Goal: Task Accomplishment & Management: Manage account settings

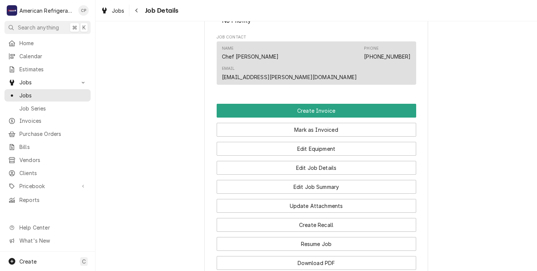
scroll to position [420, 0]
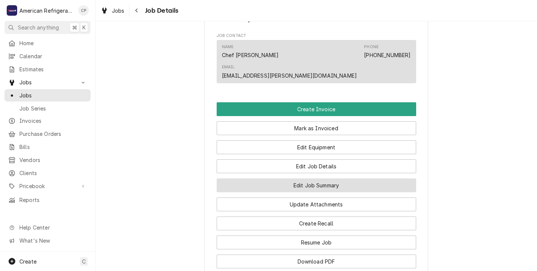
click at [276, 178] on button "Edit Job Summary" at bounding box center [315, 185] width 199 height 14
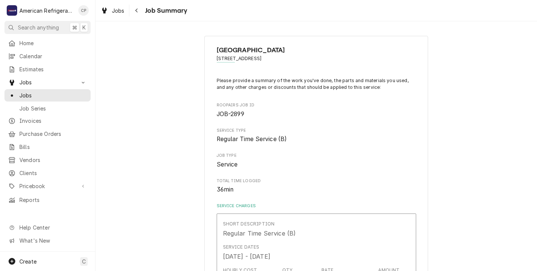
type textarea "x"
click at [27, 91] on span "Jobs" at bounding box center [52, 95] width 67 height 8
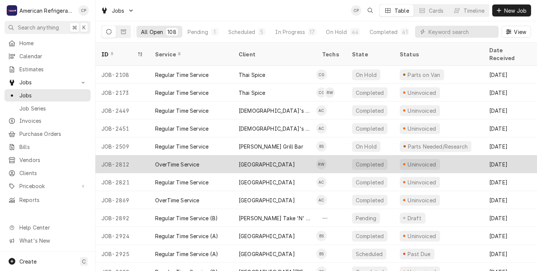
scroll to position [24, 0]
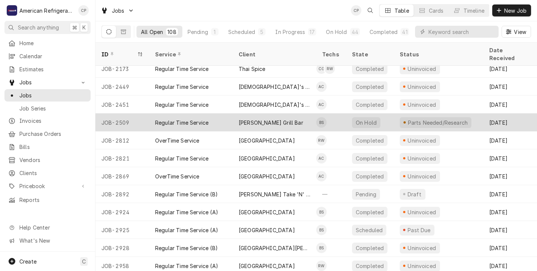
click at [231, 115] on div "Regular Time Service" at bounding box center [190, 122] width 83 height 18
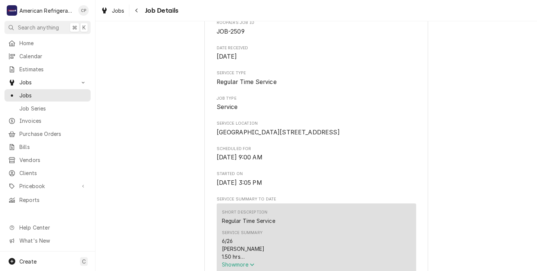
scroll to position [88, 0]
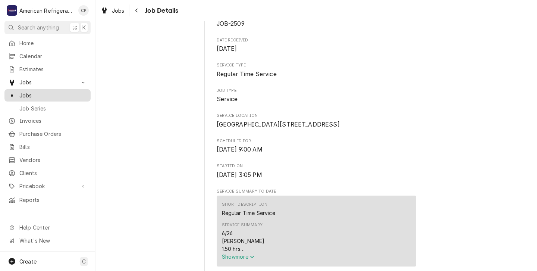
click at [26, 92] on span "Jobs" at bounding box center [52, 95] width 67 height 8
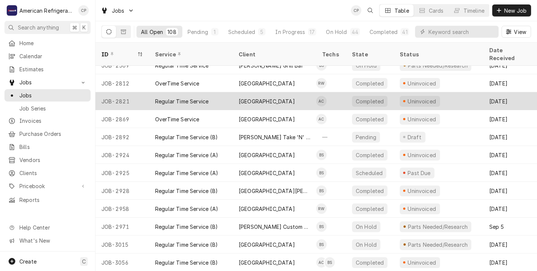
scroll to position [67, 0]
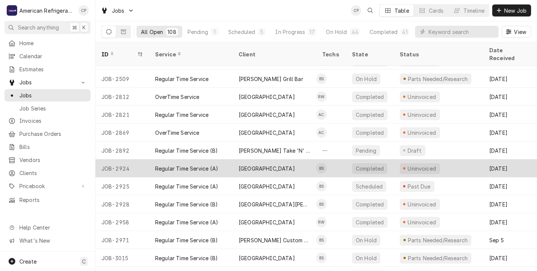
click at [229, 162] on div "Regular Time Service (A)" at bounding box center [190, 168] width 83 height 18
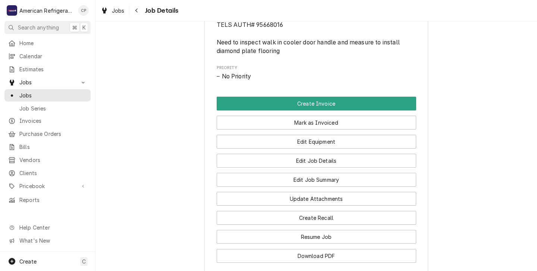
scroll to position [371, 0]
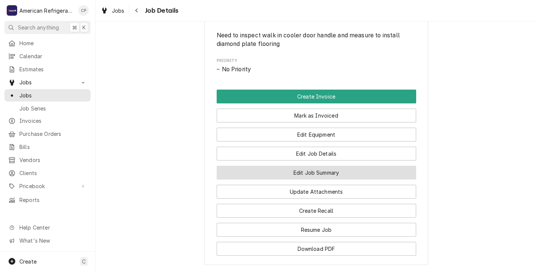
click at [305, 179] on button "Edit Job Summary" at bounding box center [315, 172] width 199 height 14
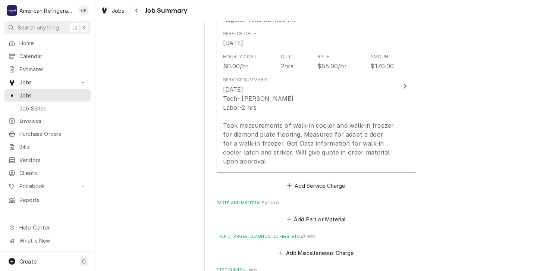
scroll to position [199, 0]
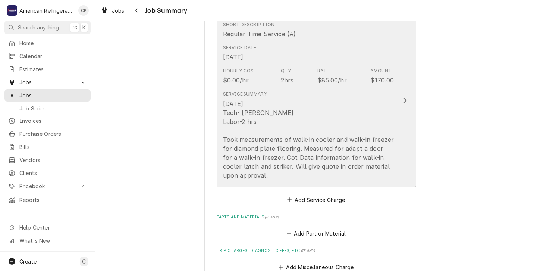
click at [300, 139] on div "[DATE] Tech- [PERSON_NAME] Labor-2 hrs Took measurements of walk-in cooler and …" at bounding box center [308, 139] width 171 height 80
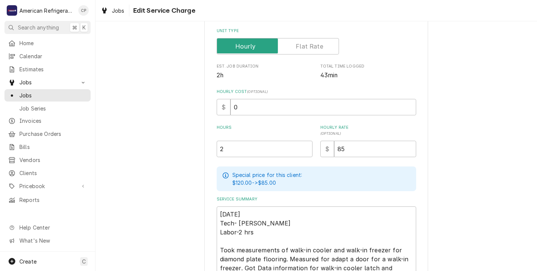
scroll to position [120, 0]
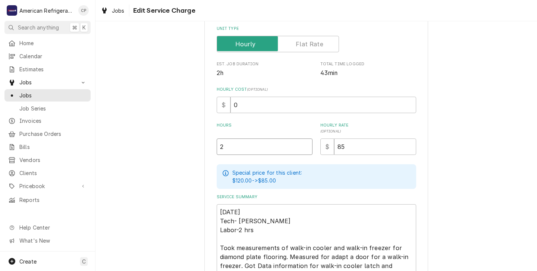
click at [226, 149] on input "2" at bounding box center [264, 146] width 96 height 16
type textarea "x"
type input "2.2"
type textarea "x"
type input "2.27"
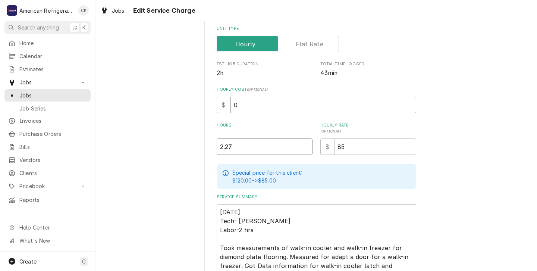
type textarea "x"
type input "2.2"
type textarea "x"
type input "2"
type textarea "x"
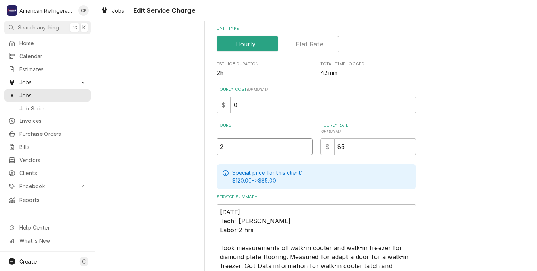
type input "2.7"
type textarea "x"
type input "2.75"
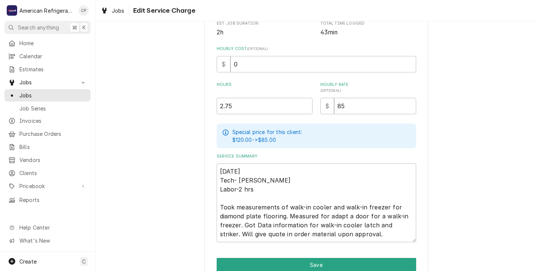
scroll to position [174, 0]
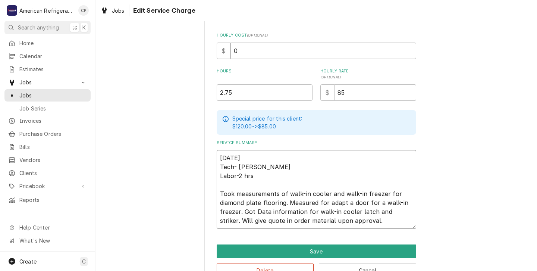
click at [256, 174] on textarea "8/27/25 Tech- Brandon Labor-2 hrs Took measurements of walk-in cooler and walk-…" at bounding box center [315, 189] width 199 height 79
type textarea "x"
type textarea "8/27/25 Tech- Brandon Labor-2 hr Took measurements of walk-in cooler and walk-i…"
type textarea "x"
type textarea "8/27/25 Tech- Brandon Labor-2 h Took measurements of walk-in cooler and walk-in…"
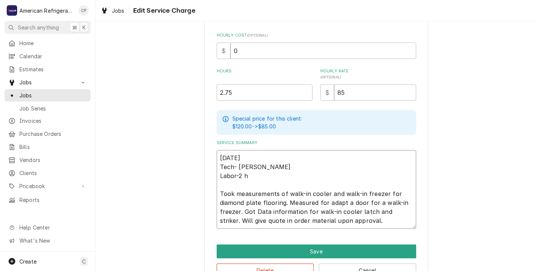
type textarea "x"
type textarea "8/27/25 Tech- Brandon Labor-2 Took measurements of walk-in cooler and walk-in f…"
type textarea "x"
type textarea "8/27/25 Tech- Brandon Labor-2 Took measurements of walk-in cooler and walk-in f…"
type textarea "x"
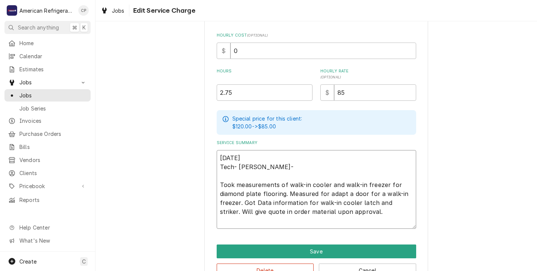
type textarea "8/27/25 Tech- Brandon Labor- Took measurements of walk-in cooler and walk-in fr…"
click at [234, 92] on input "2.75" at bounding box center [264, 92] width 96 height 16
type textarea "x"
type input "2.7"
type textarea "x"
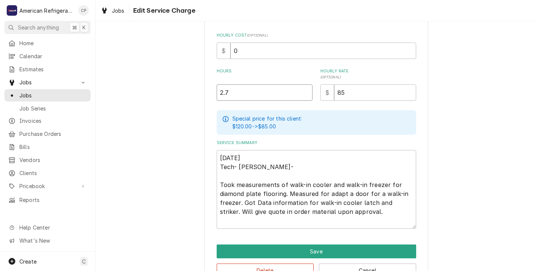
type input "2"
type textarea "x"
type input "2"
type textarea "x"
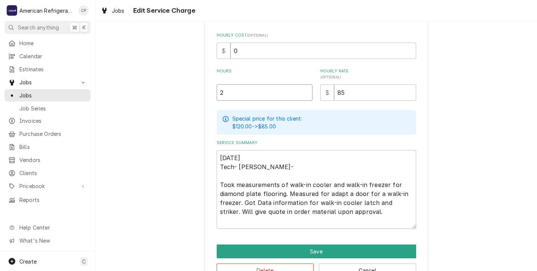
type input "2.7"
type textarea "x"
type input "2.75"
click at [240, 174] on textarea "8/27/25 Tech- Brandon Labor- Took measurements of walk-in cooler and walk-in fr…" at bounding box center [315, 189] width 199 height 79
type textarea "x"
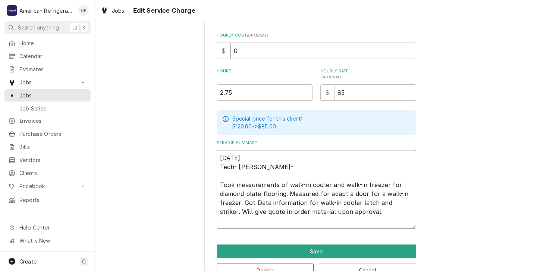
type textarea "8/27/25 Tech- Brandon Labor Took measurements of walk-in cooler and walk-in fre…"
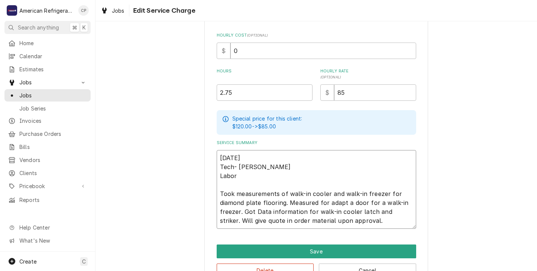
type textarea "x"
type textarea "8/27/25 Tech- Brandon Labo Took measurements of walk-in cooler and walk-in free…"
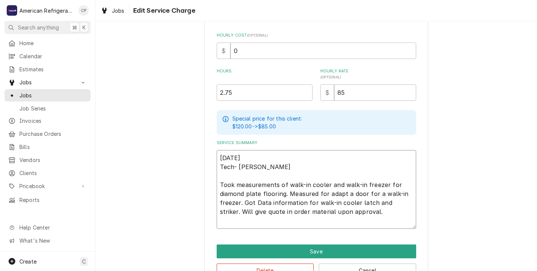
type textarea "x"
type textarea "8/27/25 Tech- Brandon Lab Took measurements of walk-in cooler and walk-in freez…"
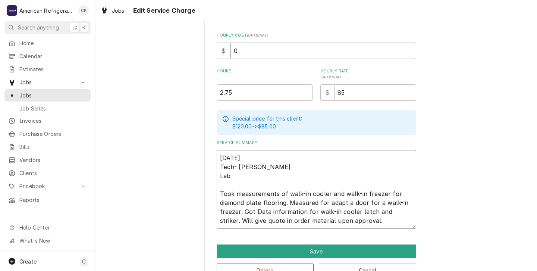
type textarea "x"
type textarea "8/27/25 Tech- Brandon La Took measurements of walk-in cooler and walk-in freeze…"
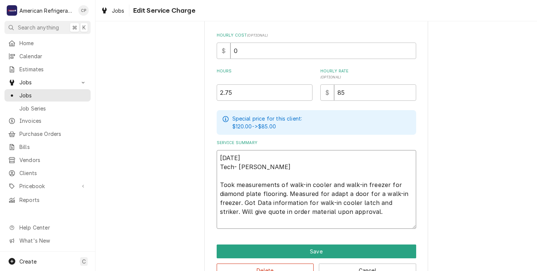
type textarea "x"
type textarea "8/27/25 Tech- Brandon L Took measurements of walk-in cooler and walk-in freezer…"
type textarea "x"
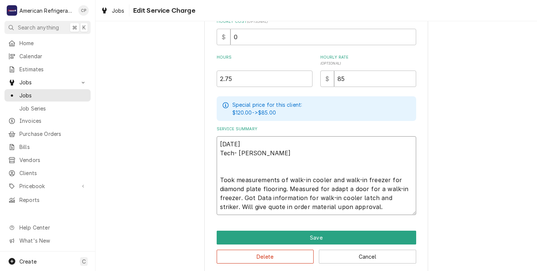
scroll to position [196, 0]
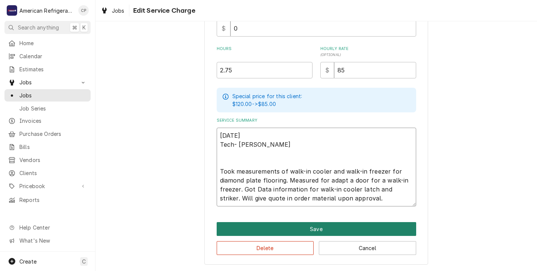
type textarea "8/27/25 Tech- Brandon Took measurements of walk-in cooler and walk-in freezer f…"
click at [304, 229] on button "Save" at bounding box center [315, 229] width 199 height 14
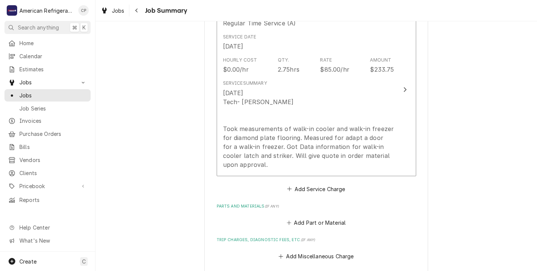
scroll to position [215, 0]
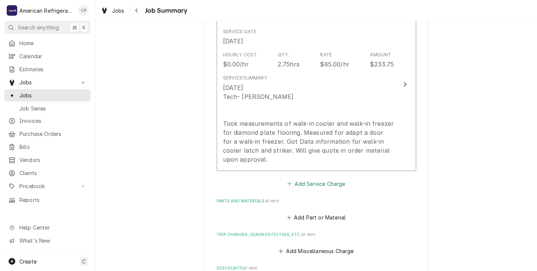
click at [317, 181] on button "Add Service Charge" at bounding box center [316, 183] width 60 height 10
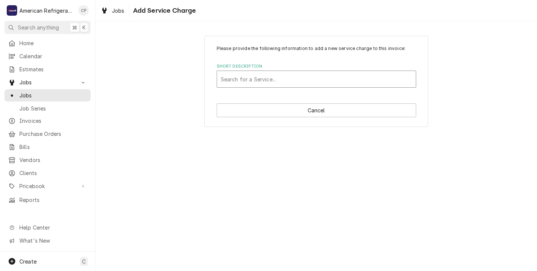
click at [222, 79] on div "Short Description" at bounding box center [316, 78] width 191 height 13
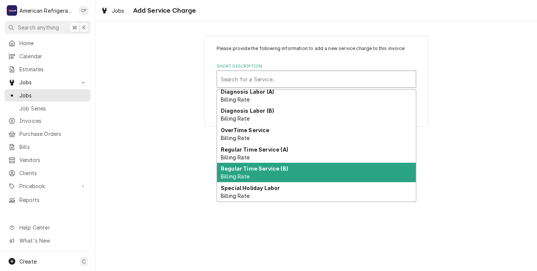
scroll to position [4, 0]
click at [169, 189] on div "Please provide the following information to add a new service charge to this in…" at bounding box center [315, 145] width 441 height 249
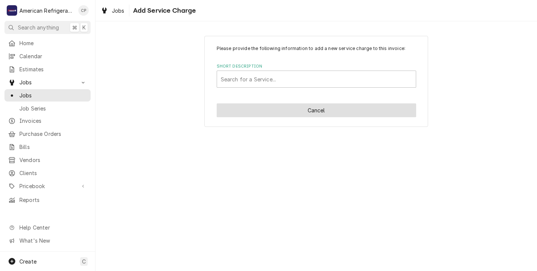
click at [296, 116] on button "Cancel" at bounding box center [315, 110] width 199 height 14
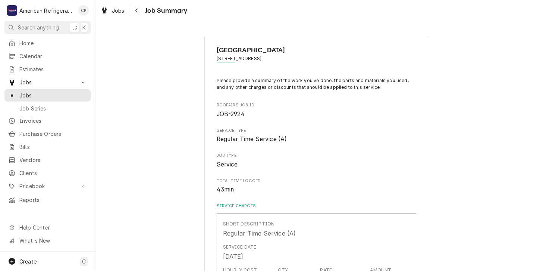
scroll to position [215, 0]
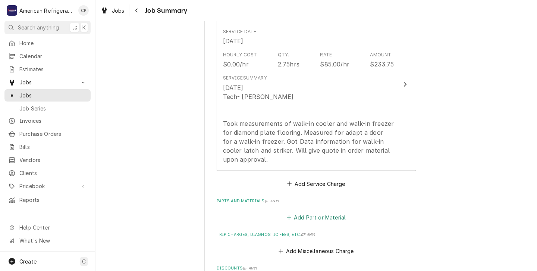
click at [306, 218] on button "Add Part or Material" at bounding box center [315, 217] width 61 height 10
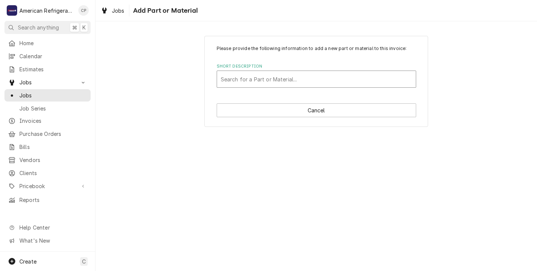
click at [225, 80] on div "Short Description" at bounding box center [316, 78] width 191 height 13
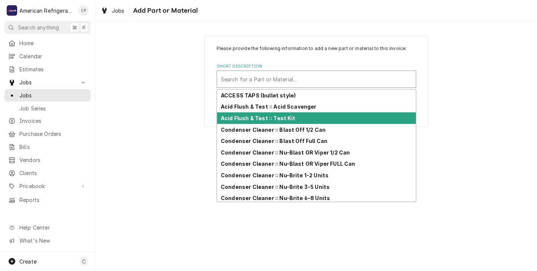
click at [169, 139] on div "Please provide the following information to add a new part or material to this …" at bounding box center [315, 145] width 441 height 249
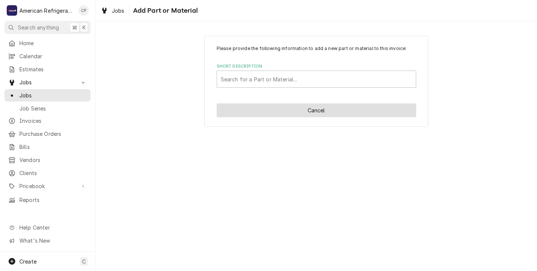
click at [294, 111] on button "Cancel" at bounding box center [315, 110] width 199 height 14
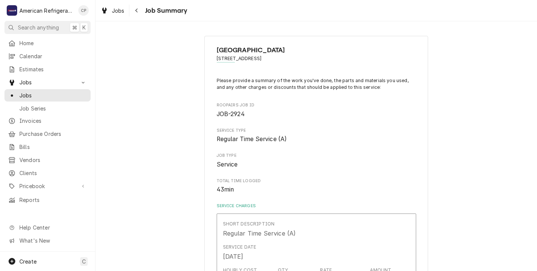
scroll to position [215, 0]
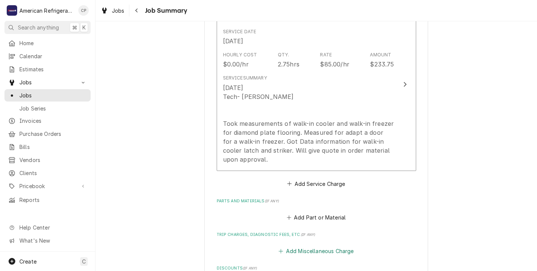
click at [302, 251] on button "Add Miscellaneous Charge" at bounding box center [315, 251] width 77 height 10
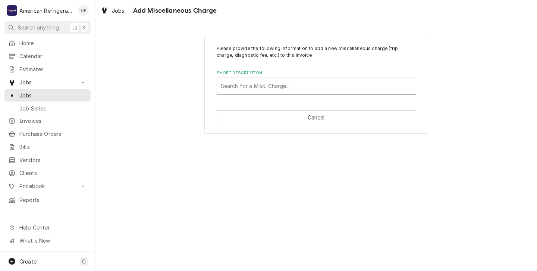
click at [230, 90] on div "Short Description" at bounding box center [316, 85] width 191 height 13
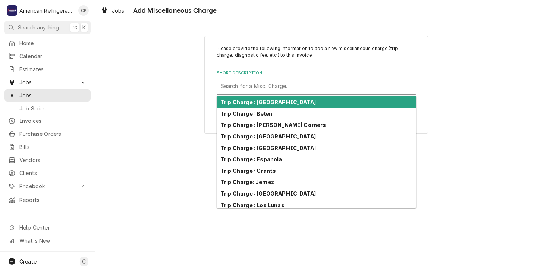
click at [249, 103] on strong "Trip Charge : Albuquerque" at bounding box center [268, 102] width 95 height 6
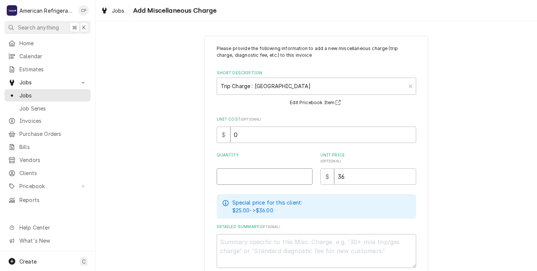
click at [224, 179] on input "Quantity" at bounding box center [264, 176] width 96 height 16
type textarea "x"
type input "1"
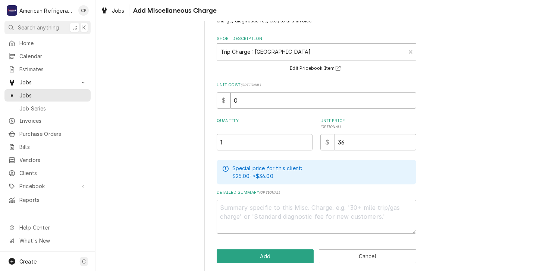
scroll to position [42, 0]
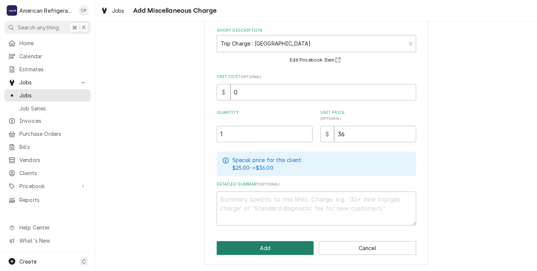
click at [266, 246] on button "Add" at bounding box center [264, 248] width 97 height 14
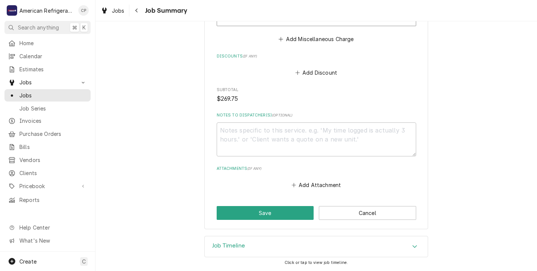
scroll to position [486, 0]
click at [265, 211] on button "Save" at bounding box center [264, 213] width 97 height 14
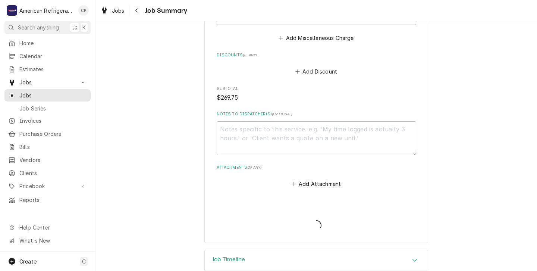
type textarea "x"
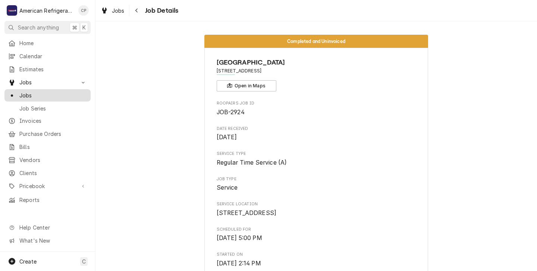
click at [29, 93] on span "Jobs" at bounding box center [52, 95] width 67 height 8
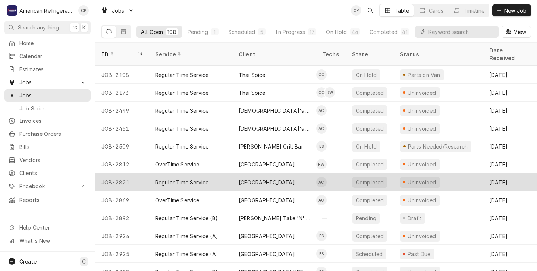
scroll to position [36, 0]
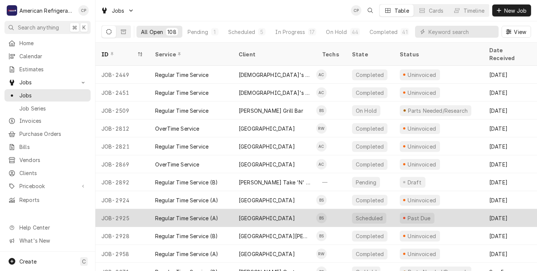
click at [231, 209] on div "Regular Time Service (A)" at bounding box center [190, 218] width 83 height 18
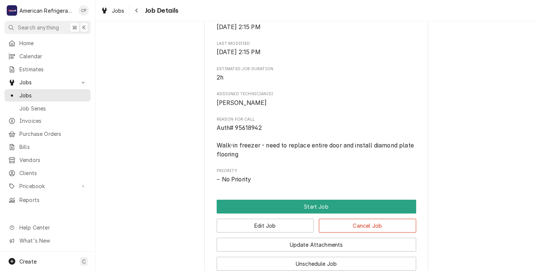
scroll to position [237, 0]
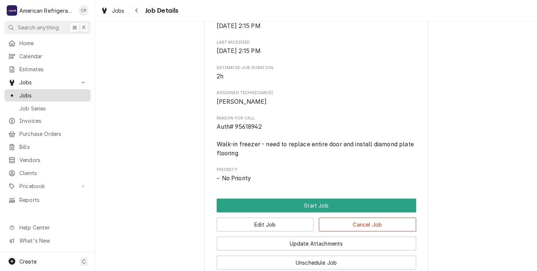
click at [25, 92] on span "Jobs" at bounding box center [52, 95] width 67 height 8
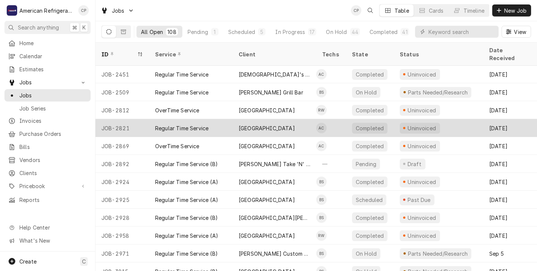
scroll to position [60, 0]
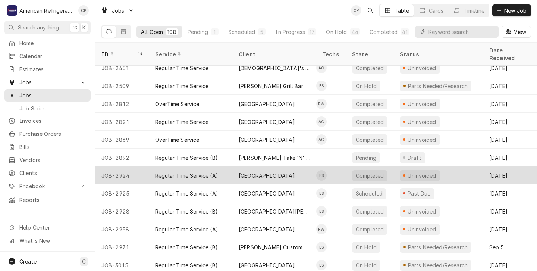
click at [227, 170] on div "Regular Time Service (A)" at bounding box center [190, 175] width 83 height 18
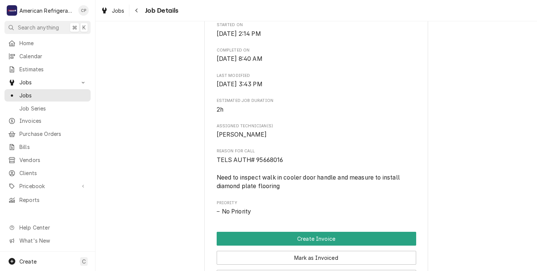
scroll to position [231, 0]
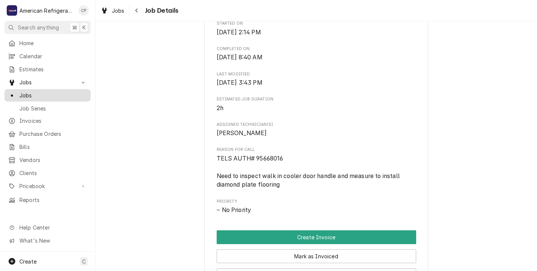
click at [24, 93] on span "Jobs" at bounding box center [52, 95] width 67 height 8
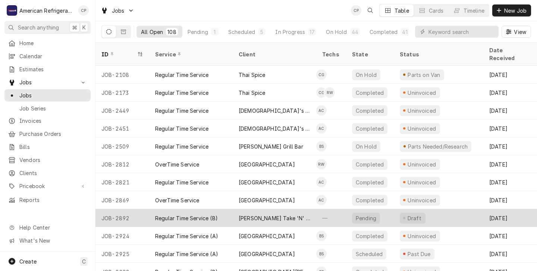
scroll to position [27, 0]
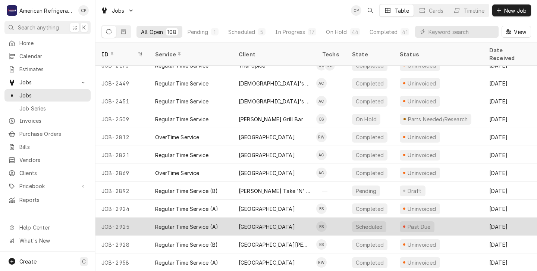
click at [136, 221] on div "JOB-2925" at bounding box center [122, 226] width 54 height 18
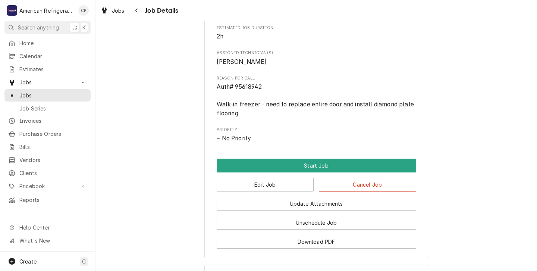
scroll to position [285, 0]
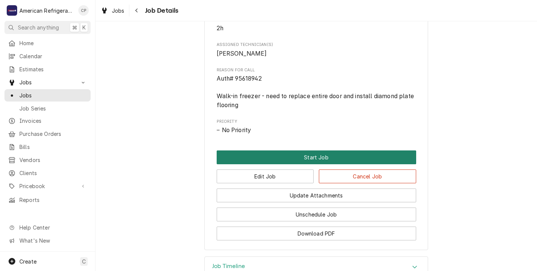
click at [291, 164] on button "Start Job" at bounding box center [315, 157] width 199 height 14
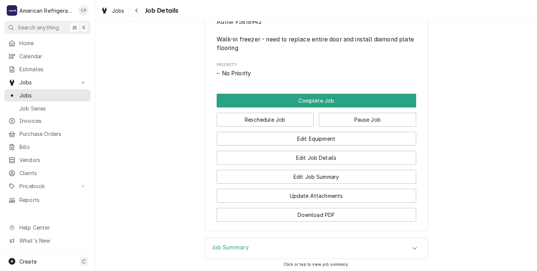
scroll to position [371, 0]
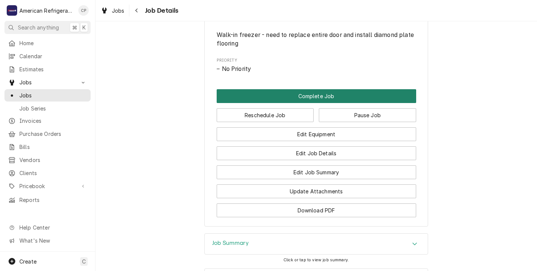
click at [287, 103] on button "Complete Job" at bounding box center [315, 96] width 199 height 14
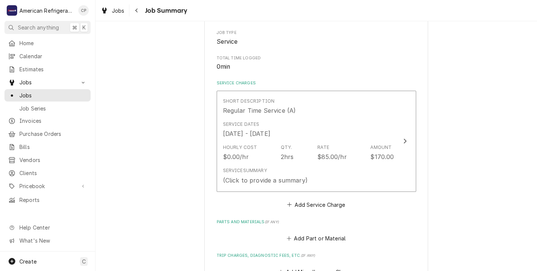
scroll to position [122, 0]
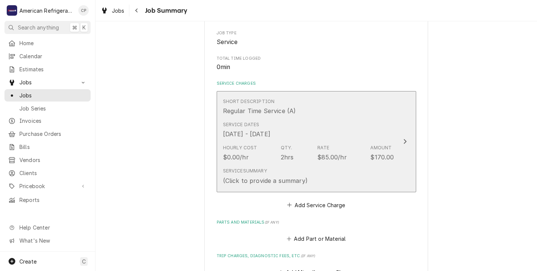
click at [328, 172] on div "Service Summary (Click to provide a summary)" at bounding box center [308, 175] width 171 height 23
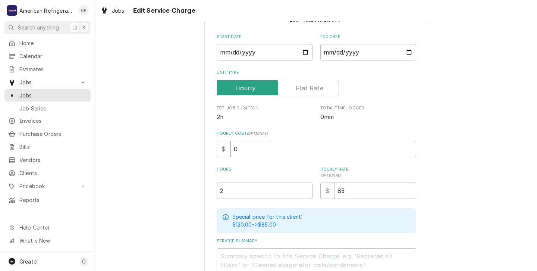
scroll to position [90, 0]
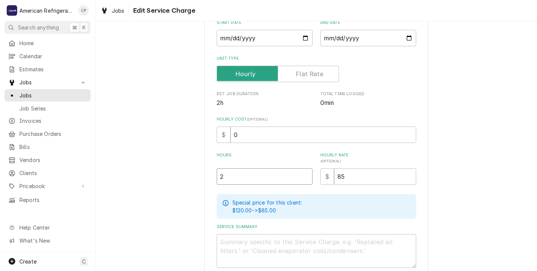
click at [227, 178] on input "2" at bounding box center [264, 176] width 96 height 16
type textarea "x"
type input "2.5"
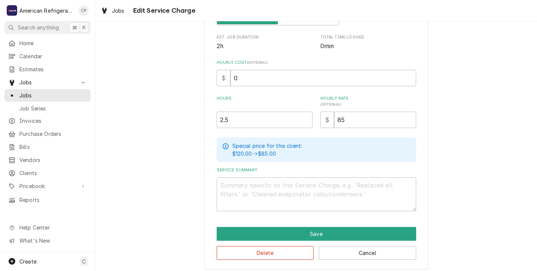
scroll to position [152, 0]
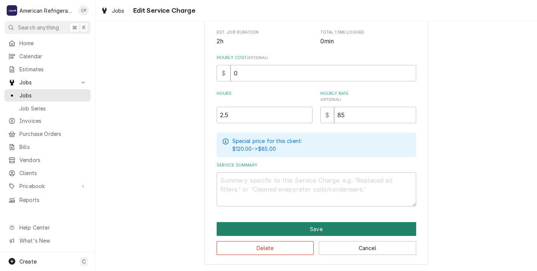
click at [290, 226] on button "Save" at bounding box center [315, 229] width 199 height 14
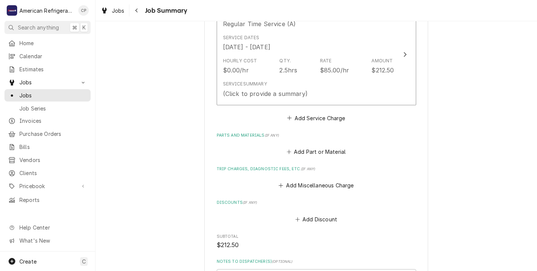
scroll to position [216, 0]
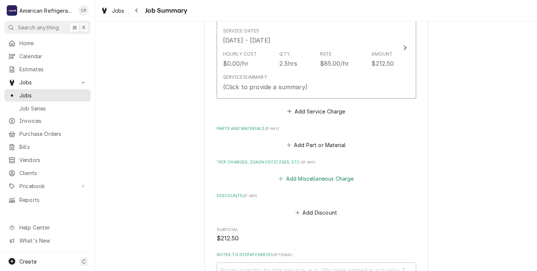
click at [297, 180] on button "Add Miscellaneous Charge" at bounding box center [315, 178] width 77 height 10
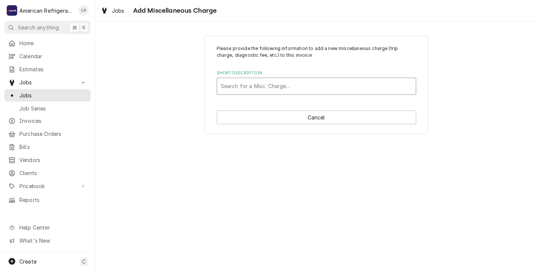
click at [230, 88] on div "Short Description" at bounding box center [316, 85] width 191 height 13
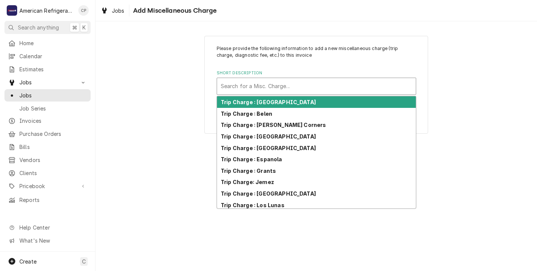
click at [259, 103] on strong "Trip Charge : Albuquerque" at bounding box center [268, 102] width 95 height 6
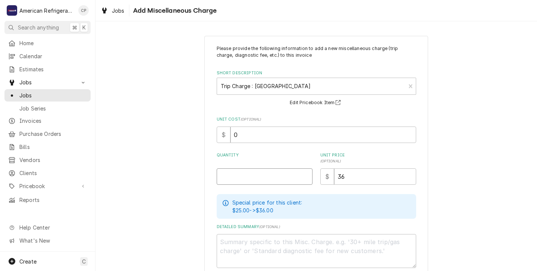
click at [221, 174] on input "Quantity" at bounding box center [264, 176] width 96 height 16
type textarea "x"
type input "1"
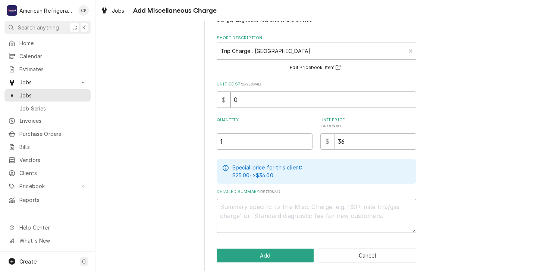
scroll to position [42, 0]
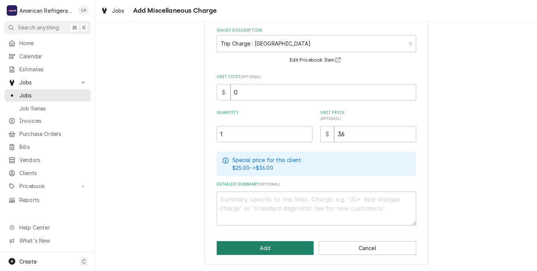
click at [269, 249] on button "Add" at bounding box center [264, 248] width 97 height 14
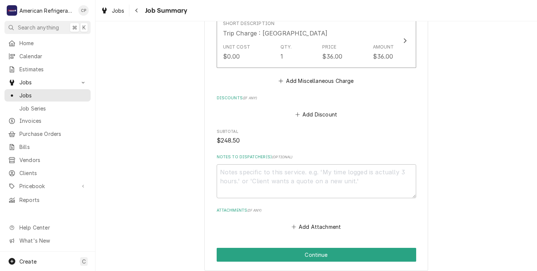
scroll to position [415, 0]
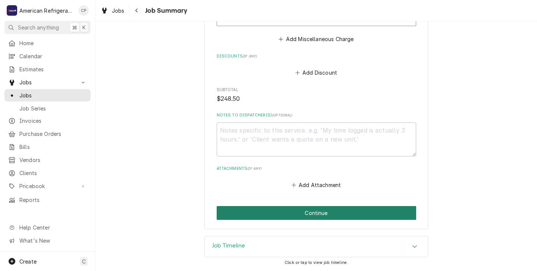
click at [314, 212] on button "Continue" at bounding box center [315, 213] width 199 height 14
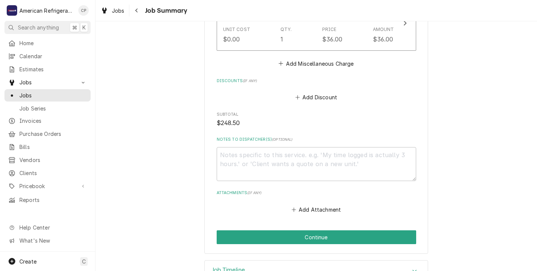
scroll to position [439, 0]
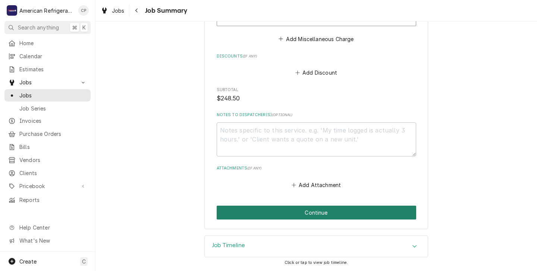
click at [319, 212] on button "Continue" at bounding box center [315, 212] width 199 height 14
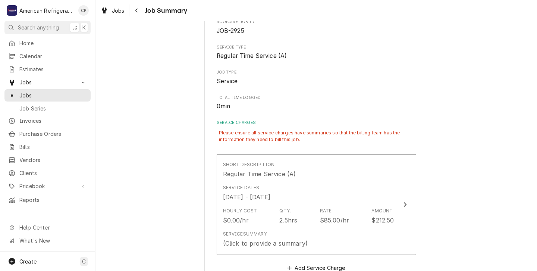
scroll to position [83, 0]
click at [228, 130] on div "Please ensure all service charges have summaries so that the billing team has t…" at bounding box center [315, 136] width 199 height 18
click at [258, 122] on label "Service Charges" at bounding box center [315, 123] width 199 height 6
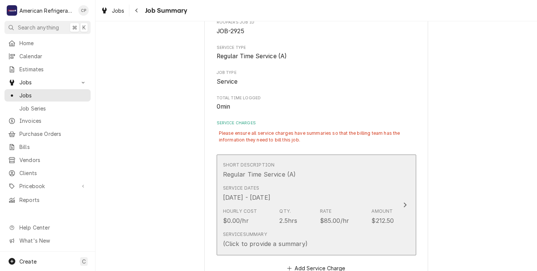
click at [314, 234] on div "Service Summary (Click to provide a summary)" at bounding box center [308, 239] width 171 height 23
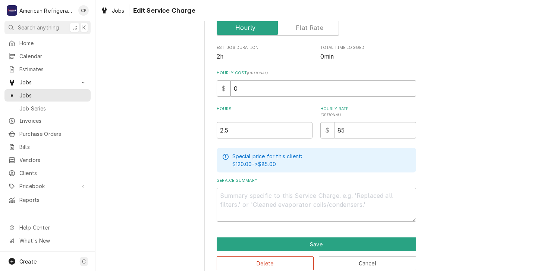
scroll to position [152, 0]
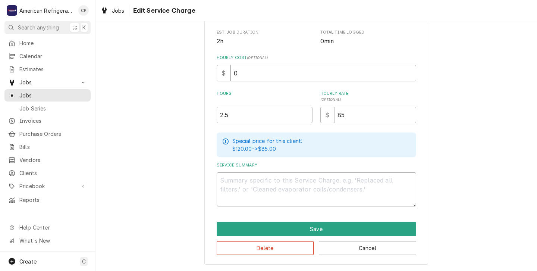
click at [224, 181] on textarea "Service Summary" at bounding box center [315, 189] width 199 height 34
type textarea "x"
type textarea "m"
type textarea "x"
type textarea "me"
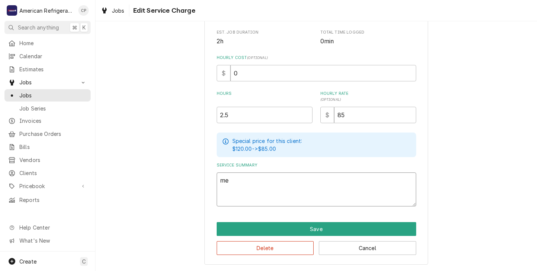
type textarea "x"
type textarea "mea"
type textarea "x"
type textarea "meas"
type textarea "x"
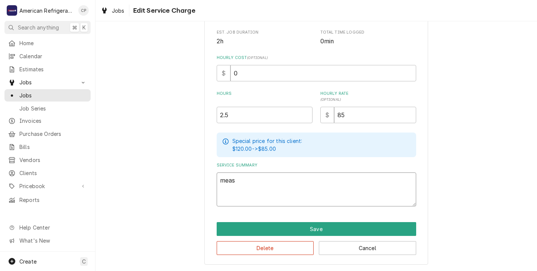
type textarea "measu"
type textarea "x"
type textarea "measur"
type textarea "x"
type textarea "measure"
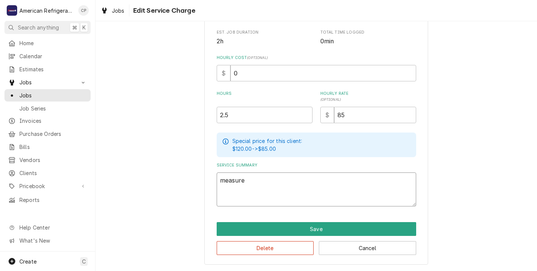
type textarea "x"
type textarea "measured"
type textarea "x"
type textarea "measured"
type textarea "x"
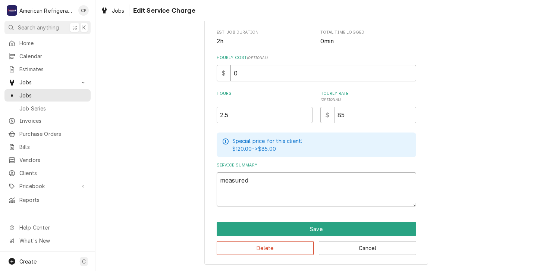
type textarea "measured f"
type textarea "x"
type textarea "measured fl"
type textarea "x"
type textarea "measured flo"
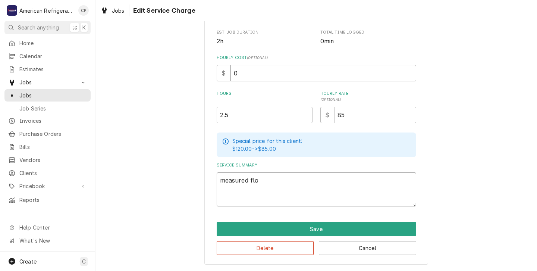
type textarea "x"
type textarea "measured floo"
type textarea "x"
type textarea "measured floor"
type textarea "x"
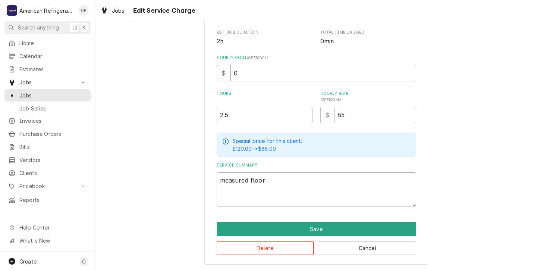
type textarea "measured floor"
type textarea "x"
type textarea "measured floor f"
type textarea "x"
type textarea "measured floor fo"
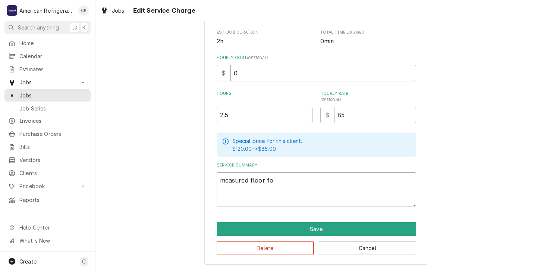
type textarea "x"
type textarea "measured floor for"
type textarea "x"
type textarea "measured floor for"
type textarea "x"
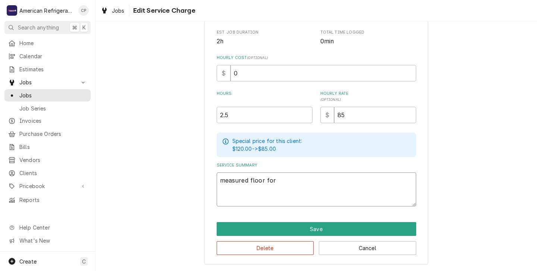
type textarea "measured floor for a"
type textarea "x"
type textarea "measured floor for a"
type textarea "x"
type textarea "measured floor for a r"
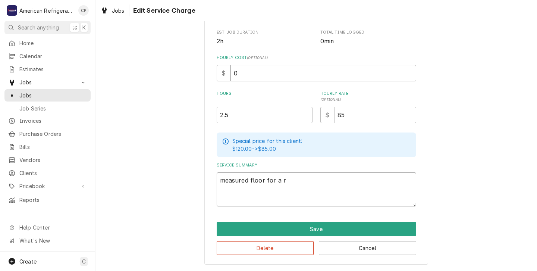
type textarea "x"
type textarea "measured floor for a re"
type textarea "x"
type textarea "measured floor for a rep"
type textarea "x"
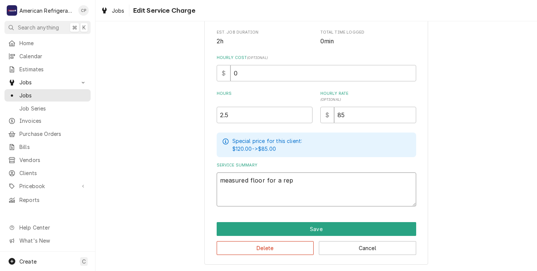
type textarea "measured floor for a repl"
type textarea "x"
type textarea "measured floor for a repla"
type textarea "x"
type textarea "measured floor for a replac"
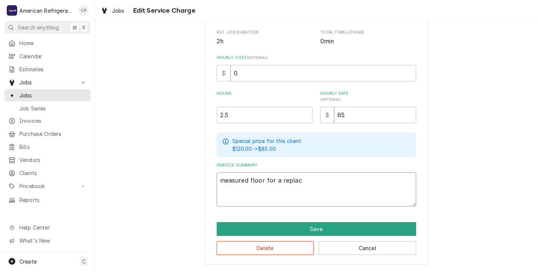
type textarea "x"
type textarea "measured floor for a replace"
type textarea "x"
type textarea "measured floor for a replacem"
type textarea "x"
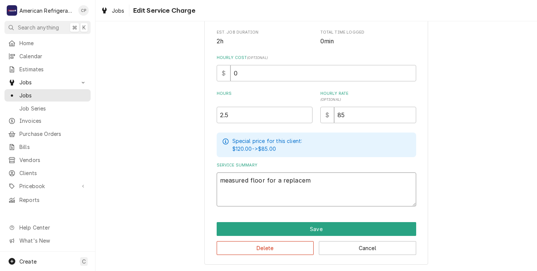
type textarea "measured floor for a replaceme"
type textarea "x"
type textarea "measured floor for a replacemen"
type textarea "x"
type textarea "measured floor for a replacement"
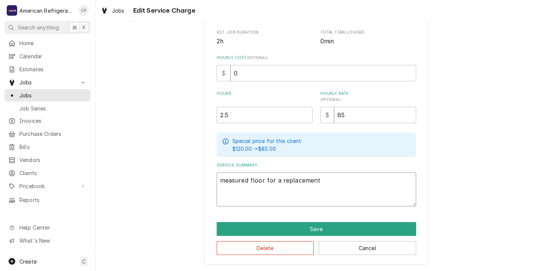
type textarea "x"
type textarea "measured floor for a replacement"
type textarea "x"
type textarea "measured floor for a replacement a"
type textarea "x"
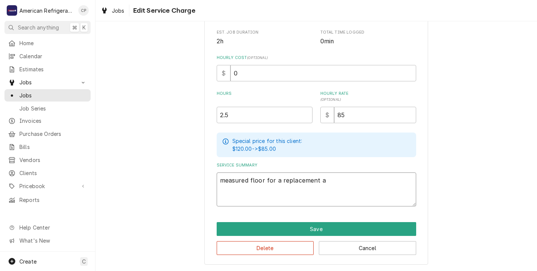
type textarea "measured floor for a replacement an"
type textarea "x"
type textarea "measured floor for a replacement and"
type textarea "x"
type textarea "measured floor for a replacement and"
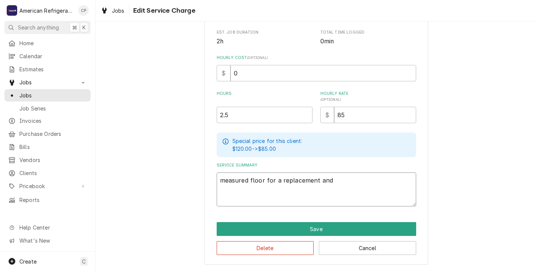
type textarea "x"
type textarea "measured floor for a replacement and d"
type textarea "x"
type textarea "measured floor for a replacement and do"
type textarea "x"
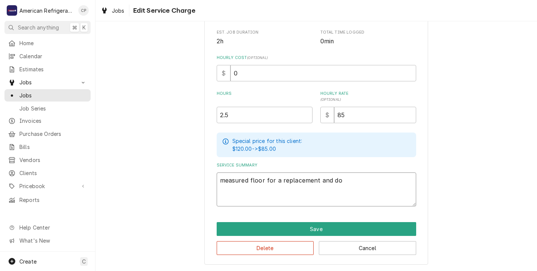
type textarea "measured floor for a replacement and doo"
type textarea "x"
type textarea "measured floor for a replacement and door"
type textarea "x"
type textarea "measured floor for a replacement and door"
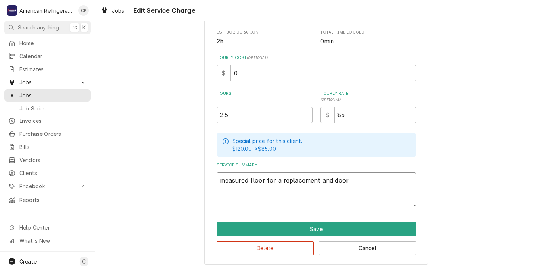
type textarea "x"
type textarea "measured floor for a replacement and door f"
type textarea "x"
type textarea "measured floor for a replacement and door fo"
type textarea "x"
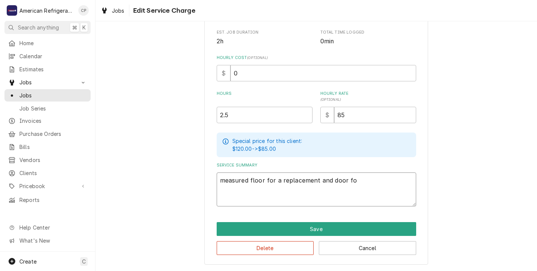
type textarea "measured floor for a replacement and door for"
type textarea "x"
type textarea "measured floor for a replacement and door for"
type textarea "x"
type textarea "measured floor for a replacement and door for a"
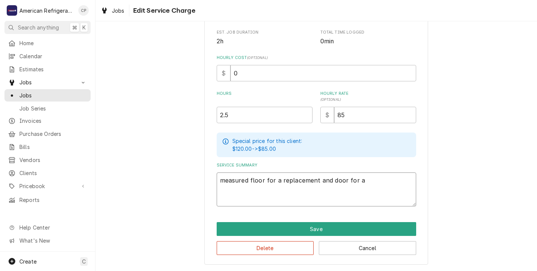
type textarea "x"
type textarea "measured floor for a replacement and door for an"
type textarea "x"
type textarea "measured floor for a replacement and door for an"
type textarea "x"
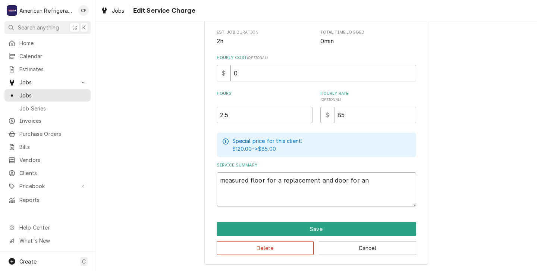
type textarea "measured floor for a replacement and door for an a"
type textarea "x"
type textarea "measured floor for a replacement and door for an ad"
type textarea "x"
type textarea "measured floor for a replacement and door for an ada"
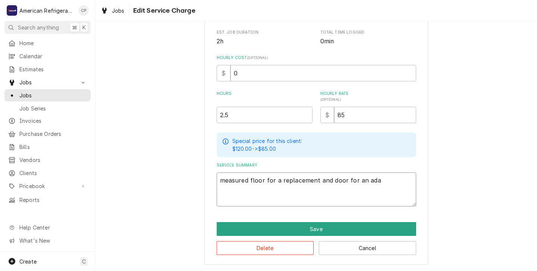
type textarea "x"
type textarea "measured floor for a replacement and door for an adap"
type textarea "x"
type textarea "measured floor for a replacement and door for an adapt"
type textarea "x"
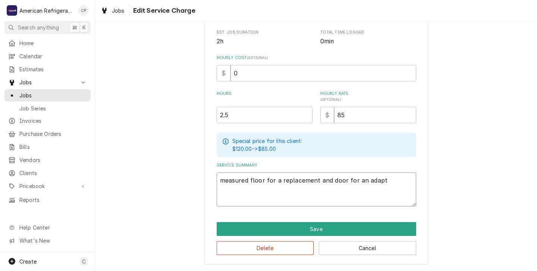
type textarea "measured floor for a replacement and door for an adapt"
type textarea "x"
type textarea "measured floor for a replacement and door for an adapt a"
type textarea "x"
type textarea "measured floor for a replacement and door for an adapt a"
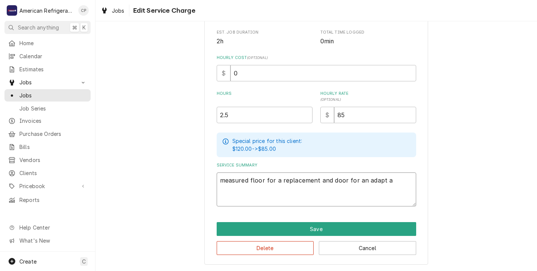
type textarea "x"
type textarea "measured floor for a replacement and door for an adapt a d"
type textarea "x"
type textarea "measured floor for a replacement and door for an adapt a do"
type textarea "x"
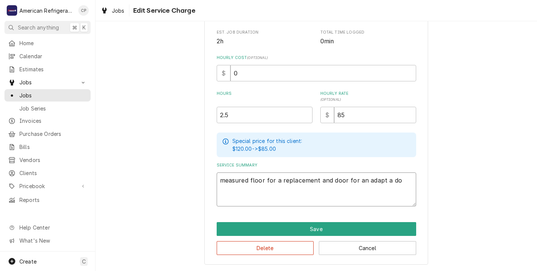
type textarea "measured floor for a replacement and door for an adapt a doo"
type textarea "x"
type textarea "measured floor for a replacement and door for an adapt a door"
type textarea "x"
type textarea "measured floor for a replacement and door for an adapt a door"
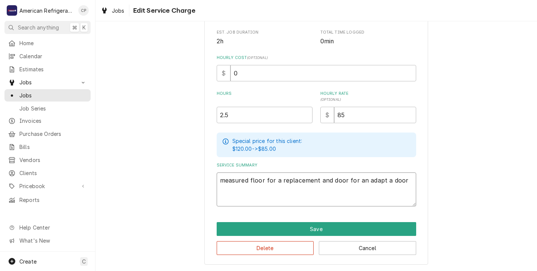
type textarea "x"
type textarea "measured floor for a replacement and door for an adapt a door k"
type textarea "x"
type textarea "measured floor for a replacement and door for an adapt a door ki"
type textarea "x"
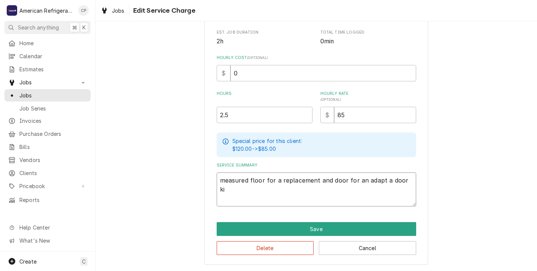
type textarea "measured floor for a replacement and door for an adapt a door kit"
type textarea "x"
type textarea "measured floor for a replacement and door for an adapt a door kit."
type textarea "x"
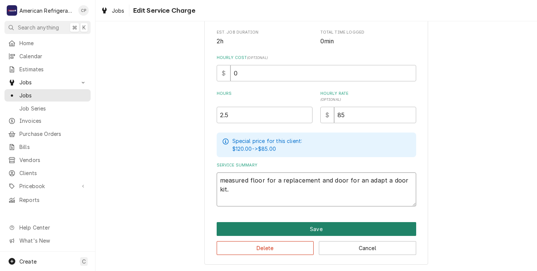
type textarea "measured floor for a replacement and door for an adapt a door kit."
click at [274, 225] on button "Save" at bounding box center [315, 229] width 199 height 14
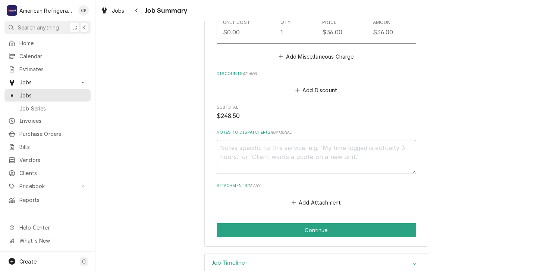
scroll to position [447, 0]
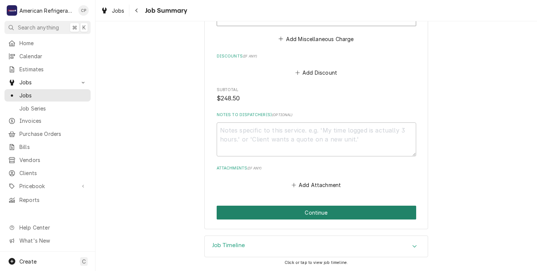
click at [272, 211] on button "Continue" at bounding box center [315, 212] width 199 height 14
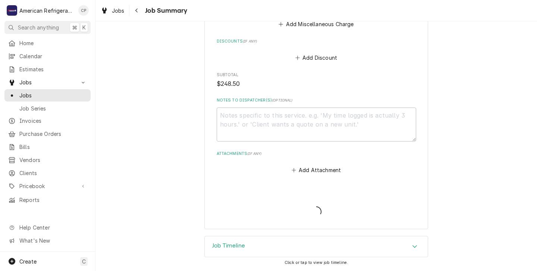
scroll to position [424, 0]
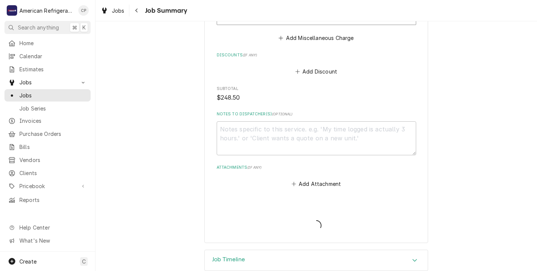
type textarea "x"
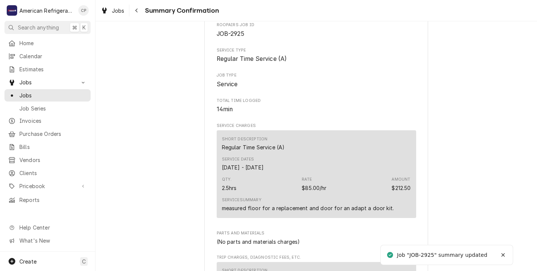
scroll to position [81, 0]
click at [22, 94] on span "Jobs" at bounding box center [52, 95] width 67 height 8
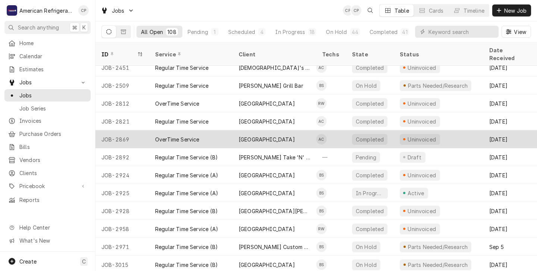
scroll to position [66, 0]
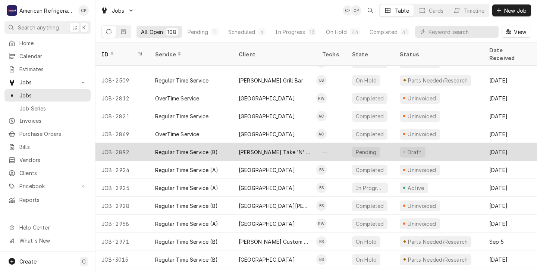
click at [236, 143] on div "[PERSON_NAME] Take 'N' Bake Pizza" at bounding box center [273, 152] width 83 height 18
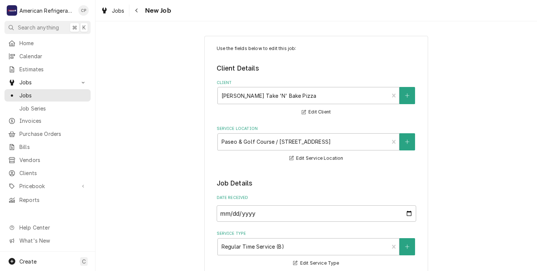
type textarea "x"
click at [29, 91] on span "Jobs" at bounding box center [52, 95] width 67 height 8
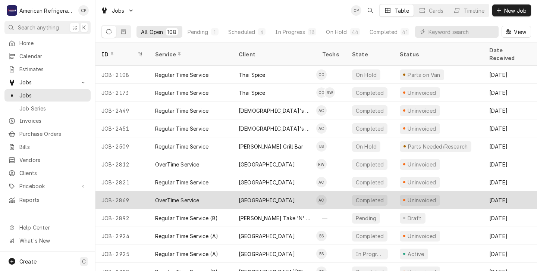
scroll to position [25, 0]
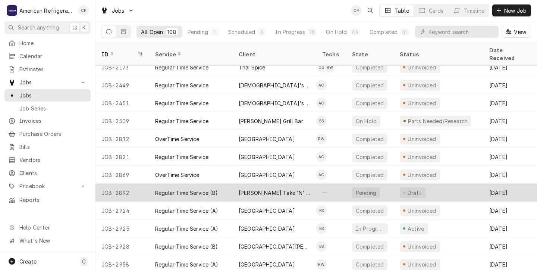
click at [234, 186] on div "[PERSON_NAME] Take 'N' Bake Pizza" at bounding box center [273, 192] width 83 height 18
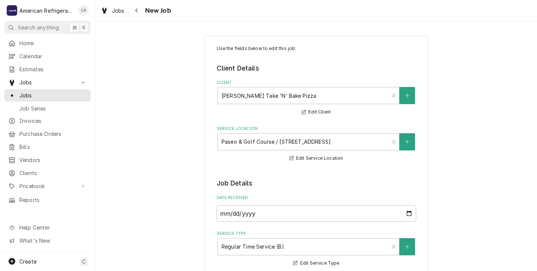
type textarea "x"
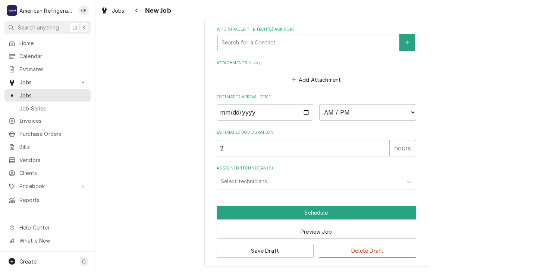
scroll to position [528, 0]
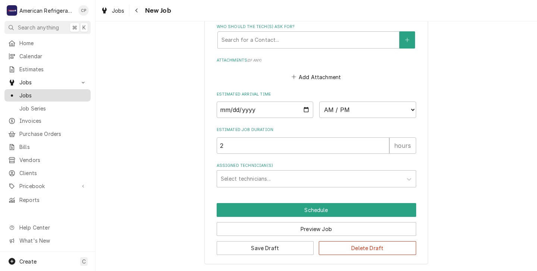
click at [29, 93] on span "Jobs" at bounding box center [52, 95] width 67 height 8
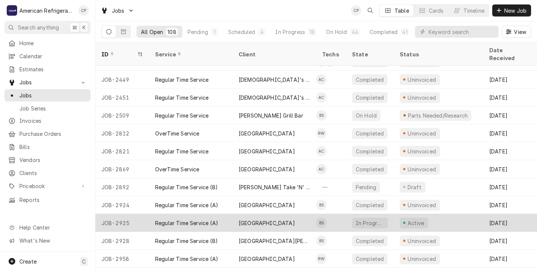
scroll to position [66, 0]
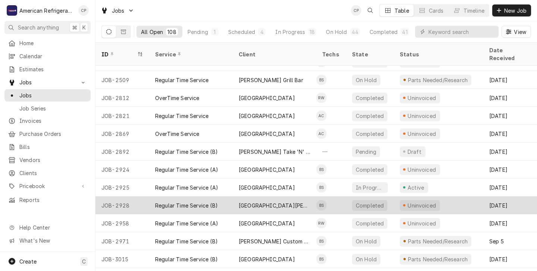
click at [233, 196] on div "[GEOGRAPHIC_DATA][PERSON_NAME]" at bounding box center [273, 205] width 83 height 18
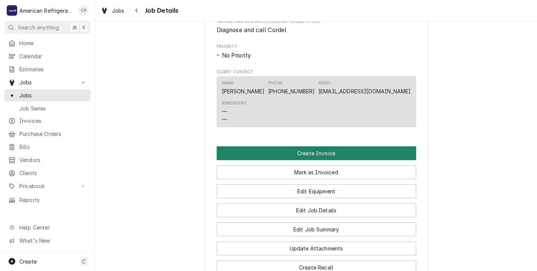
scroll to position [412, 0]
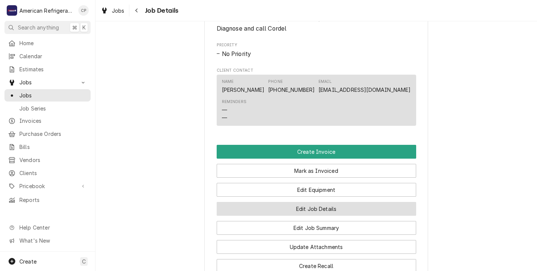
click at [284, 215] on button "Edit Job Details" at bounding box center [315, 209] width 199 height 14
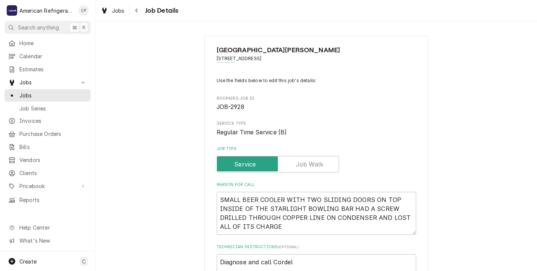
type textarea "x"
click at [31, 97] on div "Jobs" at bounding box center [47, 95] width 83 height 9
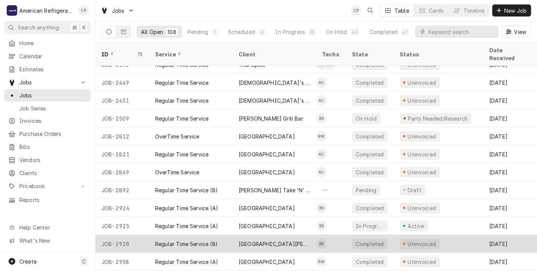
scroll to position [28, 0]
click at [230, 235] on div "Regular Time Service (B)" at bounding box center [190, 244] width 83 height 18
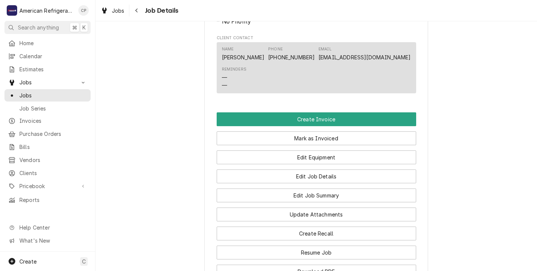
scroll to position [450, 0]
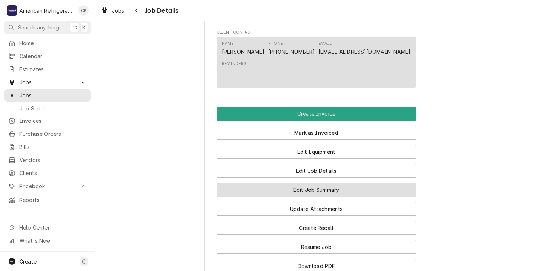
click at [278, 196] on button "Edit Job Summary" at bounding box center [315, 190] width 199 height 14
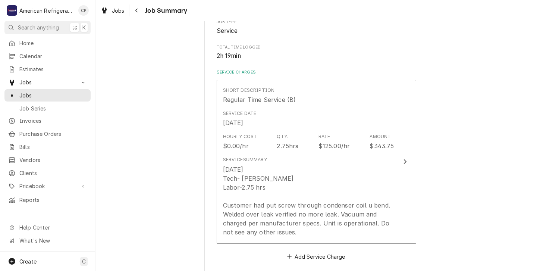
scroll to position [151, 0]
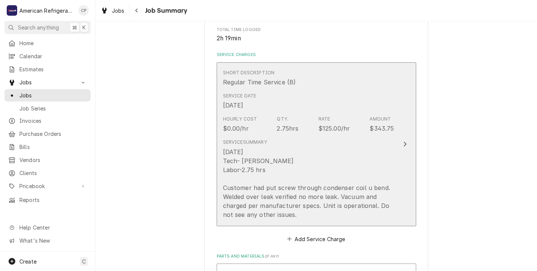
click at [311, 167] on div "[DATE] Tech- [PERSON_NAME] Labor-2.75 hrs Customer had put screw through conden…" at bounding box center [308, 183] width 171 height 72
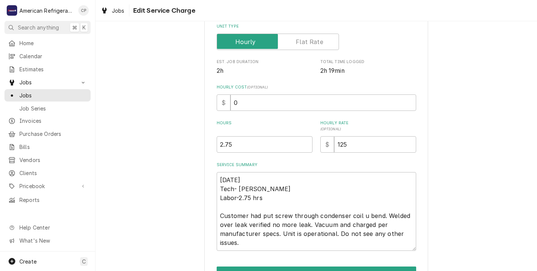
scroll to position [127, 0]
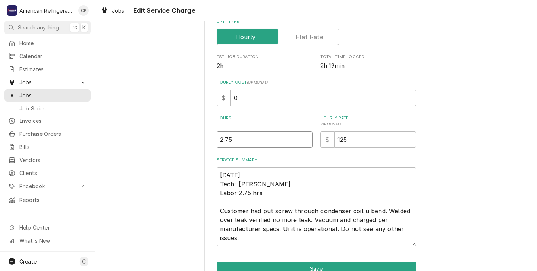
click at [235, 139] on input "2.75" at bounding box center [264, 139] width 96 height 16
type textarea "x"
type input "2.7"
type textarea "x"
type input "2"
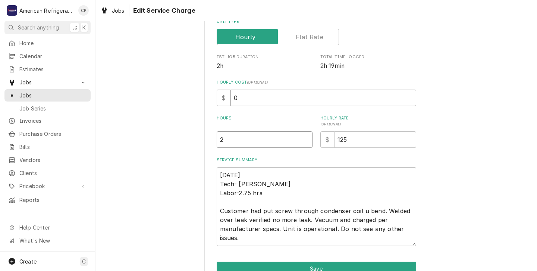
type textarea "x"
type input "3"
type textarea "x"
type input "3.5"
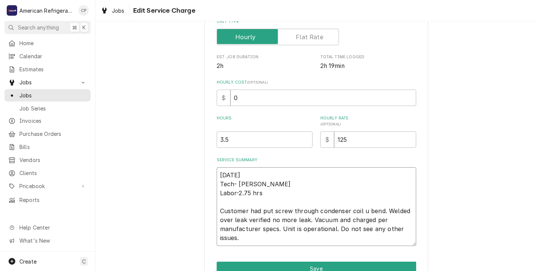
click at [263, 194] on textarea "[DATE] Tech- [PERSON_NAME] Labor-2.75 hrs Customer had put screw through conden…" at bounding box center [315, 206] width 199 height 79
type textarea "x"
type textarea "[DATE] Tech- [PERSON_NAME] Labor-2.75 hr Customer had put screw through condens…"
type textarea "x"
type textarea "[DATE] Tech- [PERSON_NAME] Labor-2.75 h Customer had put screw through condense…"
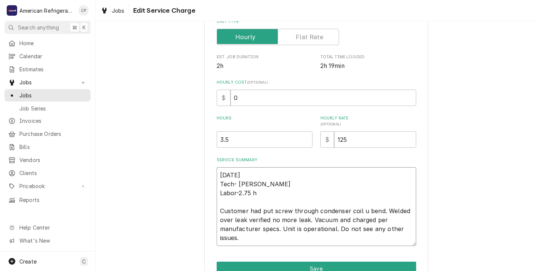
type textarea "x"
type textarea "[DATE] Tech- [PERSON_NAME] Labor-2.75 Customer had put screw through condenser …"
type textarea "x"
type textarea "[DATE] Tech- [PERSON_NAME] Labor-2.75 Customer had put screw through condenser …"
type textarea "x"
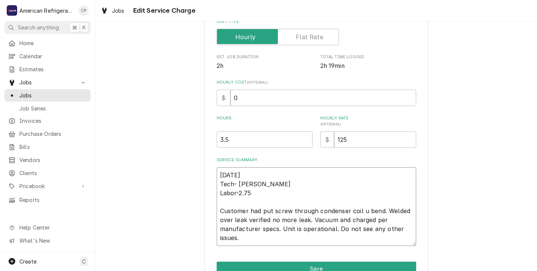
type textarea "8/28/25 Tech- Brandon Labor-2.7 Customer had put screw through condenser coil u…"
type textarea "x"
type textarea "8/28/25 Tech- Brandon Labor-2. Customer had put screw through condenser coil u …"
type textarea "x"
type textarea "8/28/25 Tech- Brandon Labor-2 Customer had put screw through condenser coil u b…"
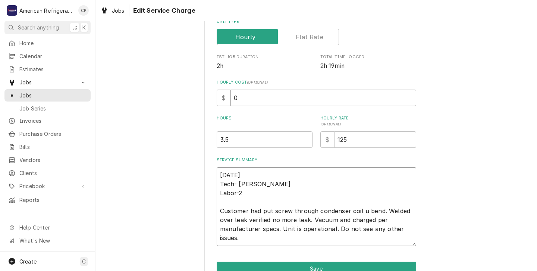
type textarea "x"
type textarea "8/28/25 Tech- Brandon Labor- Customer had put screw through condenser coil u be…"
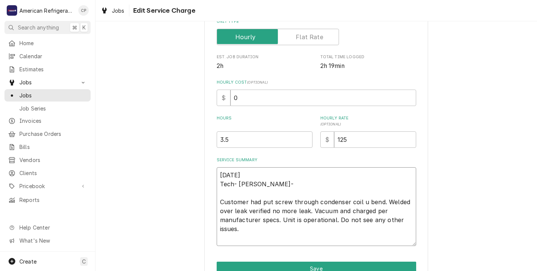
type textarea "x"
type textarea "8/28/25 Tech- Brandon Labor Customer had put screw through condenser coil u ben…"
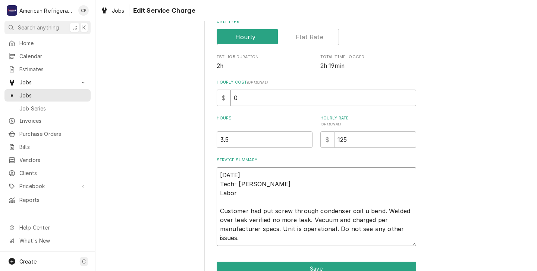
type textarea "x"
type textarea "8/28/25 Tech- Brandon Labo Customer had put screw through condenser coil u bend…"
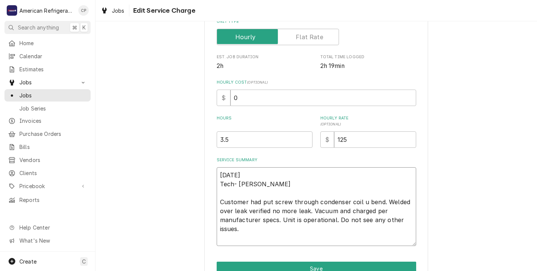
type textarea "x"
type textarea "8/28/25 Tech- Brandon Lab Customer had put screw through condenser coil u bend.…"
type textarea "x"
type textarea "8/28/25 Tech- Brandon La Customer had put screw through condenser coil u bend. …"
type textarea "x"
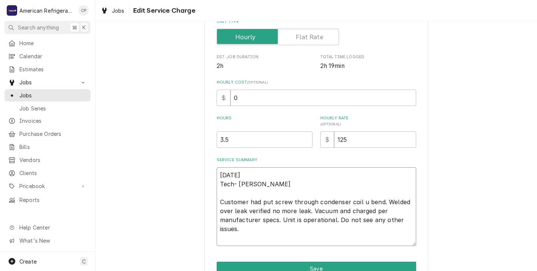
type textarea "8/28/25 Tech- Brandon L Customer had put screw through condenser coil u bend. W…"
type textarea "x"
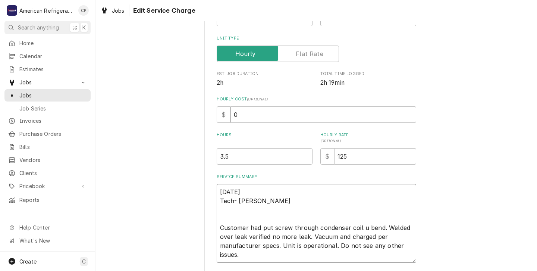
scroll to position [167, 0]
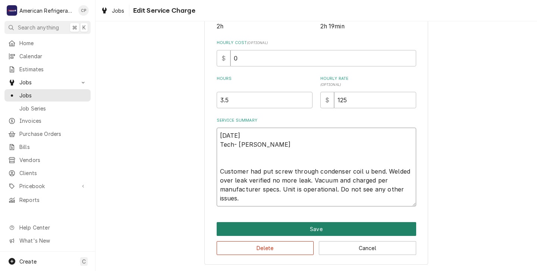
type textarea "8/28/25 Tech- Brandon Customer had put screw through condenser coil u bend. Wel…"
click at [293, 227] on button "Save" at bounding box center [315, 229] width 199 height 14
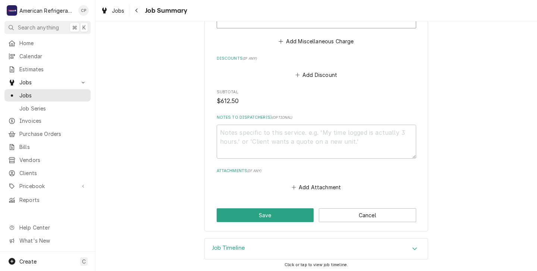
scroll to position [769, 0]
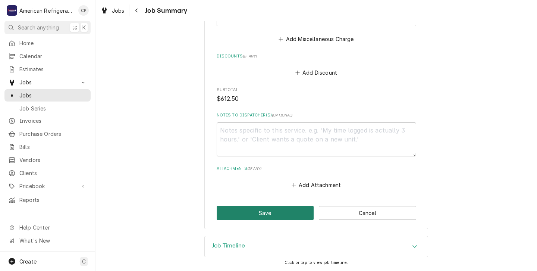
click at [258, 209] on button "Save" at bounding box center [264, 213] width 97 height 14
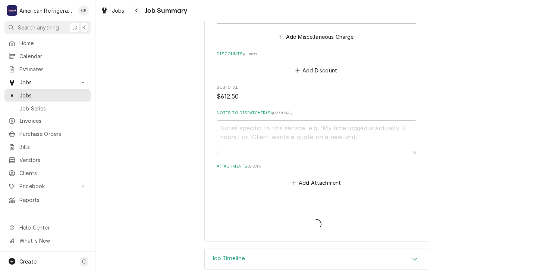
type textarea "x"
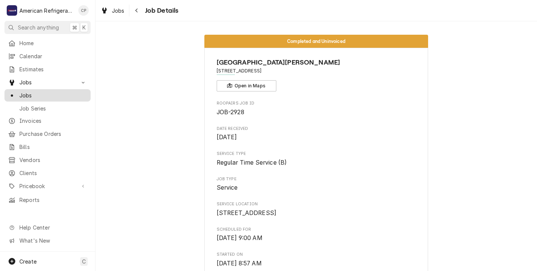
click at [25, 92] on span "Jobs" at bounding box center [52, 95] width 67 height 8
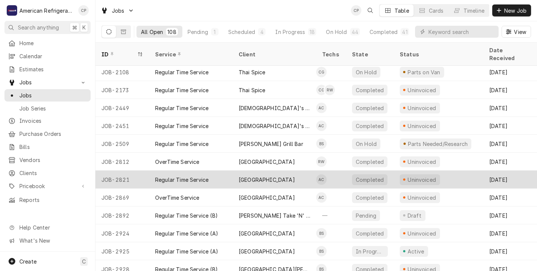
scroll to position [3, 0]
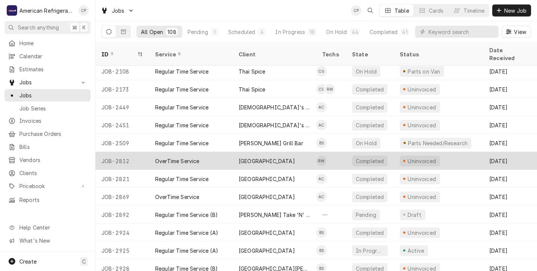
click at [208, 154] on div "OverTime Service" at bounding box center [190, 161] width 83 height 18
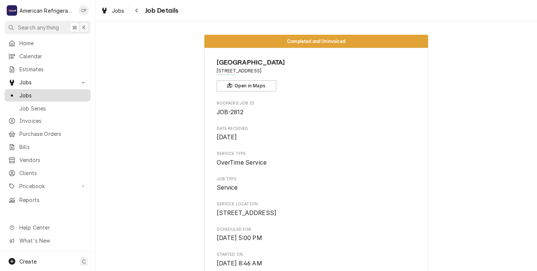
click at [27, 94] on span "Jobs" at bounding box center [52, 95] width 67 height 8
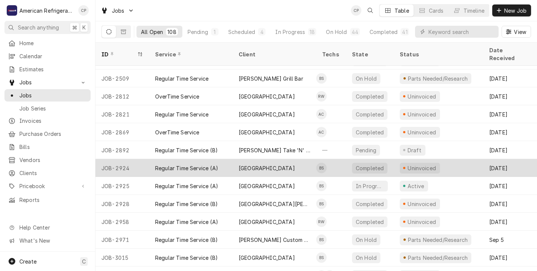
scroll to position [68, 0]
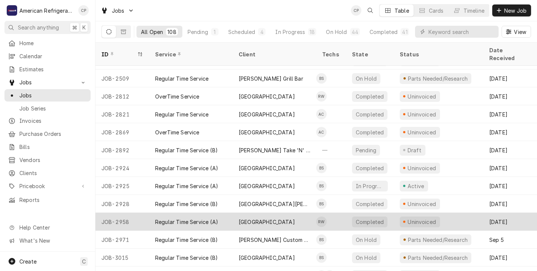
click at [227, 212] on div "Regular Time Service (A)" at bounding box center [190, 221] width 83 height 18
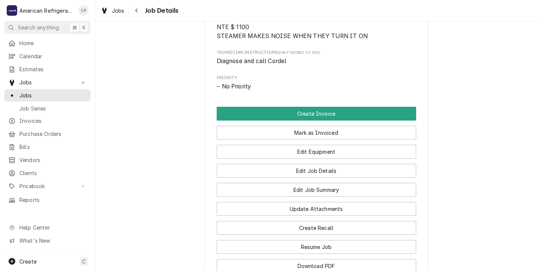
scroll to position [372, 0]
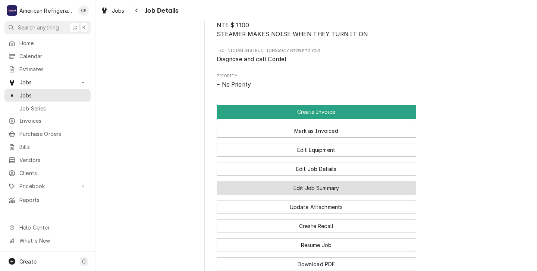
click at [304, 194] on button "Edit Job Summary" at bounding box center [315, 188] width 199 height 14
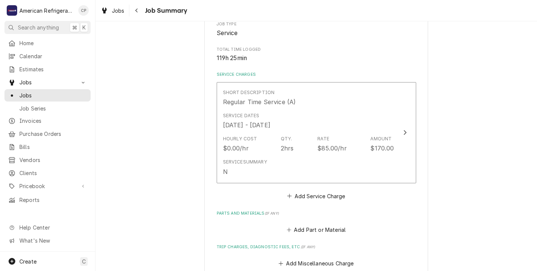
scroll to position [133, 0]
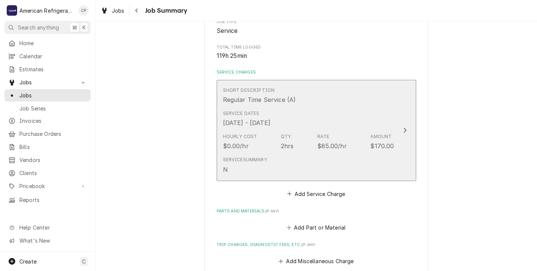
click at [292, 162] on div "Service Summary N" at bounding box center [308, 164] width 171 height 23
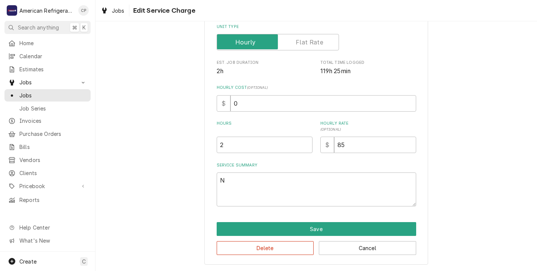
scroll to position [108, 0]
type textarea "x"
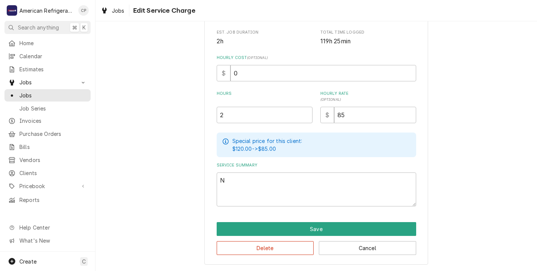
scroll to position [0, 0]
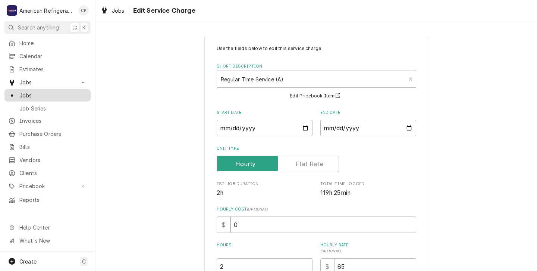
click at [28, 94] on span "Jobs" at bounding box center [52, 95] width 67 height 8
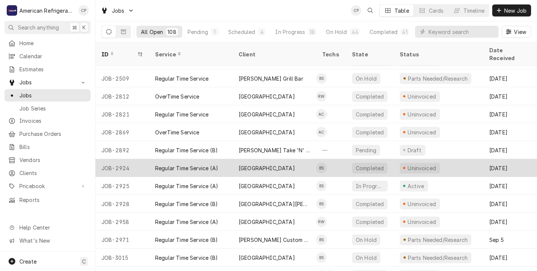
scroll to position [72, 0]
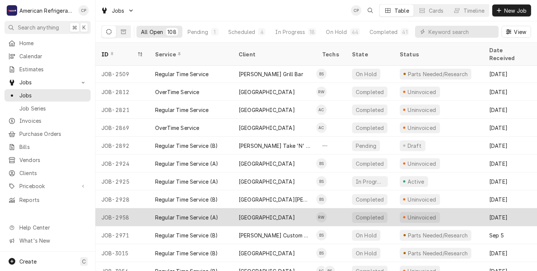
click at [234, 209] on div "[GEOGRAPHIC_DATA]" at bounding box center [273, 217] width 83 height 18
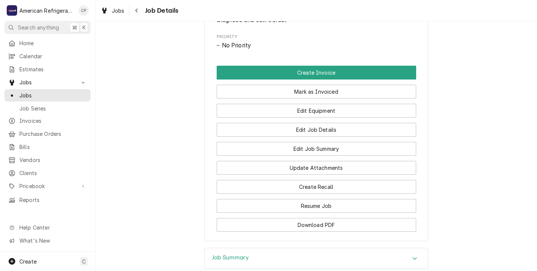
scroll to position [409, 0]
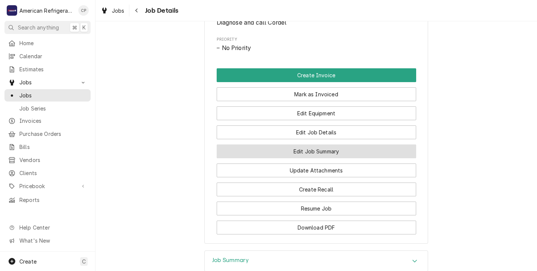
click at [287, 158] on button "Edit Job Summary" at bounding box center [315, 151] width 199 height 14
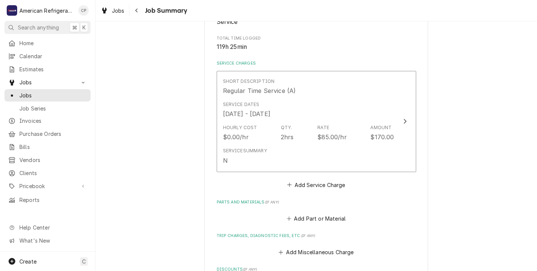
scroll to position [140, 0]
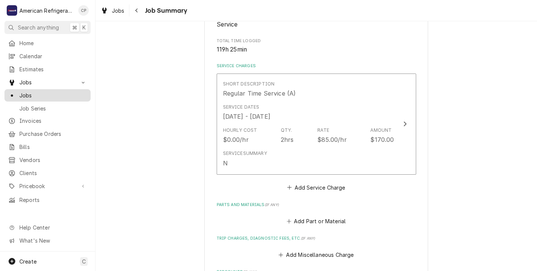
click at [27, 91] on span "Jobs" at bounding box center [52, 95] width 67 height 8
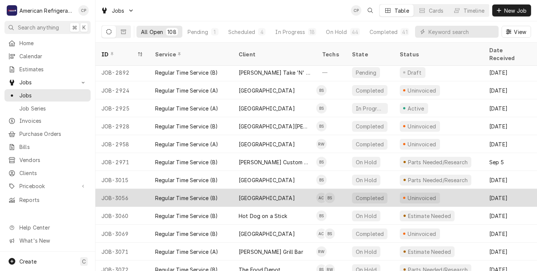
scroll to position [146, 0]
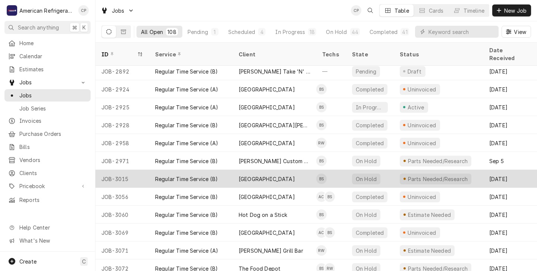
click at [225, 170] on div "Regular Time Service (B)" at bounding box center [190, 179] width 83 height 18
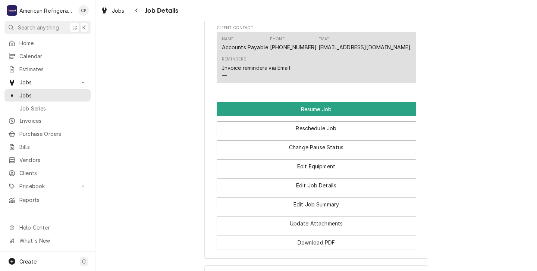
scroll to position [599, 0]
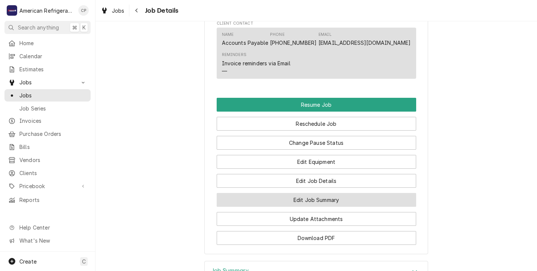
click at [287, 206] on button "Edit Job Summary" at bounding box center [315, 200] width 199 height 14
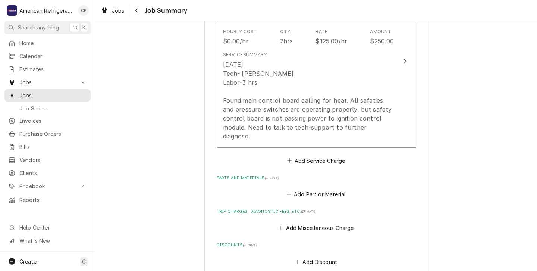
scroll to position [237, 0]
click at [25, 94] on span "Jobs" at bounding box center [52, 95] width 67 height 8
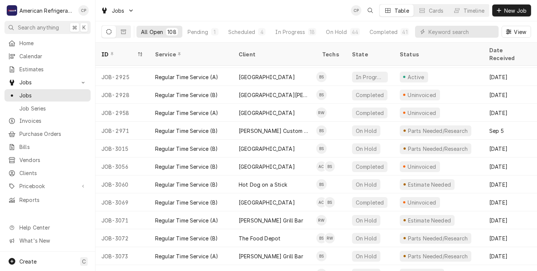
scroll to position [177, 0]
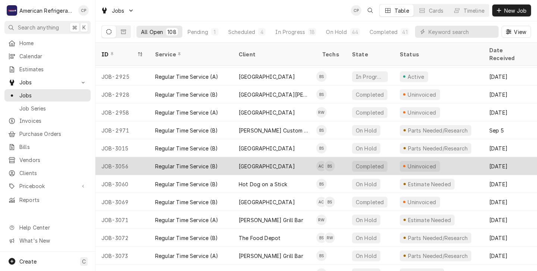
click at [142, 158] on div "JOB-3056" at bounding box center [122, 166] width 54 height 18
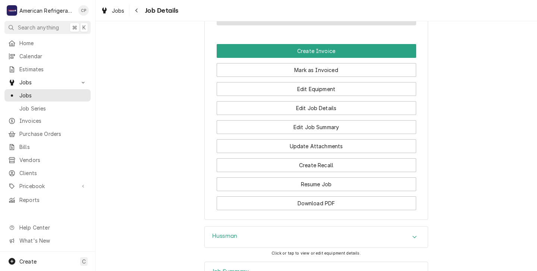
scroll to position [496, 0]
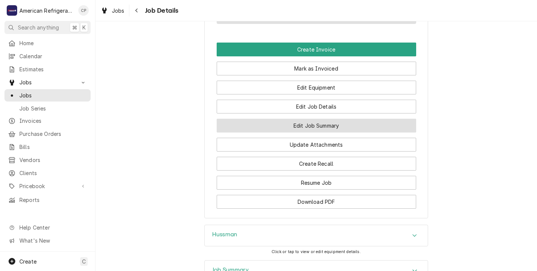
click at [284, 132] on button "Edit Job Summary" at bounding box center [315, 125] width 199 height 14
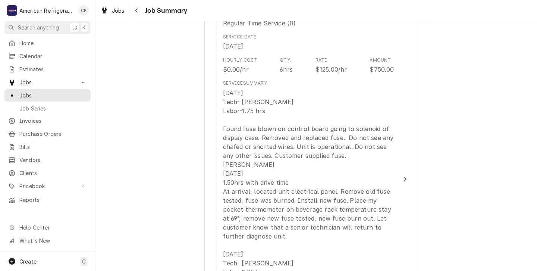
scroll to position [158, 0]
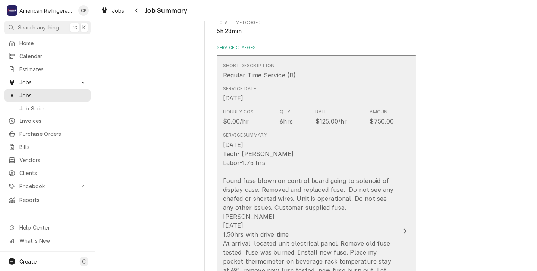
click at [319, 152] on div "9/19/25 Tech- Brandon Labor-1.75 hrs Found fuse blown on control board going to…" at bounding box center [308, 269] width 171 height 259
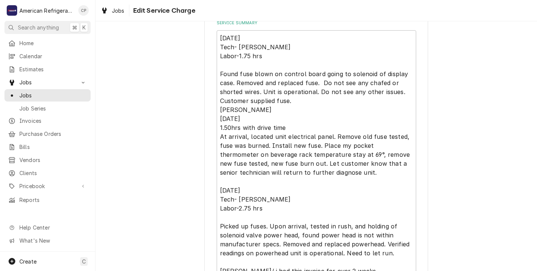
scroll to position [265, 0]
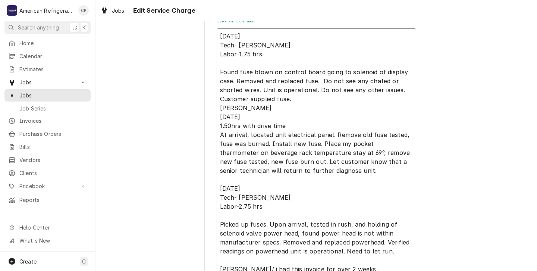
click at [352, 171] on textarea "9/19/25 Tech- Brandon Labor-1.75 hrs Found fuse blown on control board going to…" at bounding box center [315, 152] width 199 height 249
type textarea "x"
type textarea "9/19/25 Tech- Brandon Labor-1.75 hrs Found fuse blown on control board going to…"
type textarea "x"
type textarea "9/19/25 Tech- Brandon Labor-1.75 hrs Found fuse blown on control board going to…"
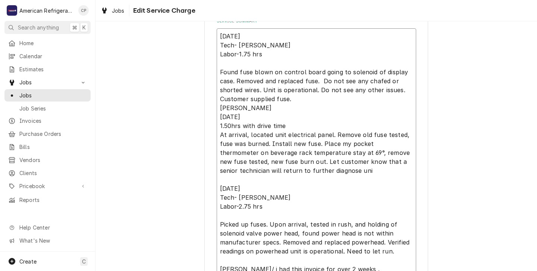
type textarea "x"
type textarea "9/19/25 Tech- Brandon Labor-1.75 hrs Found fuse blown on control board going to…"
type textarea "x"
type textarea "9/19/25 Tech- Brandon Labor-1.75 hrs Found fuse blown on control board going to…"
type textarea "x"
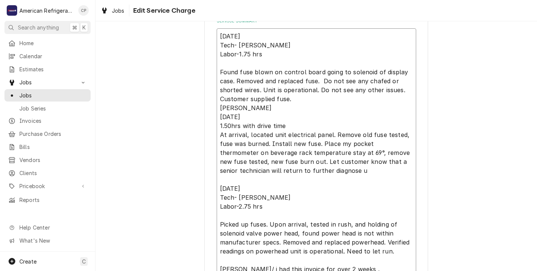
type textarea "9/19/25 Tech- Brandon Labor-1.75 hrs Found fuse blown on control board going to…"
type textarea "x"
type textarea "9/19/25 Tech- Brandon Labor-1.75 hrs Found fuse blown on control board going to…"
type textarea "x"
type textarea "9/19/25 Tech- Brandon Labor-1.75 hrs Found fuse blown on control board going to…"
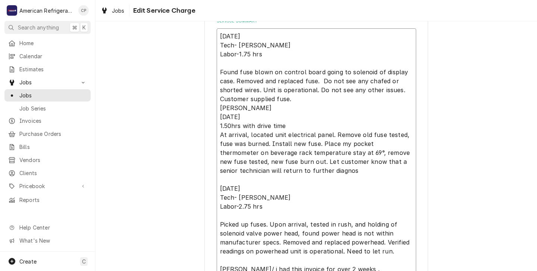
type textarea "x"
type textarea "9/19/25 Tech- Brandon Labor-1.75 hrs Found fuse blown on control board going to…"
type textarea "x"
type textarea "9/19/25 Tech- Brandon Labor-1.75 hrs Found fuse blown on control board going to…"
type textarea "x"
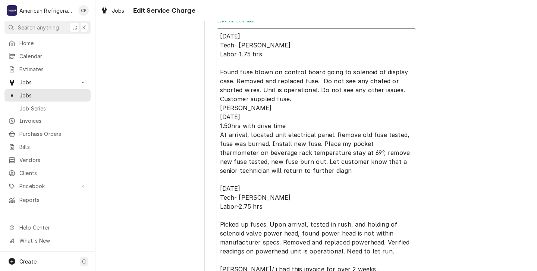
type textarea "9/19/25 Tech- Brandon Labor-1.75 hrs Found fuse blown on control board going to…"
type textarea "x"
type textarea "9/19/25 Tech- Brandon Labor-1.75 hrs Found fuse blown on control board going to…"
type textarea "x"
type textarea "9/19/25 Tech- Brandon Labor-1.75 hrs Found fuse blown on control board going to…"
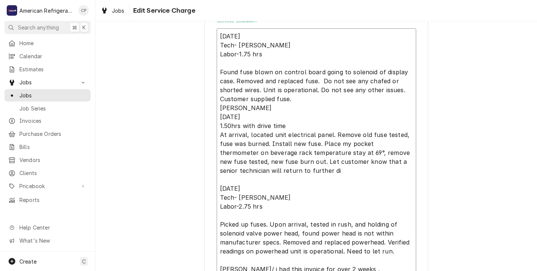
type textarea "x"
type textarea "9/19/25 Tech- Brandon Labor-1.75 hrs Found fuse blown on control board going to…"
type textarea "x"
type textarea "9/19/25 Tech- Brandon Labor-1.75 hrs Found fuse blown on control board going to…"
type textarea "x"
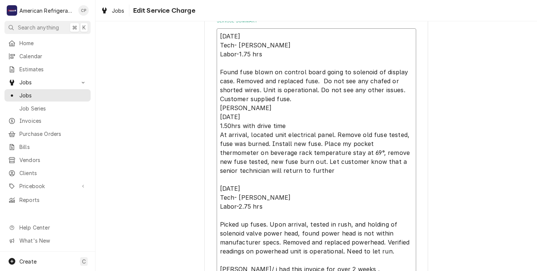
type textarea "9/19/25 Tech- Brandon Labor-1.75 hrs Found fuse blown on control board going to…"
type textarea "x"
type textarea "9/19/25 Tech- Brandon Labor-1.75 hrs Found fuse blown on control board going to…"
type textarea "x"
type textarea "9/19/25 Tech- Brandon Labor-1.75 hrs Found fuse blown on control board going to…"
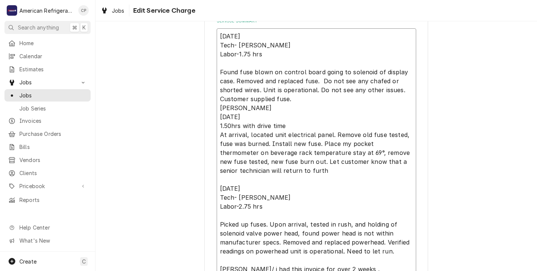
type textarea "x"
type textarea "9/19/25 Tech- Brandon Labor-1.75 hrs Found fuse blown on control board going to…"
type textarea "x"
type textarea "9/19/25 Tech- Brandon Labor-1.75 hrs Found fuse blown on control board going to…"
type textarea "x"
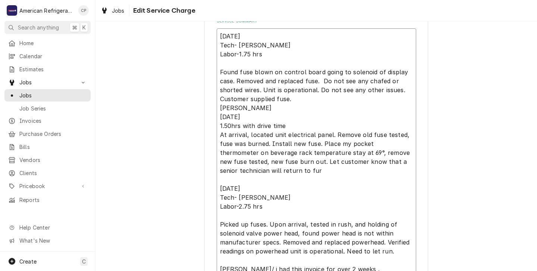
type textarea "9/19/25 Tech- Brandon Labor-1.75 hrs Found fuse blown on control board going to…"
type textarea "x"
type textarea "9/19/25 Tech- Brandon Labor-1.75 hrs Found fuse blown on control board going to…"
type textarea "x"
type textarea "9/19/25 Tech- Brandon Labor-1.75 hrs Found fuse blown on control board going to…"
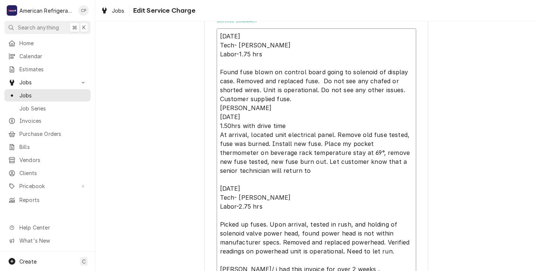
type textarea "x"
type textarea "9/19/25 Tech- Brandon Labor-1.75 hrs Found fuse blown on control board going to…"
type textarea "x"
type textarea "9/19/25 Tech- Brandon Labor-1.75 hrs Found fuse blown on control board going to…"
type textarea "x"
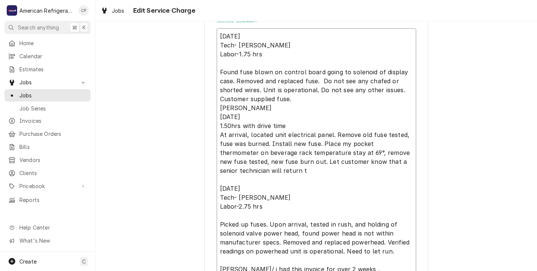
type textarea "9/19/25 Tech- Brandon Labor-1.75 hrs Found fuse blown on control board going to…"
type textarea "x"
type textarea "9/19/25 Tech- Brandon Labor-1.75 hrs Found fuse blown on control board going to…"
type textarea "x"
type textarea "9/19/25 Tech- Brandon Labor-1.75 hrs Found fuse blown on control board going to…"
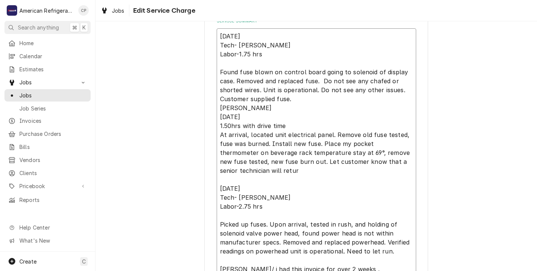
type textarea "x"
type textarea "9/19/25 Tech- Brandon Labor-1.75 hrs Found fuse blown on control board going to…"
type textarea "x"
type textarea "9/19/25 Tech- Brandon Labor-1.75 hrs Found fuse blown on control board going to…"
type textarea "x"
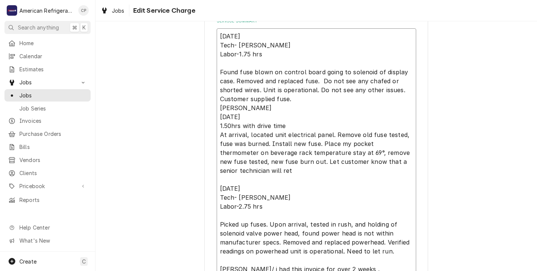
type textarea "9/19/25 Tech- Brandon Labor-1.75 hrs Found fuse blown on control board going to…"
type textarea "x"
type textarea "9/19/25 Tech- Brandon Labor-1.75 hrs Found fuse blown on control board going to…"
type textarea "x"
type textarea "9/19/25 Tech- Brandon Labor-1.75 hrs Found fuse blown on control board going to…"
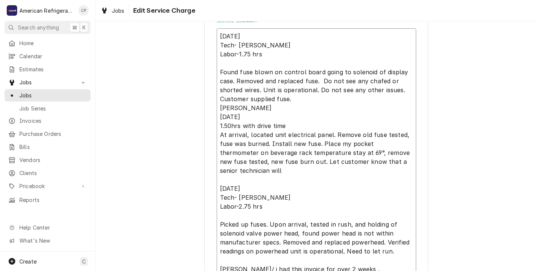
type textarea "x"
type textarea "9/19/25 Tech- Brandon Labor-1.75 hrs Found fuse blown on control board going to…"
type textarea "x"
type textarea "9/19/25 Tech- Brandon Labor-1.75 hrs Found fuse blown on control board going to…"
type textarea "x"
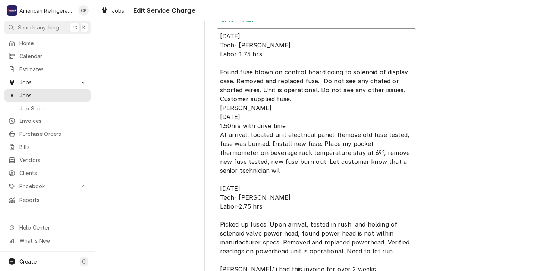
type textarea "9/19/25 Tech- Brandon Labor-1.75 hrs Found fuse blown on control board going to…"
type textarea "x"
type textarea "9/19/25 Tech- Brandon Labor-1.75 hrs Found fuse blown on control board going to…"
type textarea "x"
type textarea "9/19/25 Tech- Brandon Labor-1.75 hrs Found fuse blown on control board going to…"
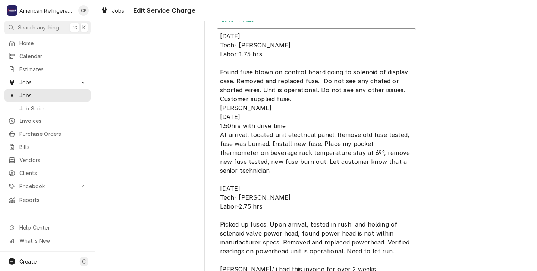
type textarea "x"
type textarea "9/19/25 Tech- Brandon Labor-1.75 hrs Found fuse blown on control board going to…"
type textarea "x"
type textarea "9/19/25 Tech- Brandon Labor-1.75 hrs Found fuse blown on control board going to…"
type textarea "x"
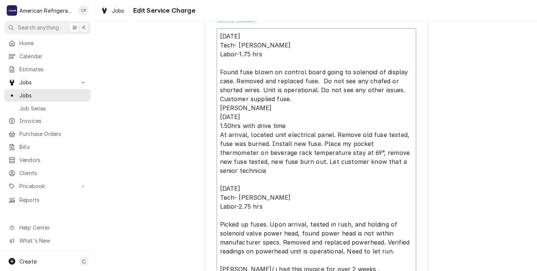
type textarea "9/19/25 Tech- Brandon Labor-1.75 hrs Found fuse blown on control board going to…"
type textarea "x"
type textarea "9/19/25 Tech- Brandon Labor-1.75 hrs Found fuse blown on control board going to…"
type textarea "x"
type textarea "9/19/25 Tech- Brandon Labor-1.75 hrs Found fuse blown on control board going to…"
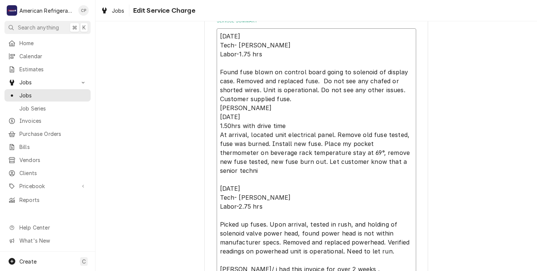
type textarea "x"
type textarea "9/19/25 Tech- Brandon Labor-1.75 hrs Found fuse blown on control board going to…"
type textarea "x"
type textarea "9/19/25 Tech- Brandon Labor-1.75 hrs Found fuse blown on control board going to…"
type textarea "x"
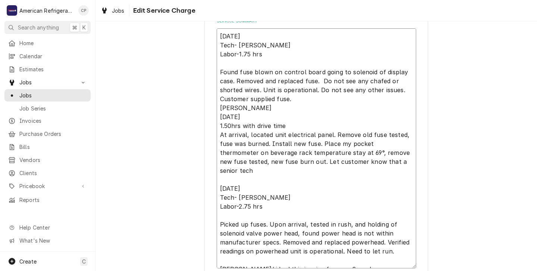
type textarea "9/19/25 Tech- Brandon Labor-1.75 hrs Found fuse blown on control board going to…"
type textarea "x"
type textarea "9/19/25 Tech- Brandon Labor-1.75 hrs Found fuse blown on control board going to…"
type textarea "x"
type textarea "9/19/25 Tech- Brandon Labor-1.75 hrs Found fuse blown on control board going to…"
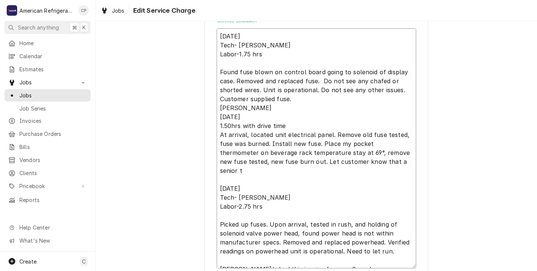
type textarea "x"
type textarea "9/19/25 Tech- Brandon Labor-1.75 hrs Found fuse blown on control board going to…"
type textarea "x"
type textarea "9/19/25 Tech- Brandon Labor-1.75 hrs Found fuse blown on control board going to…"
type textarea "x"
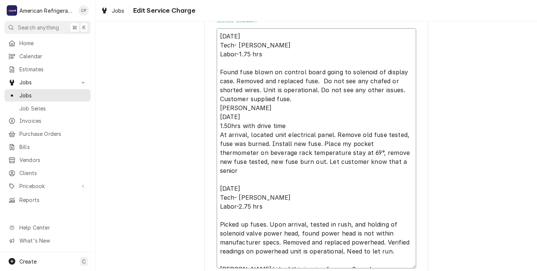
type textarea "9/19/25 Tech- Brandon Labor-1.75 hrs Found fuse blown on control board going to…"
type textarea "x"
type textarea "9/19/25 Tech- Brandon Labor-1.75 hrs Found fuse blown on control board going to…"
type textarea "x"
type textarea "9/19/25 Tech- Brandon Labor-1.75 hrs Found fuse blown on control board going to…"
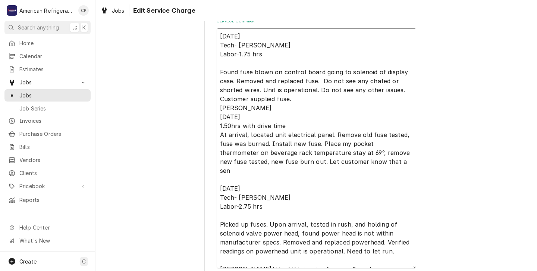
type textarea "x"
type textarea "9/19/25 Tech- Brandon Labor-1.75 hrs Found fuse blown on control board going to…"
type textarea "x"
type textarea "9/19/25 Tech- Brandon Labor-1.75 hrs Found fuse blown on control board going to…"
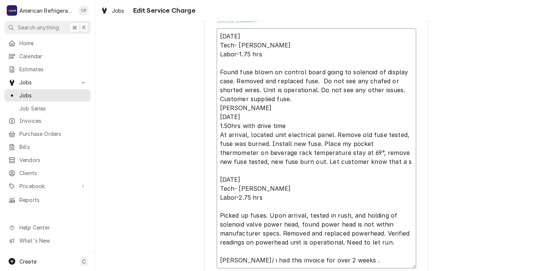
type textarea "x"
type textarea "9/19/25 Tech- Brandon Labor-1.75 hrs Found fuse blown on control board going to…"
type textarea "x"
type textarea "9/19/25 Tech- Brandon Labor-1.75 hrs Found fuse blown on control board going to…"
type textarea "x"
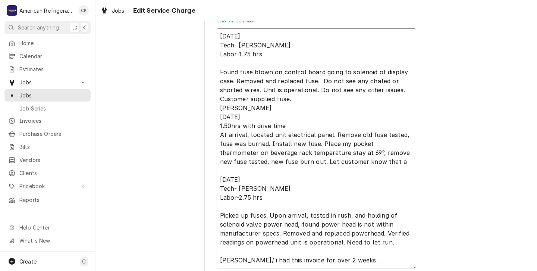
type textarea "9/19/25 Tech- Brandon Labor-1.75 hrs Found fuse blown on control board going to…"
type textarea "x"
type textarea "9/19/25 Tech- Brandon Labor-1.75 hrs Found fuse blown on control board going to…"
type textarea "x"
type textarea "9/19/25 Tech- Brandon Labor-1.75 hrs Found fuse blown on control board going to…"
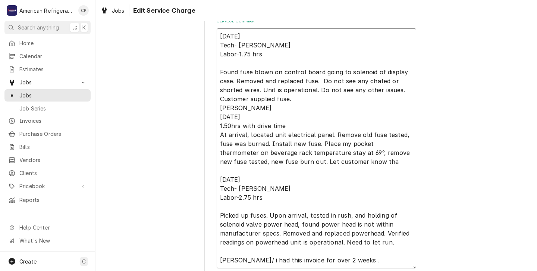
type textarea "x"
type textarea "9/19/25 Tech- Brandon Labor-1.75 hrs Found fuse blown on control board going to…"
type textarea "x"
type textarea "9/19/25 Tech- Brandon Labor-1.75 hrs Found fuse blown on control board going to…"
type textarea "x"
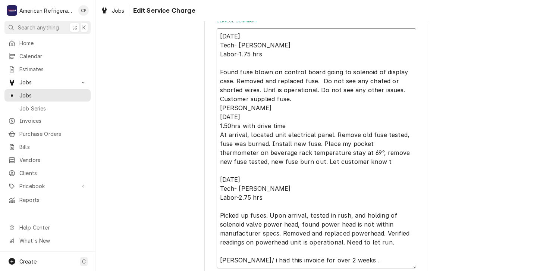
type textarea "9/19/25 Tech- Brandon Labor-1.75 hrs Found fuse blown on control board going to…"
type textarea "x"
type textarea "9/19/25 Tech- Brandon Labor-1.75 hrs Found fuse blown on control board going to…"
type textarea "x"
type textarea "9/19/25 Tech- Brandon Labor-1.75 hrs Found fuse blown on control board going to…"
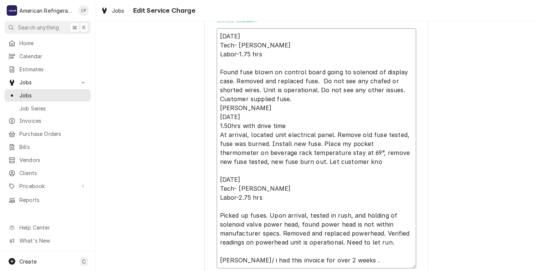
type textarea "x"
type textarea "9/19/25 Tech- Brandon Labor-1.75 hrs Found fuse blown on control board going to…"
type textarea "x"
type textarea "9/19/25 Tech- Brandon Labor-1.75 hrs Found fuse blown on control board going to…"
type textarea "x"
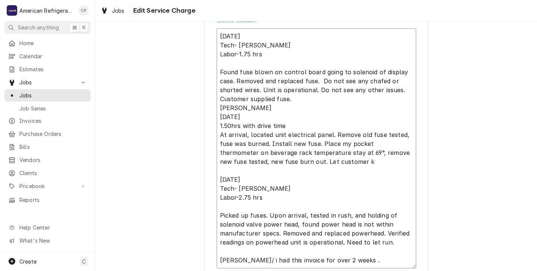
type textarea "9/19/25 Tech- Brandon Labor-1.75 hrs Found fuse blown on control board going to…"
type textarea "x"
type textarea "9/19/25 Tech- Brandon Labor-1.75 hrs Found fuse blown on control board going to…"
type textarea "x"
type textarea "9/19/25 Tech- Brandon Labor-1.75 hrs Found fuse blown on control board going to…"
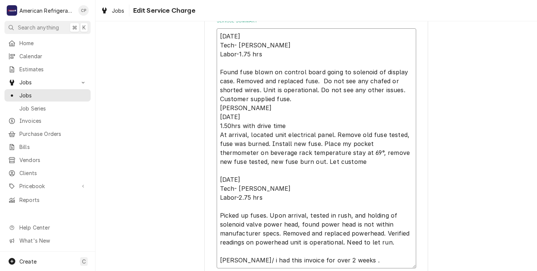
type textarea "x"
type textarea "9/19/25 Tech- Brandon Labor-1.75 hrs Found fuse blown on control board going to…"
type textarea "x"
type textarea "9/19/25 Tech- Brandon Labor-1.75 hrs Found fuse blown on control board going to…"
type textarea "x"
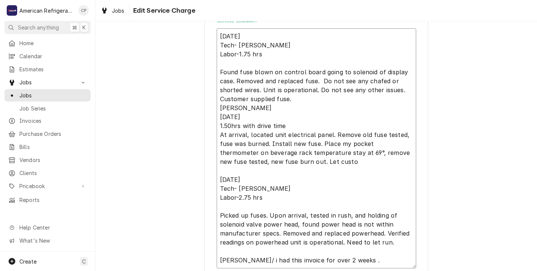
type textarea "9/19/25 Tech- Brandon Labor-1.75 hrs Found fuse blown on control board going to…"
type textarea "x"
type textarea "9/19/25 Tech- Brandon Labor-1.75 hrs Found fuse blown on control board going to…"
type textarea "x"
type textarea "9/19/25 Tech- Brandon Labor-1.75 hrs Found fuse blown on control board going to…"
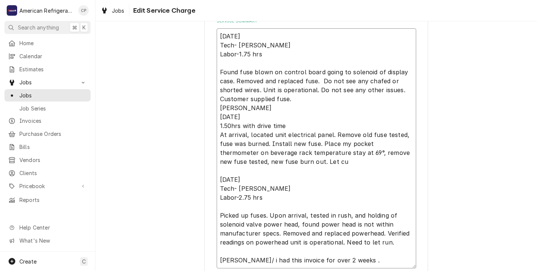
type textarea "x"
type textarea "9/19/25 Tech- Brandon Labor-1.75 hrs Found fuse blown on control board going to…"
type textarea "x"
type textarea "9/19/25 Tech- Brandon Labor-1.75 hrs Found fuse blown on control board going to…"
type textarea "x"
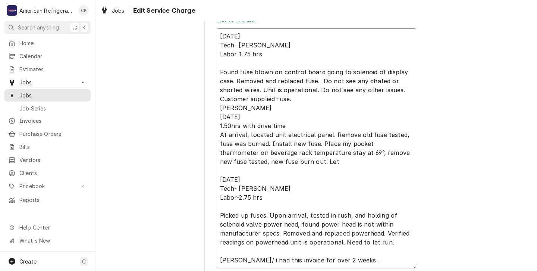
type textarea "9/19/25 Tech- Brandon Labor-1.75 hrs Found fuse blown on control board going to…"
type textarea "x"
type textarea "9/19/25 Tech- Brandon Labor-1.75 hrs Found fuse blown on control board going to…"
type textarea "x"
type textarea "9/19/25 Tech- Brandon Labor-1.75 hrs Found fuse blown on control board going to…"
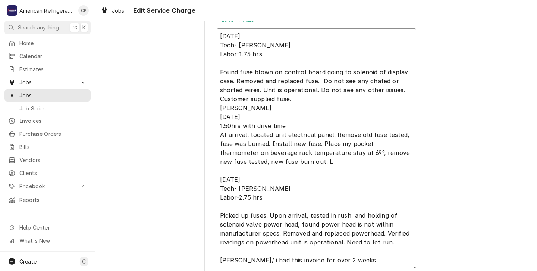
type textarea "x"
type textarea "9/19/25 Tech- Brandon Labor-1.75 hrs Found fuse blown on control board going to…"
type textarea "x"
type textarea "9/19/25 Tech- Brandon Labor-1.75 hrs Found fuse blown on control board going to…"
type textarea "x"
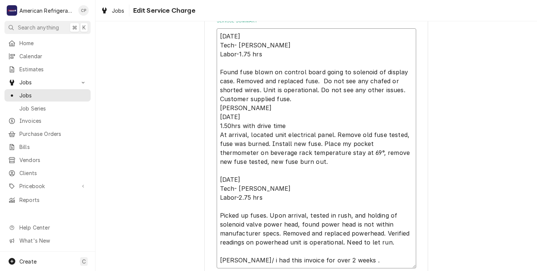
type textarea "9/19/25 Tech- Brandon Labor-1.75 hrs Found fuse blown on control board going to…"
type textarea "x"
type textarea "9/19/25 Tech- Brandon Labor-1.75 hrs Found fuse blown on control board going to…"
type textarea "x"
type textarea "9/19/25 Tech- Brandon Labor-1.75 hrs Found fuse blown on control board going to…"
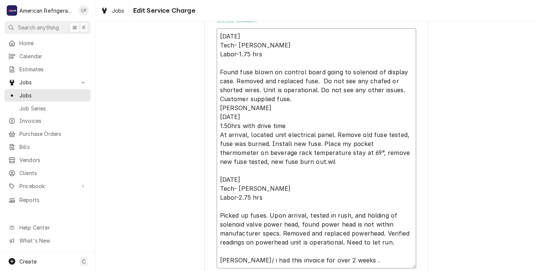
type textarea "x"
type textarea "9/19/25 Tech- Brandon Labor-1.75 hrs Found fuse blown on control board going to…"
type textarea "x"
type textarea "9/19/25 Tech- Brandon Labor-1.75 hrs Found fuse blown on control board going to…"
type textarea "x"
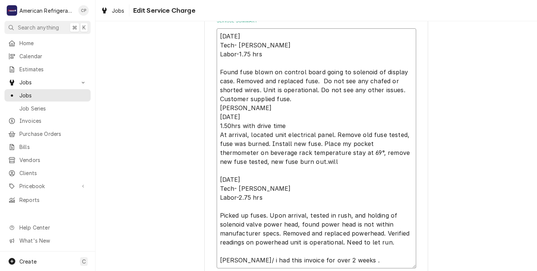
type textarea "9/19/25 Tech- Brandon Labor-1.75 hrs Found fuse blown on control board going to…"
type textarea "x"
type textarea "9/19/25 Tech- Brandon Labor-1.75 hrs Found fuse blown on control board going to…"
type textarea "x"
type textarea "9/19/25 Tech- Brandon Labor-1.75 hrs Found fuse blown on control board going to…"
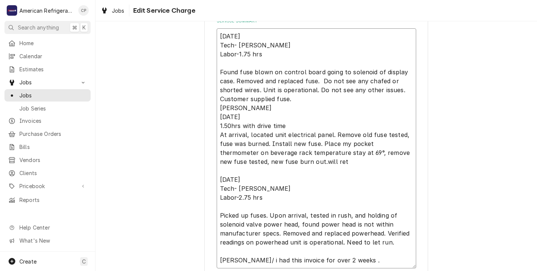
type textarea "x"
type textarea "9/19/25 Tech- Brandon Labor-1.75 hrs Found fuse blown on control board going to…"
type textarea "x"
type textarea "9/19/25 Tech- Brandon Labor-1.75 hrs Found fuse blown on control board going to…"
type textarea "x"
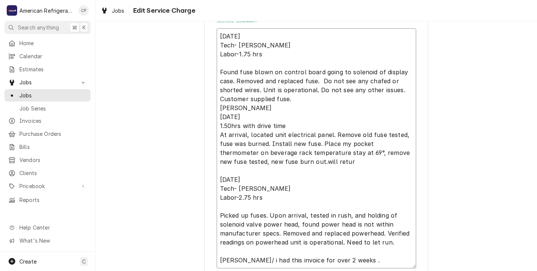
type textarea "9/19/25 Tech- Brandon Labor-1.75 hrs Found fuse blown on control board going to…"
type textarea "x"
type textarea "9/19/25 Tech- Brandon Labor-1.75 hrs Found fuse blown on control board going to…"
type textarea "x"
type textarea "9/19/25 Tech- Brandon Labor-1.75 hrs Found fuse blown on control board going to…"
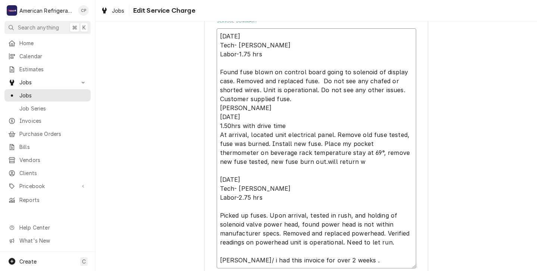
type textarea "x"
type textarea "9/19/25 Tech- Brandon Labor-1.75 hrs Found fuse blown on control board going to…"
type textarea "x"
type textarea "9/19/25 Tech- Brandon Labor-1.75 hrs Found fuse blown on control board going to…"
type textarea "x"
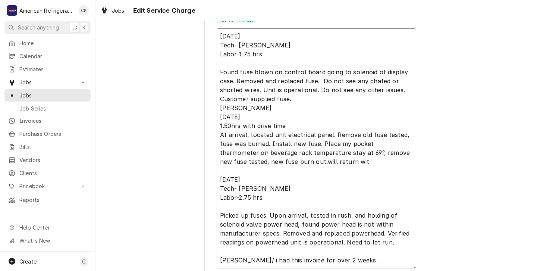
type textarea "9/19/25 Tech- Brandon Labor-1.75 hrs Found fuse blown on control board going to…"
type textarea "x"
type textarea "9/19/25 Tech- Brandon Labor-1.75 hrs Found fuse blown on control board going to…"
type textarea "x"
type textarea "9/19/25 Tech- Brandon Labor-1.75 hrs Found fuse blown on control board going to…"
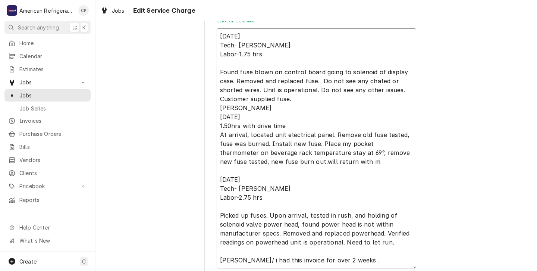
type textarea "x"
type textarea "9/19/25 Tech- Brandon Labor-1.75 hrs Found fuse blown on control board going to…"
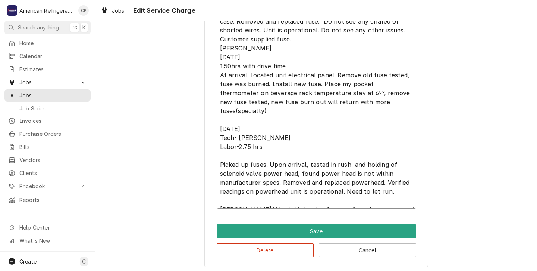
scroll to position [328, 0]
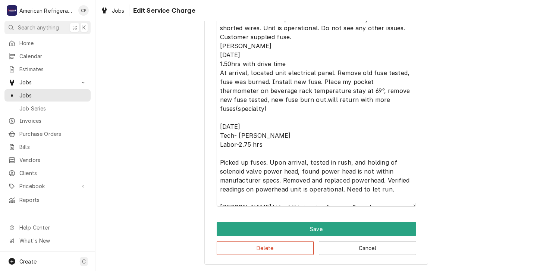
click at [345, 200] on textarea "9/19/25 Tech- Brandon Labor-1.75 hrs Found fuse blown on control board going to…" at bounding box center [315, 86] width 199 height 240
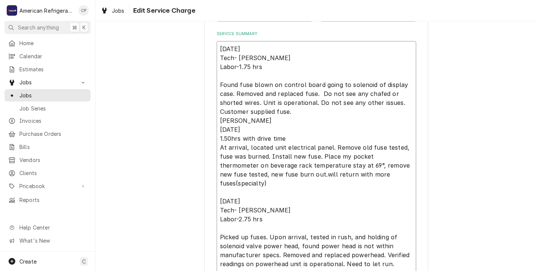
scroll to position [255, 0]
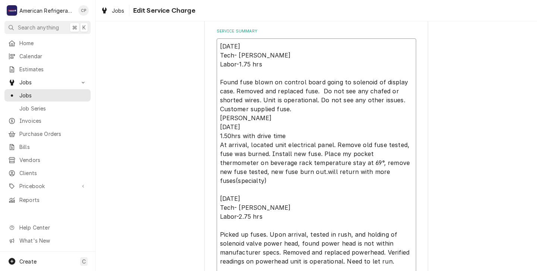
click at [282, 172] on textarea "9/19/25 Tech- Brandon Labor-1.75 hrs Found fuse blown on control board going to…" at bounding box center [315, 158] width 199 height 240
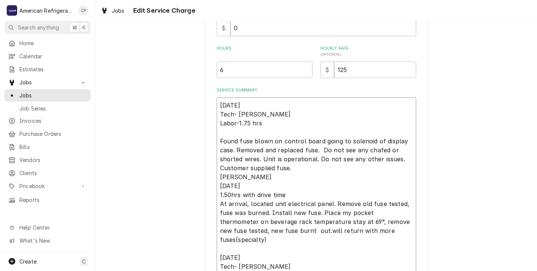
scroll to position [192, 0]
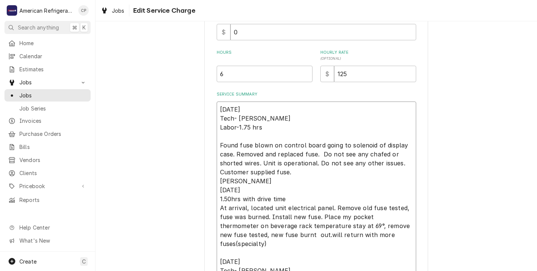
click at [264, 127] on textarea "9/19/25 Tech- Brandon Labor-1.75 hrs Found fuse blown on control board going to…" at bounding box center [315, 221] width 199 height 240
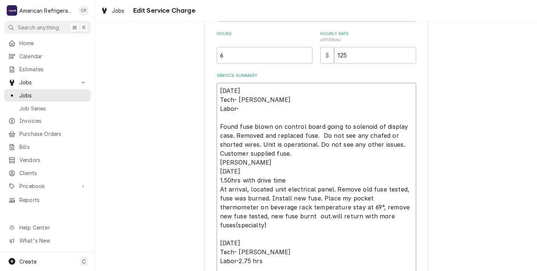
scroll to position [213, 0]
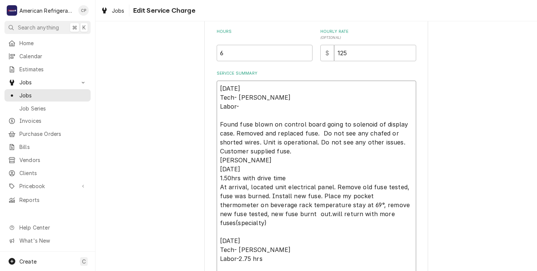
click at [286, 177] on textarea "9/19/25 Tech- Brandon Labor- Found fuse blown on control board going to solenoi…" at bounding box center [315, 200] width 199 height 240
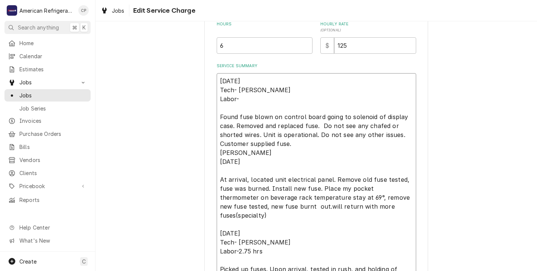
click at [263, 243] on textarea "9/19/25 Tech- Brandon Labor- Found fuse blown on control board going to solenoi…" at bounding box center [315, 193] width 199 height 240
click at [242, 99] on textarea "9/19/25 Tech- Brandon Labor- Found fuse blown on control board going to solenoi…" at bounding box center [315, 193] width 199 height 240
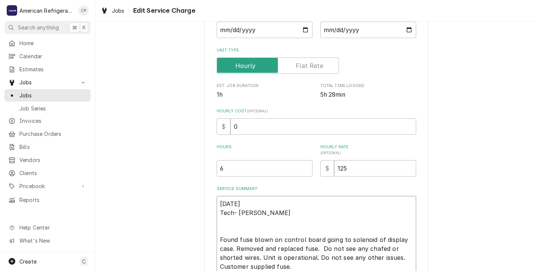
scroll to position [114, 0]
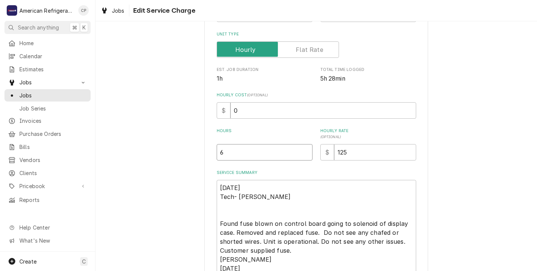
click at [227, 152] on input "6" at bounding box center [264, 152] width 96 height 16
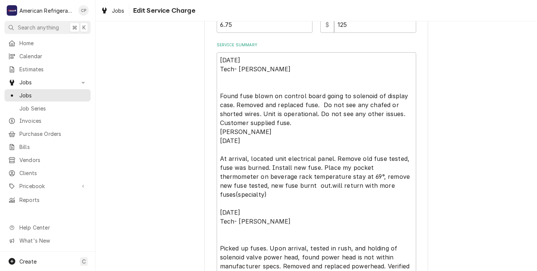
scroll to position [328, 0]
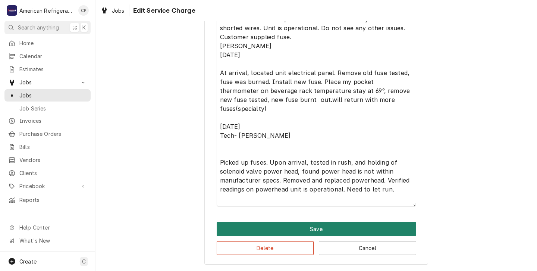
click at [313, 227] on button "Save" at bounding box center [315, 229] width 199 height 14
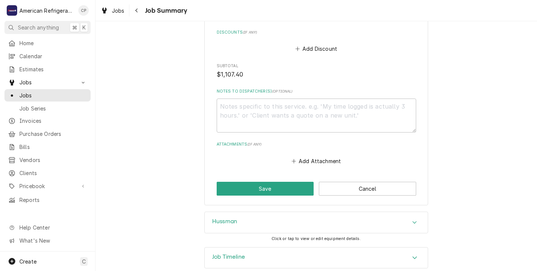
scroll to position [786, 0]
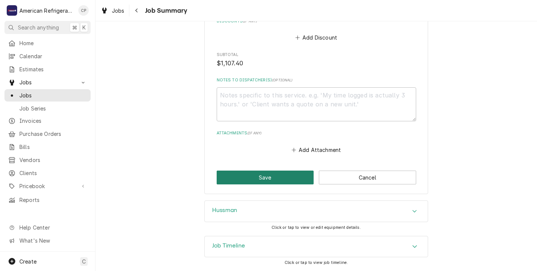
click at [267, 177] on button "Save" at bounding box center [264, 177] width 97 height 14
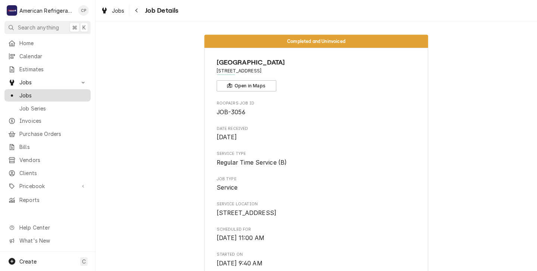
click at [29, 91] on span "Jobs" at bounding box center [52, 95] width 67 height 8
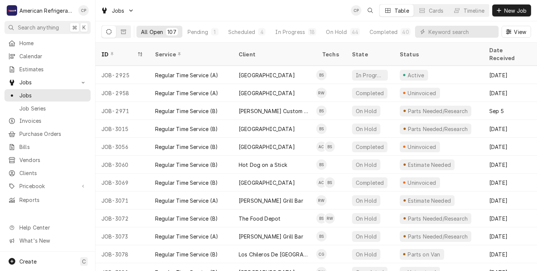
scroll to position [179, 2]
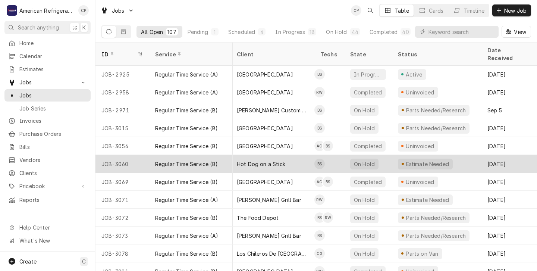
click at [232, 155] on div "Regular Time Service (B)" at bounding box center [190, 164] width 83 height 18
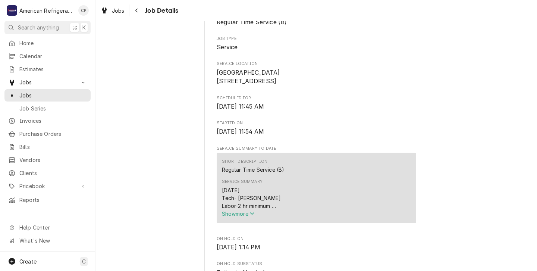
scroll to position [140, 0]
click at [247, 216] on span "Show more" at bounding box center [238, 213] width 33 height 6
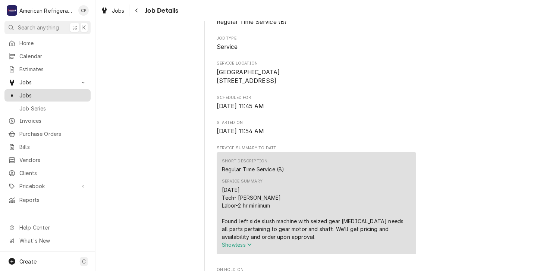
click at [26, 91] on span "Jobs" at bounding box center [52, 95] width 67 height 8
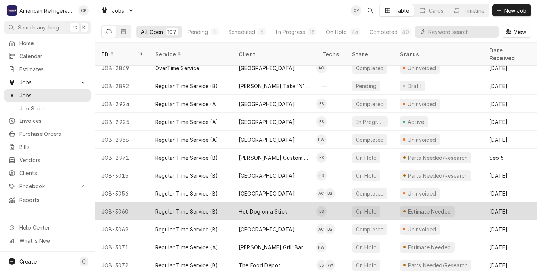
scroll to position [147, 0]
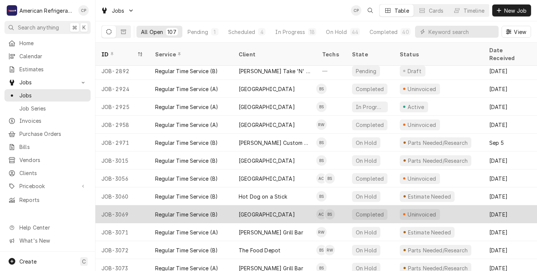
click at [228, 205] on div "Regular Time Service (B)" at bounding box center [190, 214] width 83 height 18
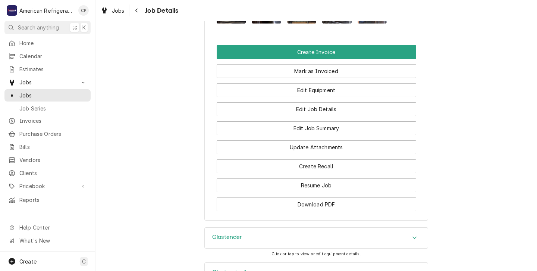
scroll to position [575, 0]
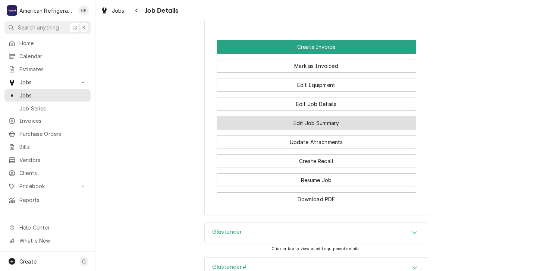
click at [300, 130] on button "Edit Job Summary" at bounding box center [315, 123] width 199 height 14
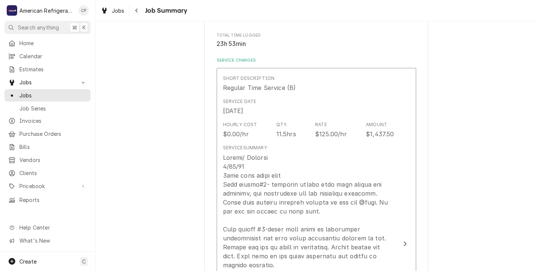
scroll to position [146, 0]
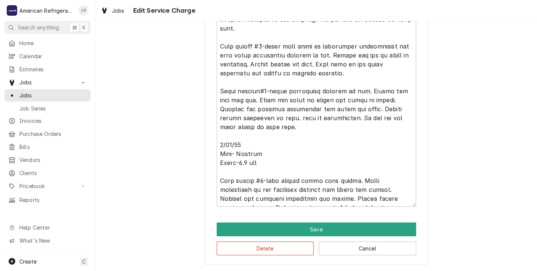
scroll to position [328, 0]
click at [260, 151] on textarea "Service Summary" at bounding box center [315, 86] width 199 height 240
type textarea "x"
type textarea "[PERSON_NAME]/ [PERSON_NAME] [DATE] 9hrs with drive time Beer cooler#2- custome…"
type textarea "x"
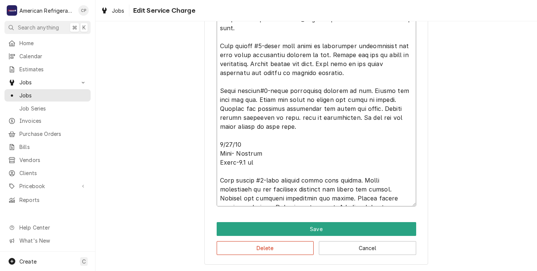
type textarea "[PERSON_NAME]/ [PERSON_NAME] [DATE] 9hrs with drive time Beer cooler#2- custome…"
type textarea "x"
type textarea "[PERSON_NAME]/ [PERSON_NAME] [DATE] 9hrs with drive time Beer cooler#2- custome…"
type textarea "x"
type textarea "[PERSON_NAME]/ [PERSON_NAME] [DATE] 9hrs with drive time Beer cooler#2- custome…"
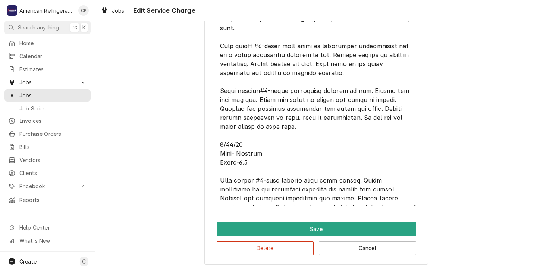
type textarea "x"
type textarea "[PERSON_NAME]/ [PERSON_NAME] [DATE] 9hrs with drive time Beer cooler#2- custome…"
type textarea "x"
type textarea "[PERSON_NAME]/ [PERSON_NAME] [DATE] 9hrs with drive time Beer cooler#2- custome…"
type textarea "x"
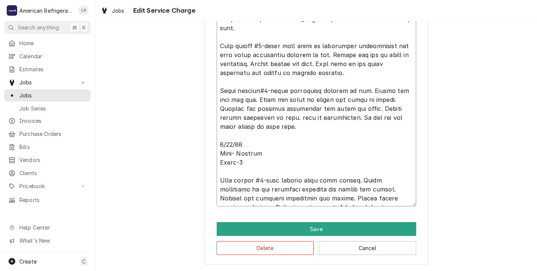
type textarea "[PERSON_NAME]/ [PERSON_NAME] [DATE] 9hrs with drive time Beer cooler#2- custome…"
type textarea "x"
type textarea "[PERSON_NAME]/ [PERSON_NAME] [DATE] 9hrs with drive time Beer cooler#2- custome…"
type textarea "x"
type textarea "Alvaro/ Brandon 9/22/25 9hrs with drive time Beer cooler#2- customer stated tha…"
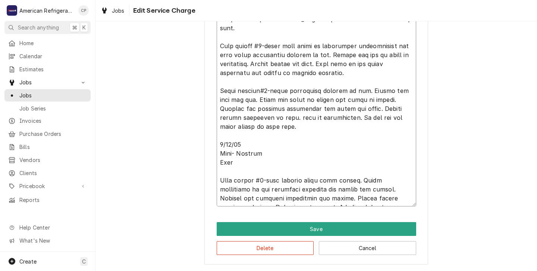
type textarea "x"
type textarea "Alvaro/ Brandon 9/22/25 9hrs with drive time Beer cooler#2- customer stated tha…"
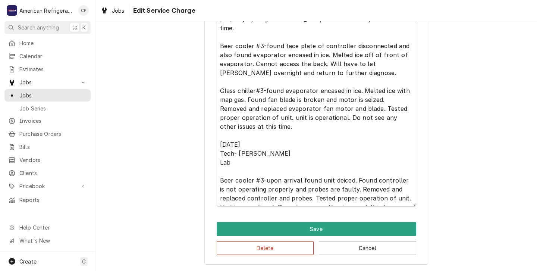
type textarea "x"
type textarea "Alvaro/ Brandon 9/22/25 9hrs with drive time Beer cooler#2- customer stated tha…"
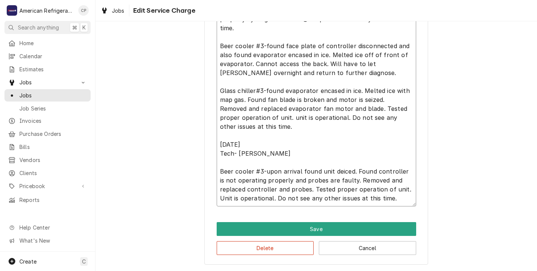
type textarea "x"
type textarea "Alvaro/ Brandon 9/22/25 9hrs with drive time Beer cooler#2- customer stated tha…"
type textarea "x"
type textarea "Alvaro/ Brandon 9/22/25 9hrs with drive time Beer cooler#2- customer stated tha…"
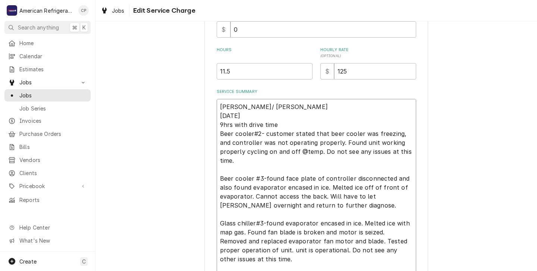
scroll to position [191, 0]
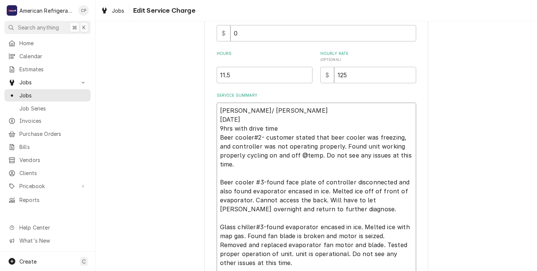
click at [278, 130] on textarea "Alvaro/ Brandon 9/22/25 9hrs with drive time Beer cooler#2- customer stated tha…" at bounding box center [315, 222] width 199 height 240
type textarea "x"
type textarea "Alvaro/ Brandon 9/22/25 9hrs with drive time Beer cooler#2- customer stated tha…"
type textarea "x"
type textarea "Alvaro/ Brandon 9/22/25 9hrs with drive tim Beer cooler#2- customer stated that…"
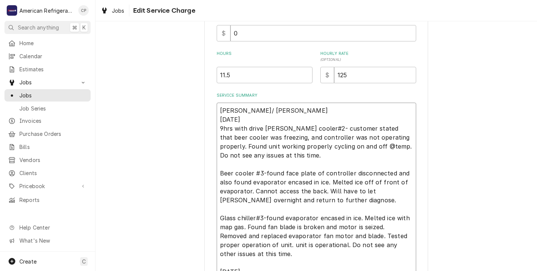
type textarea "x"
type textarea "Alvaro/ Brandon 9/22/25 9hrs with drive ti Beer cooler#2- customer stated that …"
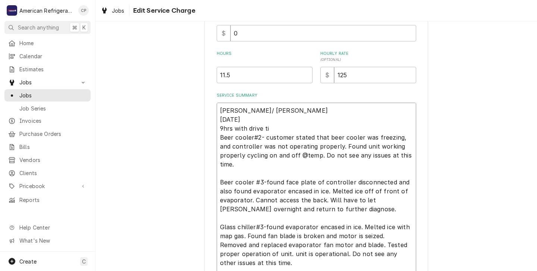
type textarea "x"
type textarea "Alvaro/ Brandon 9/22/25 9hrs with drive t Beer cooler#2- customer stated that b…"
type textarea "x"
type textarea "Alvaro/ Brandon 9/22/25 9hrs with drive Beer cooler#2- customer stated that bee…"
type textarea "x"
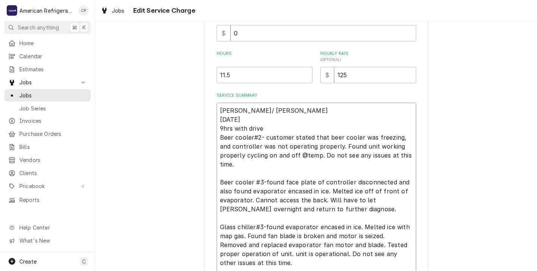
type textarea "Alvaro/ Brandon 9/22/25 9hrs with drive Beer cooler#2- customer stated that bee…"
type textarea "x"
type textarea "Alvaro/ Brandon 9/22/25 9hrs with driv Beer cooler#2- customer stated that beer…"
type textarea "x"
type textarea "Alvaro/ Brandon 9/22/25 9hrs with dri Beer cooler#2- customer stated that beer …"
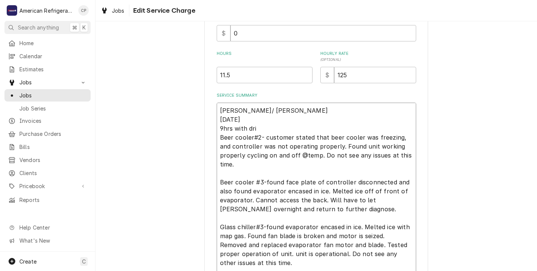
type textarea "x"
type textarea "Alvaro/ Brandon 9/22/25 9hrs with dr Beer cooler#2- customer stated that beer c…"
type textarea "x"
type textarea "Alvaro/ Brandon 9/22/25 9hrs with d Beer cooler#2- customer stated that beer co…"
type textarea "x"
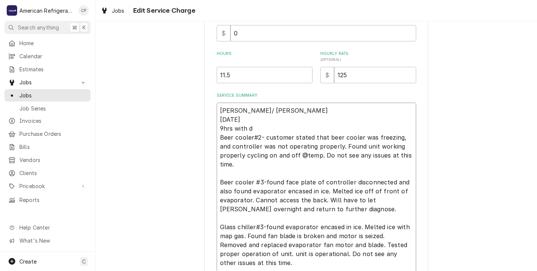
type textarea "Alvaro/ Brandon 9/22/25 9hrs with Beer cooler#2- customer stated that beer cool…"
type textarea "x"
type textarea "Alvaro/ Brandon 9/22/25 9hrs with Beer cooler#2- customer stated that beer cool…"
type textarea "x"
type textarea "Alvaro/ Brandon 9/22/25 9hrs wit Beer cooler#2- customer stated that beer coole…"
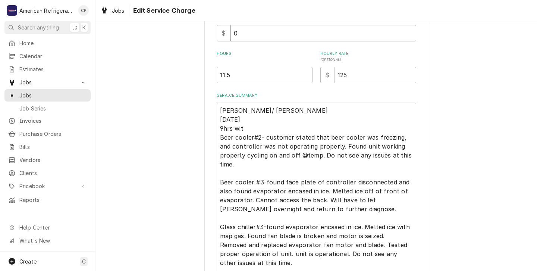
type textarea "x"
type textarea "Alvaro/ Brandon 9/22/25 9hrs wi Beer cooler#2- customer stated that beer cooler…"
type textarea "x"
type textarea "Alvaro/ Brandon 9/22/25 9hrs w Beer cooler#2- customer stated that beer cooler …"
type textarea "x"
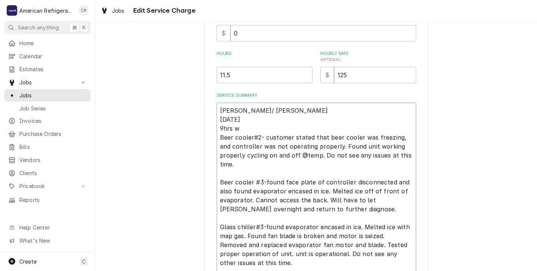
type textarea "Alvaro/ Brandon 9/22/25 9hrs Beer cooler#2- customer stated that beer cooler wa…"
type textarea "x"
type textarea "Alvaro/ Brandon 9/22/25 9hrs Beer cooler#2- customer stated that beer cooler wa…"
type textarea "x"
type textarea "Alvaro/ Brandon 9/22/25 9hr Beer cooler#2- customer stated that beer cooler was…"
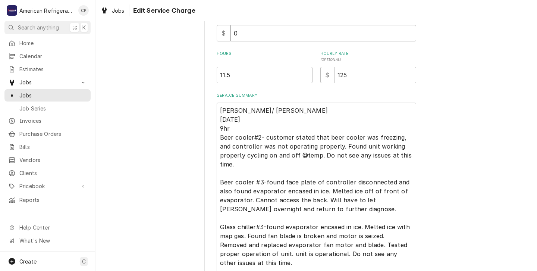
type textarea "x"
type textarea "Alvaro/ Brandon 9/22/25 9h Beer cooler#2- customer stated that beer cooler was …"
type textarea "x"
type textarea "Alvaro/ Brandon 9/22/25 9 Beer cooler#2- customer stated that beer cooler was f…"
type textarea "x"
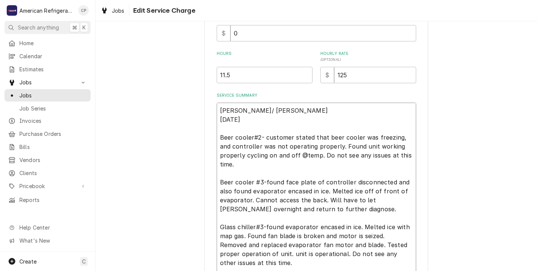
type textarea "Alvaro/ Brandon 9/22/25 Beer cooler#2- customer stated that beer cooler was fre…"
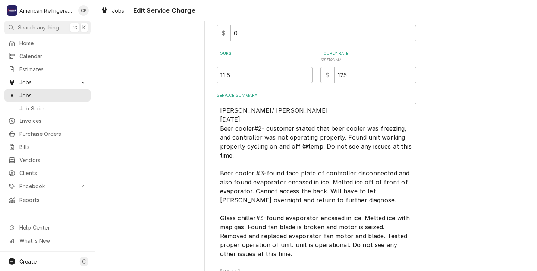
type textarea "x"
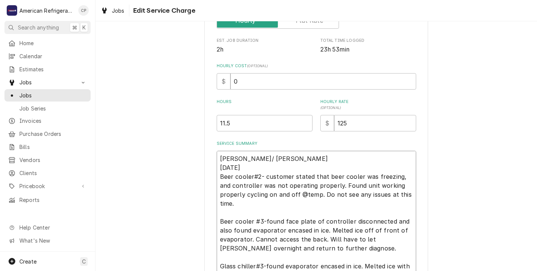
scroll to position [139, 0]
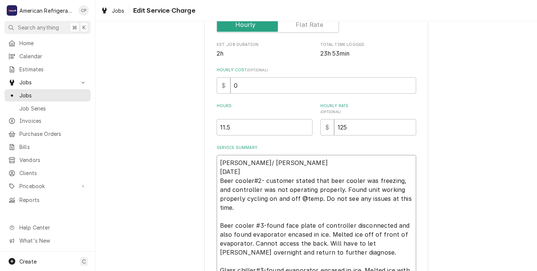
type textarea "Alvaro/ Brandon 9/22/25 Beer cooler#2- customer stated that beer cooler was fre…"
click at [231, 127] on input "11.5" at bounding box center [264, 127] width 96 height 16
type textarea "x"
type input "11"
type textarea "x"
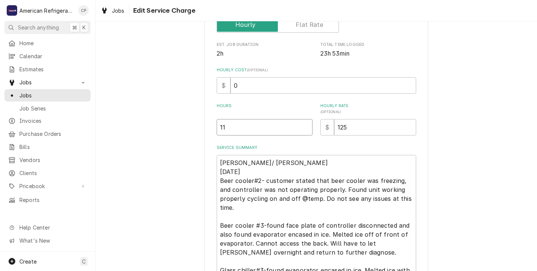
type input "1"
type textarea "x"
type input "1"
type textarea "x"
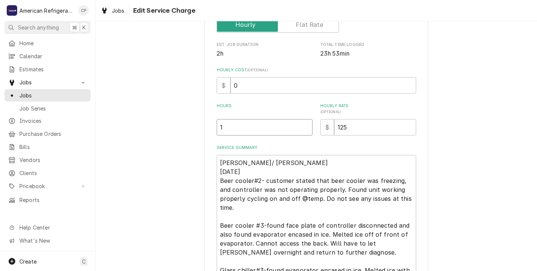
type input "13"
type textarea "x"
type input "13.5"
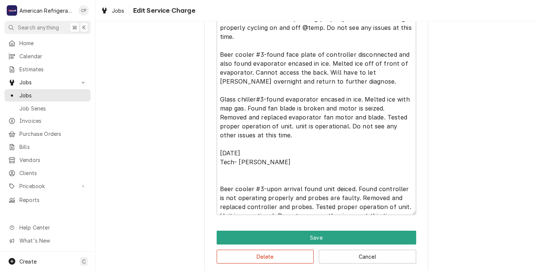
scroll to position [319, 0]
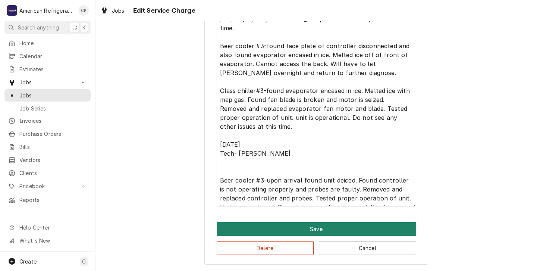
click at [288, 224] on button "Save" at bounding box center [315, 229] width 199 height 14
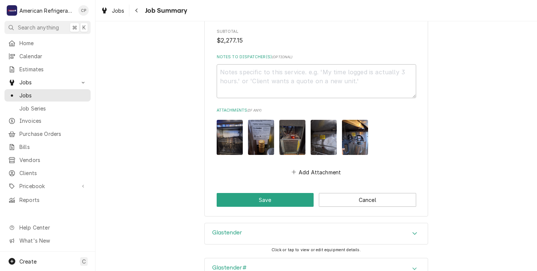
scroll to position [1007, 0]
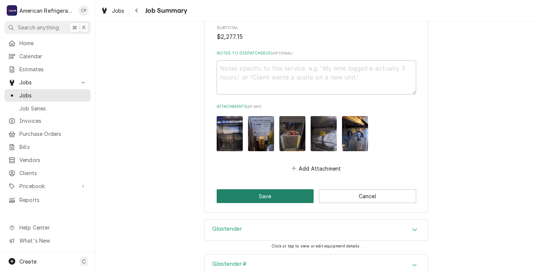
click at [266, 190] on button "Save" at bounding box center [264, 196] width 97 height 14
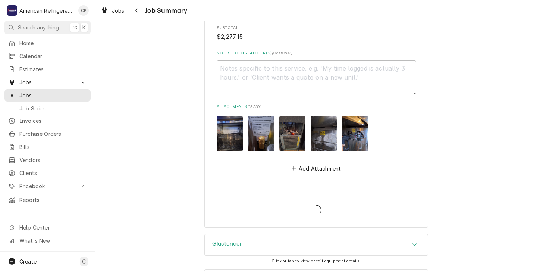
type textarea "x"
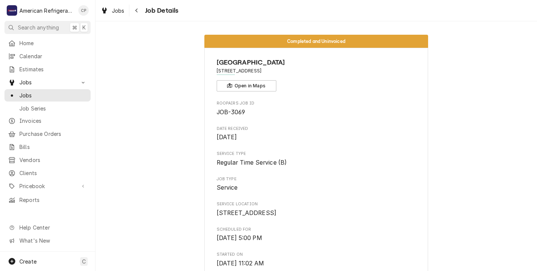
drag, startPoint x: 316, startPoint y: 191, endPoint x: 336, endPoint y: 178, distance: 23.6
click at [316, 190] on span "Service" at bounding box center [315, 187] width 199 height 9
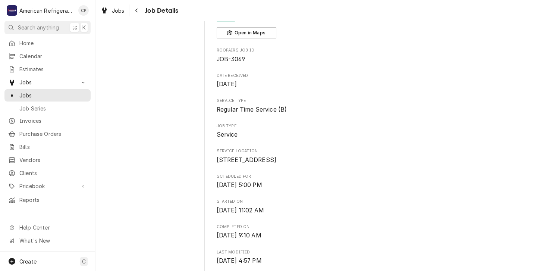
scroll to position [61, 0]
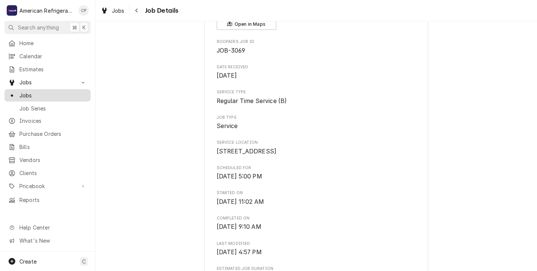
click at [28, 93] on span "Jobs" at bounding box center [52, 95] width 67 height 8
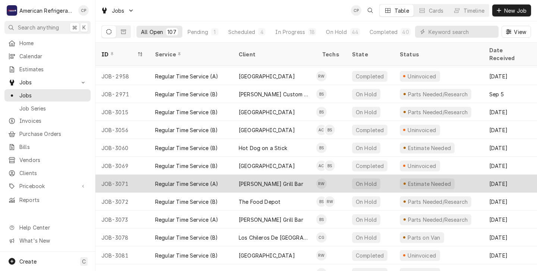
scroll to position [196, 0]
click at [231, 174] on div "Regular Time Service (A)" at bounding box center [190, 183] width 83 height 18
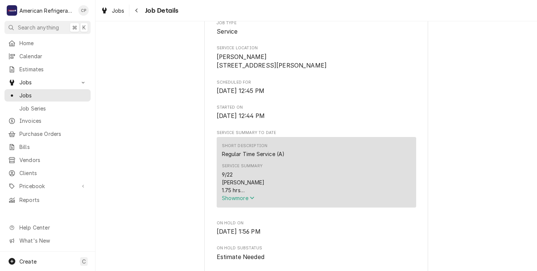
scroll to position [157, 0]
click at [247, 200] on span "Show more" at bounding box center [238, 196] width 33 height 6
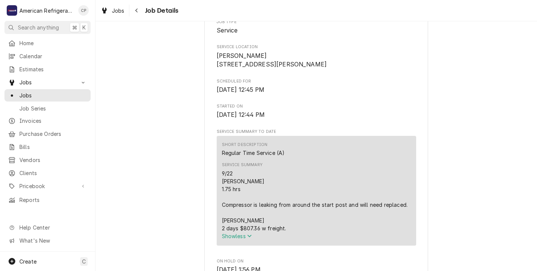
click at [311, 192] on div "9/22 Richard 1.75 hrs Compressor is leaking from around the start post and will…" at bounding box center [315, 200] width 187 height 63
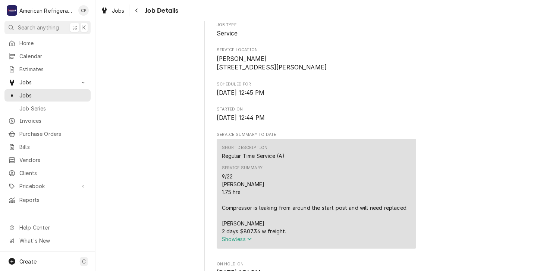
scroll to position [138, 0]
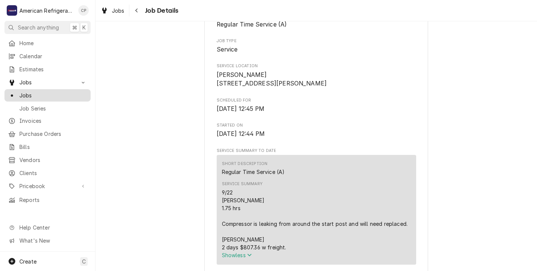
click at [29, 92] on span "Jobs" at bounding box center [52, 95] width 67 height 8
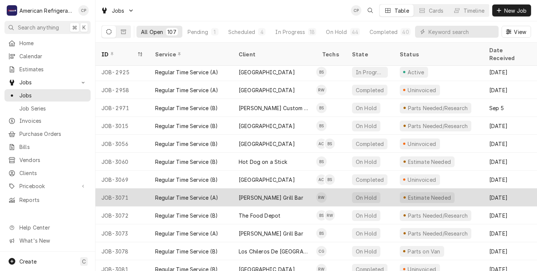
scroll to position [185, 0]
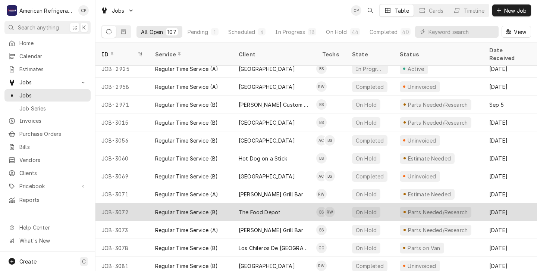
click at [230, 203] on div "Regular Time Service (B)" at bounding box center [190, 212] width 83 height 18
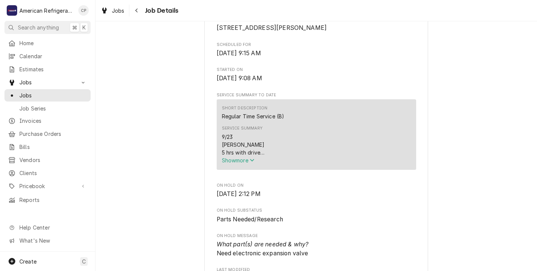
scroll to position [194, 0]
click at [242, 162] on span "Show more" at bounding box center [238, 159] width 33 height 6
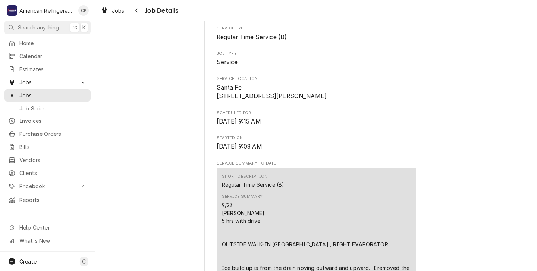
scroll to position [124, 0]
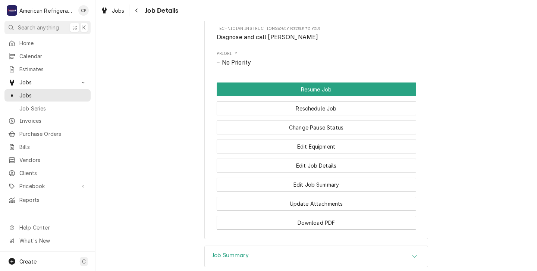
scroll to position [709, 0]
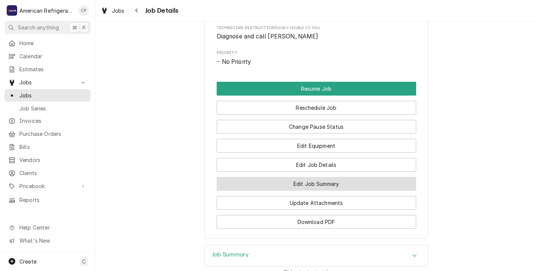
click at [300, 190] on button "Edit Job Summary" at bounding box center [315, 184] width 199 height 14
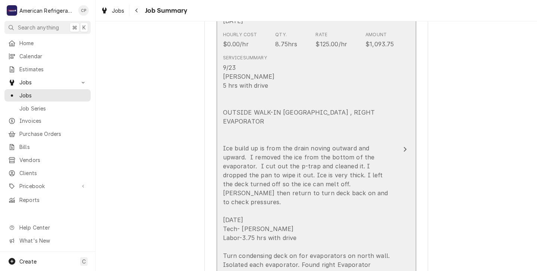
scroll to position [240, 0]
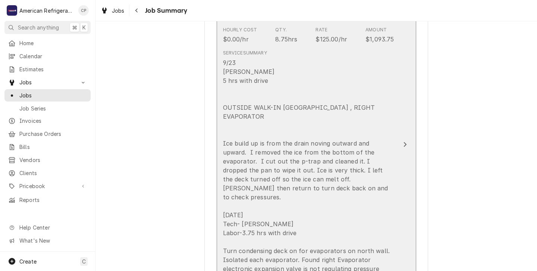
click at [349, 222] on div "9/23 [PERSON_NAME] 5 hrs with drive OUTSIDE WALK-IN [GEOGRAPHIC_DATA] , RIGHT E…" at bounding box center [308, 183] width 171 height 250
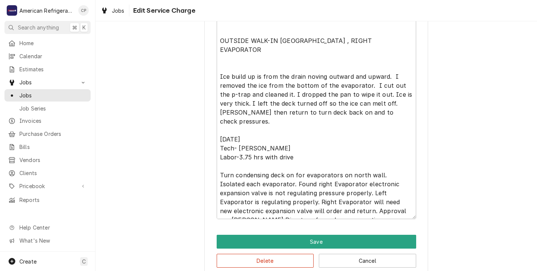
scroll to position [319, 0]
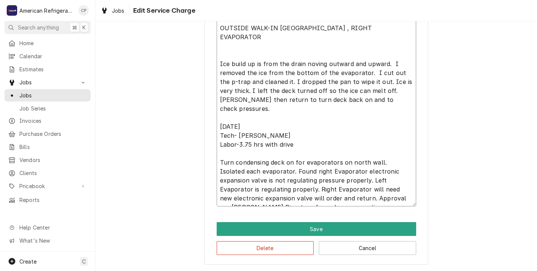
click at [349, 197] on textarea "9/23 Richard 5 hrs with drive OUTSIDE WALK-IN COOLER NORTH WALL , RIGHT EVAPORA…" at bounding box center [315, 90] width 199 height 231
type textarea "x"
type textarea "9/23 Richard 5 hrs with drive OUTSIDE WALK-IN COOLER NORTH WALL , RIGHT EVAPORA…"
type textarea "x"
type textarea "9/23 Richard 5 hrs with drive OUTSIDE WALK-IN COOLER NORTH WALL , RIGHT EVAPORA…"
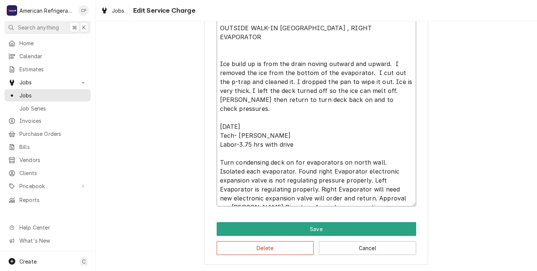
type textarea "x"
type textarea "9/23 Richard 5 hrs with drive OUTSIDE WALK-IN COOLER NORTH WALL , RIGHT EVAPORA…"
type textarea "x"
type textarea "9/23 Richard 5 hrs with drive OUTSIDE WALK-IN COOLER NORTH WALL , RIGHT EVAPORA…"
type textarea "x"
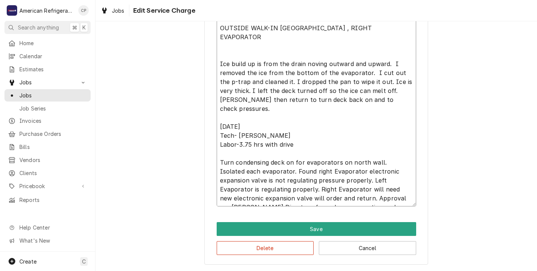
type textarea "9/23 Richard 5 hrs with drive OUTSIDE WALK-IN COOLER NORTH WALL , RIGHT EVAPORA…"
type textarea "x"
type textarea "9/23 Richard 5 hrs with drive OUTSIDE WALK-IN COOLER NORTH WALL , RIGHT EVAPORA…"
type textarea "x"
type textarea "9/23 Richard 5 hrs with drive OUTSIDE WALK-IN COOLER NORTH WALL , RIGHT EVAPORA…"
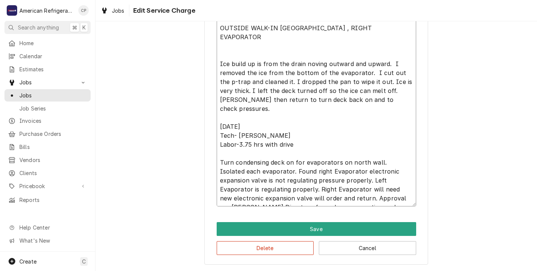
type textarea "x"
type textarea "9/23 Richard 5 hrs with drive OUTSIDE WALK-IN COOLER NORTH WALL , RIGHT EVAPORA…"
type textarea "x"
type textarea "9/23 Richard 5 hrs with drive OUTSIDE WALK-IN COOLER NORTH WALL , RIGHT EVAPORA…"
type textarea "x"
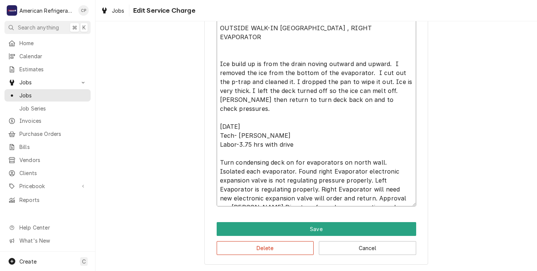
type textarea "9/23 Richard 5 hrs with drive OUTSIDE WALK-IN COOLER NORTH WALL , RIGHT EVAPORA…"
type textarea "x"
type textarea "9/23 Richard 5 hrs with drive OUTSIDE WALK-IN COOLER NORTH WALL , RIGHT EVAPORA…"
type textarea "x"
type textarea "9/23 Richard 5 hrs with drive OUTSIDE WALK-IN COOLER NORTH WALL , RIGHT EVAPORA…"
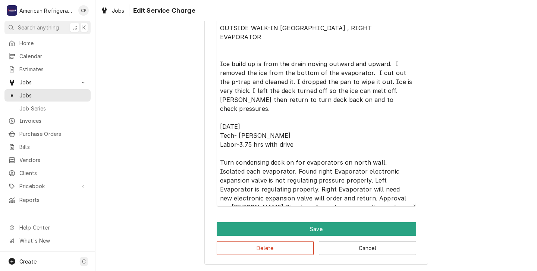
type textarea "x"
type textarea "9/23 Richard 5 hrs with drive OUTSIDE WALK-IN COOLER NORTH WALL , RIGHT EVAPORA…"
type textarea "x"
type textarea "9/23 Richard 5 hrs with drive OUTSIDE WALK-IN COOLER NORTH WALL , RIGHT EVAPORA…"
type textarea "x"
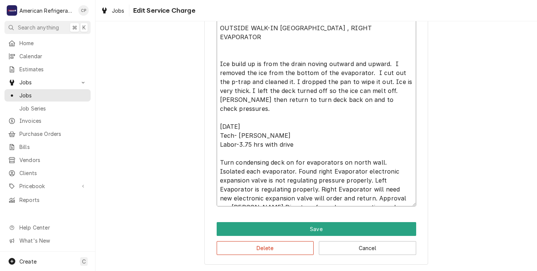
type textarea "9/23 Richard 5 hrs with drive OUTSIDE WALK-IN COOLER NORTH WALL , RIGHT EVAPORA…"
type textarea "x"
type textarea "9/23 Richard 5 hrs with drive OUTSIDE WALK-IN COOLER NORTH WALL , RIGHT EVAPORA…"
type textarea "x"
type textarea "9/23 Richard 5 hrs with drive OUTSIDE WALK-IN COOLER NORTH WALL , RIGHT EVAPORA…"
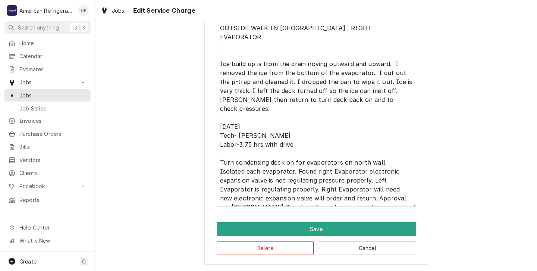
type textarea "x"
type textarea "9/23 Richard 5 hrs with drive OUTSIDE WALK-IN COOLER NORTH WALL , RIGHT EVAPORA…"
type textarea "x"
type textarea "9/23 Richard 5 hrs with drive OUTSIDE WALK-IN COOLER NORTH WALL , RIGHT EVAPORA…"
type textarea "x"
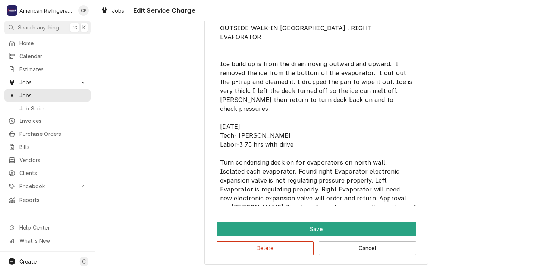
type textarea "9/23 Richard 5 hrs with drive OUTSIDE WALK-IN COOLER NORTH WALL , RIGHT EVAPORA…"
type textarea "x"
type textarea "9/23 Richard 5 hrs with drive OUTSIDE WALK-IN COOLER NORTH WALL , RIGHT EVAPORA…"
type textarea "x"
type textarea "9/23 Richard 5 hrs with drive OUTSIDE WALK-IN COOLER NORTH WALL , RIGHT EVAPORA…"
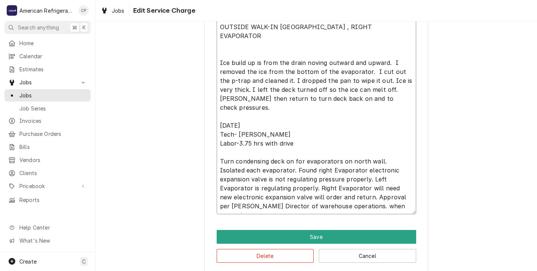
type textarea "x"
type textarea "9/23 Richard 5 hrs with drive OUTSIDE WALK-IN COOLER NORTH WALL , RIGHT EVAPORA…"
type textarea "x"
type textarea "9/23 Richard 5 hrs with drive OUTSIDE WALK-IN COOLER NORTH WALL , RIGHT EVAPORA…"
type textarea "x"
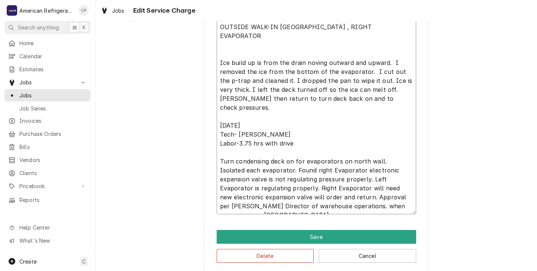
type textarea "9/23 Richard 5 hrs with drive OUTSIDE WALK-IN COOLER NORTH WALL , RIGHT EVAPORA…"
type textarea "x"
type textarea "9/23 Richard 5 hrs with drive OUTSIDE WALK-IN COOLER NORTH WALL , RIGHT EVAPORA…"
type textarea "x"
type textarea "9/23 Richard 5 hrs with drive OUTSIDE WALK-IN COOLER NORTH WALL , RIGHT EVAPORA…"
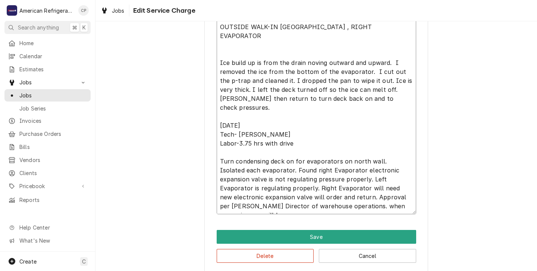
type textarea "x"
type textarea "9/23 Richard 5 hrs with drive OUTSIDE WALK-IN COOLER NORTH WALL , RIGHT EVAPORA…"
type textarea "x"
type textarea "9/23 Richard 5 hrs with drive OUTSIDE WALK-IN COOLER NORTH WALL , RIGHT EVAPORA…"
type textarea "x"
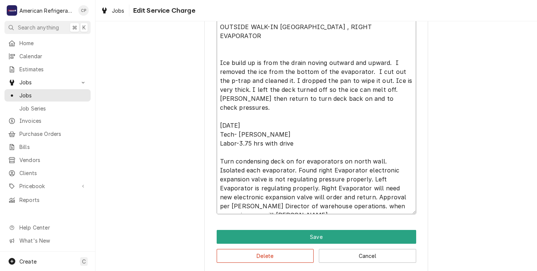
type textarea "9/23 Richard 5 hrs with drive OUTSIDE WALK-IN COOLER NORTH WALL , RIGHT EVAPORA…"
type textarea "x"
type textarea "9/23 Richard 5 hrs with drive OUTSIDE WALK-IN COOLER NORTH WALL , RIGHT EVAPORA…"
type textarea "x"
type textarea "9/23 Richard 5 hrs with drive OUTSIDE WALK-IN COOLER NORTH WALL , RIGHT EVAPORA…"
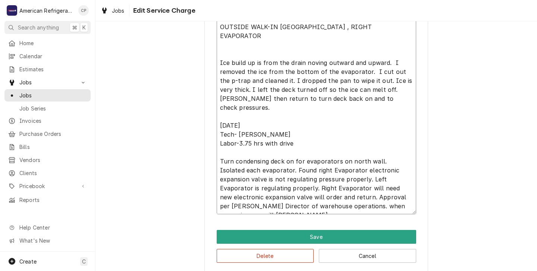
type textarea "x"
type textarea "9/23 Richard 5 hrs with drive OUTSIDE WALK-IN COOLER NORTH WALL , RIGHT EVAPORA…"
type textarea "x"
type textarea "9/23 Richard 5 hrs with drive OUTSIDE WALK-IN COOLER NORTH WALL , RIGHT EVAPORA…"
type textarea "x"
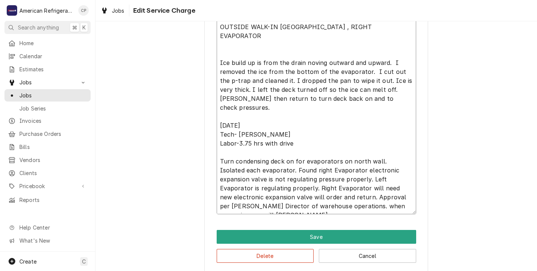
type textarea "9/23 Richard 5 hrs with drive OUTSIDE WALK-IN COOLER NORTH WALL , RIGHT EVAPORA…"
type textarea "x"
type textarea "9/23 Richard 5 hrs with drive OUTSIDE WALK-IN COOLER NORTH WALL , RIGHT EVAPORA…"
type textarea "x"
type textarea "9/23 Richard 5 hrs with drive OUTSIDE WALK-IN COOLER NORTH WALL , RIGHT EVAPORA…"
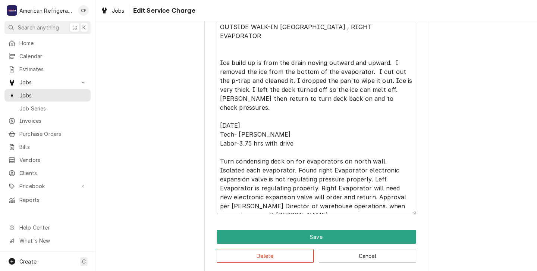
type textarea "x"
type textarea "9/23 Richard 5 hrs with drive OUTSIDE WALK-IN COOLER NORTH WALL , RIGHT EVAPORA…"
type textarea "x"
type textarea "9/23 Richard 5 hrs with drive OUTSIDE WALK-IN COOLER NORTH WALL , RIGHT EVAPORA…"
type textarea "x"
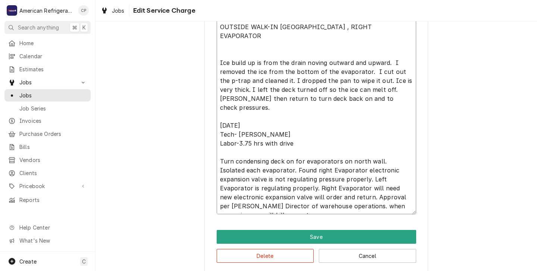
type textarea "9/23 Richard 5 hrs with drive OUTSIDE WALK-IN COOLER NORTH WALL , RIGHT EVAPORA…"
type textarea "x"
type textarea "9/23 Richard 5 hrs with drive OUTSIDE WALK-IN COOLER NORTH WALL , RIGHT EVAPORA…"
type textarea "x"
type textarea "9/23 Richard 5 hrs with drive OUTSIDE WALK-IN COOLER NORTH WALL , RIGHT EVAPORA…"
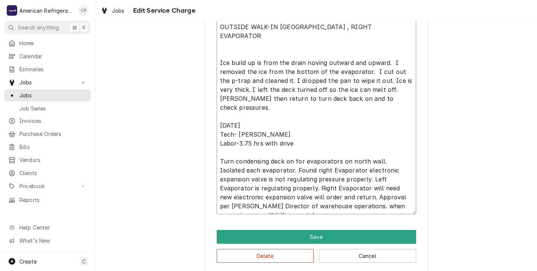
click at [276, 208] on textarea "9/23 Richard 5 hrs with drive OUTSIDE WALK-IN COOLER NORTH WALL , RIGHT EVAPORA…" at bounding box center [315, 94] width 199 height 240
type textarea "x"
type textarea "9/23 Richard 5 hrs with drive OUTSIDE WALK-IN COOLER NORTH WALL , RIGHT EVAPORA…"
type textarea "x"
type textarea "9/23 Richard 5 hrs with drive OUTSIDE WALK-IN COOLER NORTH WALL , RIGHT EVAPORA…"
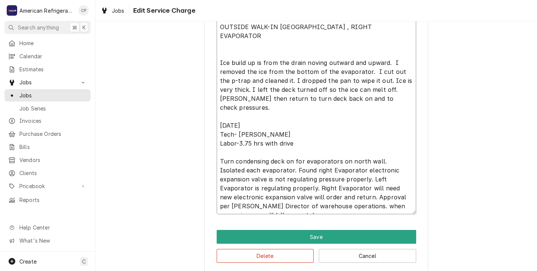
type textarea "x"
type textarea "9/23 Richard 5 hrs with drive OUTSIDE WALK-IN COOLER NORTH WALL , RIGHT EVAPORA…"
type textarea "x"
type textarea "9/23 Richard 5 hrs with drive OUTSIDE WALK-IN COOLER NORTH WALL , RIGHT EVAPORA…"
type textarea "x"
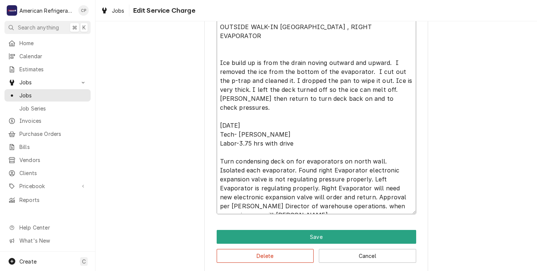
type textarea "9/23 Richard 5 hrs with drive OUTSIDE WALK-IN COOLER NORTH WALL , RIGHT EVAPORA…"
type textarea "x"
type textarea "9/23 Richard 5 hrs with drive OUTSIDE WALK-IN COOLER NORTH WALL , RIGHT EVAPORA…"
type textarea "x"
type textarea "9/23 Richard 5 hrs with drive OUTSIDE WALK-IN COOLER NORTH WALL , RIGHT EVAPORA…"
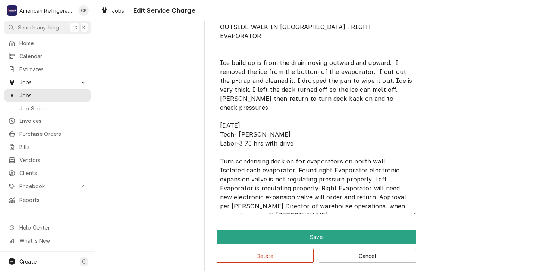
type textarea "x"
type textarea "9/23 Richard 5 hrs with drive OUTSIDE WALK-IN COOLER NORTH WALL , RIGHT EVAPORA…"
type textarea "x"
type textarea "9/23 Richard 5 hrs with drive OUTSIDE WALK-IN COOLER NORTH WALL , RIGHT EVAPORA…"
type textarea "x"
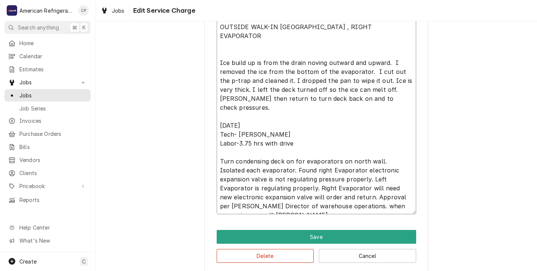
type textarea "9/23 Richard 5 hrs with drive OUTSIDE WALK-IN COOLER NORTH WALL , RIGHT EVAPORA…"
type textarea "x"
type textarea "9/23 Richard 5 hrs with drive OUTSIDE WALK-IN COOLER NORTH WALL , RIGHT EVAPORA…"
type textarea "x"
type textarea "9/23 Richard 5 hrs with drive OUTSIDE WALK-IN COOLER NORTH WALL , RIGHT EVAPORA…"
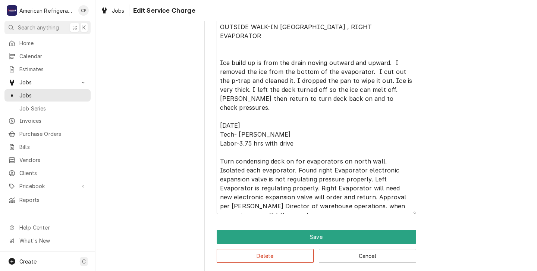
type textarea "x"
type textarea "9/23 Richard 5 hrs with drive OUTSIDE WALK-IN COOLER NORTH WALL , RIGHT EVAPORA…"
type textarea "x"
type textarea "9/23 Richard 5 hrs with drive OUTSIDE WALK-IN COOLER NORTH WALL , RIGHT EVAPORA…"
type textarea "x"
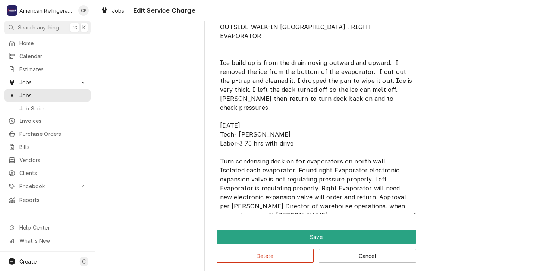
type textarea "9/23 Richard 5 hrs with drive OUTSIDE WALK-IN COOLER NORTH WALL , RIGHT EVAPORA…"
type textarea "x"
type textarea "9/23 Richard 5 hrs with drive OUTSIDE WALK-IN COOLER NORTH WALL , RIGHT EVAPORA…"
click at [329, 187] on textarea "9/23 Richard 5 hrs with drive OUTSIDE WALK-IN COOLER NORTH WALL , RIGHT EVAPORA…" at bounding box center [315, 94] width 199 height 240
type textarea "x"
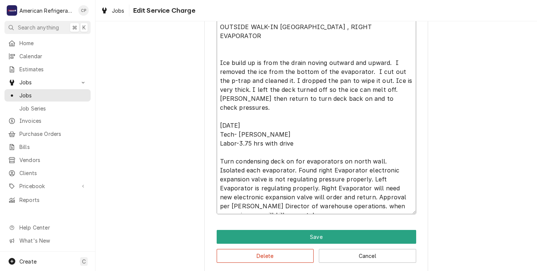
type textarea "9/23 Richard 5 hrs with drive OUTSIDE WALK-IN COOLER NORTH WALL , RIGHT EVAPORA…"
type textarea "x"
type textarea "9/23 Richard 5 hrs with drive OUTSIDE WALK-IN COOLER NORTH WALL , RIGHT EVAPORA…"
type textarea "x"
type textarea "9/23 Richard 5 hrs with drive OUTSIDE WALK-IN COOLER NORTH WALL , RIGHT EVAPORA…"
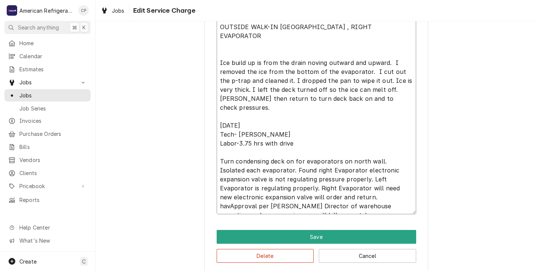
type textarea "x"
type textarea "9/23 Richard 5 hrs with drive OUTSIDE WALK-IN COOLER NORTH WALL , RIGHT EVAPORA…"
type textarea "x"
type textarea "9/23 Richard 5 hrs with drive OUTSIDE WALK-IN COOLER NORTH WALL , RIGHT EVAPORA…"
type textarea "x"
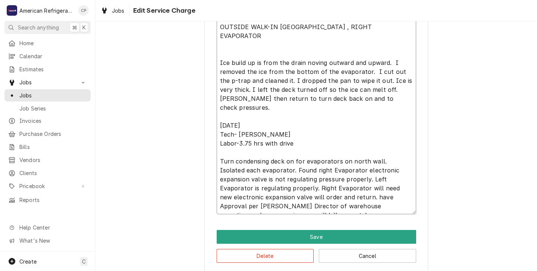
type textarea "9/23 Richard 5 hrs with drive OUTSIDE WALK-IN COOLER NORTH WALL , RIGHT EVAPORA…"
type textarea "x"
type textarea "9/23 Richard 5 hrs with drive OUTSIDE WALK-IN COOLER NORTH WALL , RIGHT EVAPORA…"
type textarea "x"
type textarea "9/23 Richard 5 hrs with drive OUTSIDE WALK-IN COOLER NORTH WALL , RIGHT EVAPORA…"
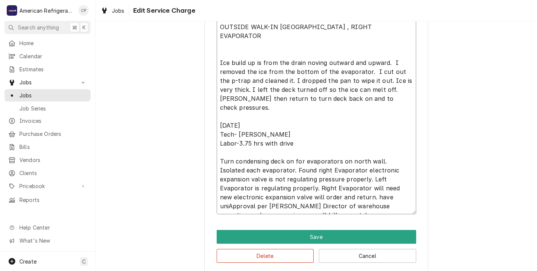
type textarea "x"
type textarea "9/23 Richard 5 hrs with drive OUTSIDE WALK-IN COOLER NORTH WALL , RIGHT EVAPORA…"
type textarea "x"
type textarea "9/23 Richard 5 hrs with drive OUTSIDE WALK-IN COOLER NORTH WALL , RIGHT EVAPORA…"
type textarea "x"
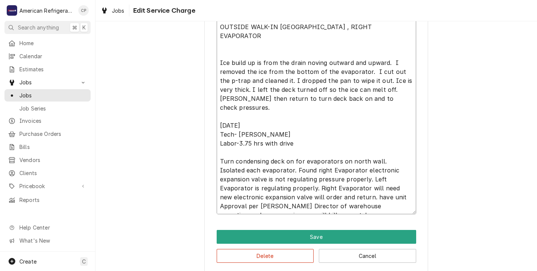
type textarea "9/23 Richard 5 hrs with drive OUTSIDE WALK-IN COOLER NORTH WALL , RIGHT EVAPORA…"
type textarea "x"
type textarea "9/23 Richard 5 hrs with drive OUTSIDE WALK-IN COOLER NORTH WALL , RIGHT EVAPORA…"
type textarea "x"
type textarea "9/23 Richard 5 hrs with drive OUTSIDE WALK-IN COOLER NORTH WALL , RIGHT EVAPORA…"
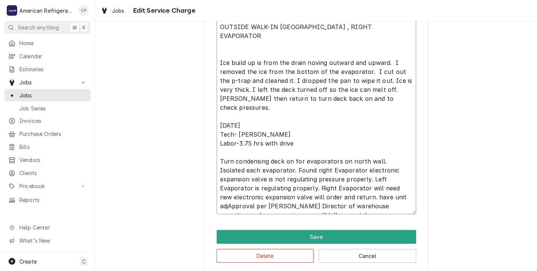
type textarea "x"
type textarea "9/23 Richard 5 hrs with drive OUTSIDE WALK-IN COOLER NORTH WALL , RIGHT EVAPORA…"
type textarea "x"
type textarea "9/23 Richard 5 hrs with drive OUTSIDE WALK-IN COOLER NORTH WALL , RIGHT EVAPORA…"
type textarea "x"
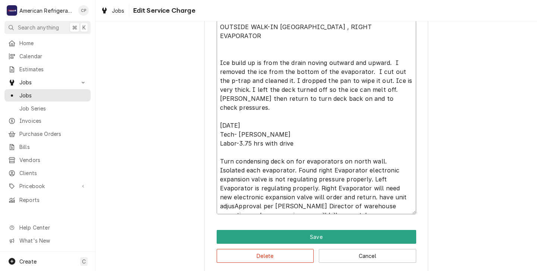
type textarea "9/23 Richard 5 hrs with drive OUTSIDE WALK-IN COOLER NORTH WALL , RIGHT EVAPORA…"
type textarea "x"
type textarea "9/23 Richard 5 hrs with drive OUTSIDE WALK-IN COOLER NORTH WALL , RIGHT EVAPORA…"
type textarea "x"
type textarea "9/23 Richard 5 hrs with drive OUTSIDE WALK-IN COOLER NORTH WALL , RIGHT EVAPORA…"
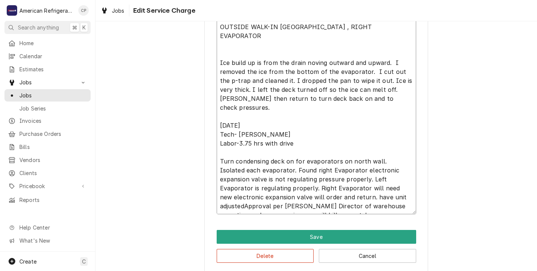
type textarea "x"
type textarea "9/23 Richard 5 hrs with drive OUTSIDE WALK-IN COOLER NORTH WALL , RIGHT EVAPORA…"
type textarea "x"
type textarea "9/23 Richard 5 hrs with drive OUTSIDE WALK-IN COOLER NORTH WALL , RIGHT EVAPORA…"
type textarea "x"
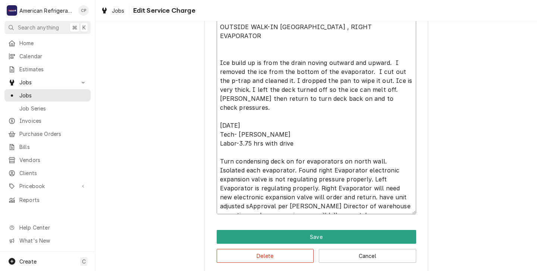
type textarea "9/23 Richard 5 hrs with drive OUTSIDE WALK-IN COOLER NORTH WALL , RIGHT EVAPORA…"
type textarea "x"
type textarea "9/23 Richard 5 hrs with drive OUTSIDE WALK-IN COOLER NORTH WALL , RIGHT EVAPORA…"
type textarea "x"
type textarea "9/23 Richard 5 hrs with drive OUTSIDE WALK-IN COOLER NORTH WALL , RIGHT EVAPORA…"
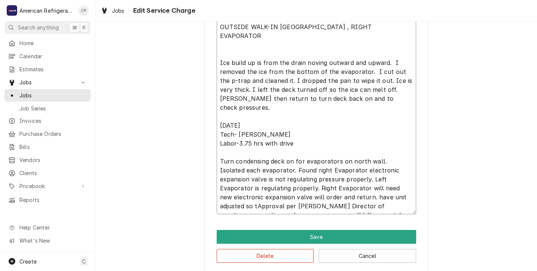
type textarea "x"
type textarea "9/23 Richard 5 hrs with drive OUTSIDE WALK-IN COOLER NORTH WALL , RIGHT EVAPORA…"
type textarea "x"
type textarea "9/23 Richard 5 hrs with drive OUTSIDE WALK-IN COOLER NORTH WALL , RIGHT EVAPORA…"
type textarea "x"
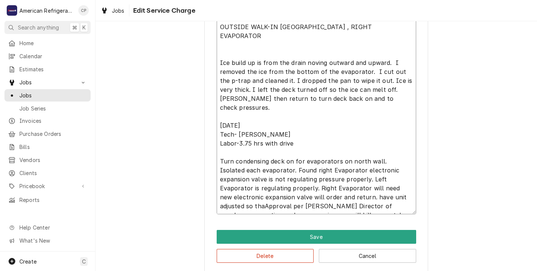
type textarea "9/23 Richard 5 hrs with drive OUTSIDE WALK-IN COOLER NORTH WALL , RIGHT EVAPORA…"
type textarea "x"
type textarea "9/23 Richard 5 hrs with drive OUTSIDE WALK-IN COOLER NORTH WALL , RIGHT EVAPORA…"
type textarea "x"
type textarea "9/23 Richard 5 hrs with drive OUTSIDE WALK-IN COOLER NORTH WALL , RIGHT EVAPORA…"
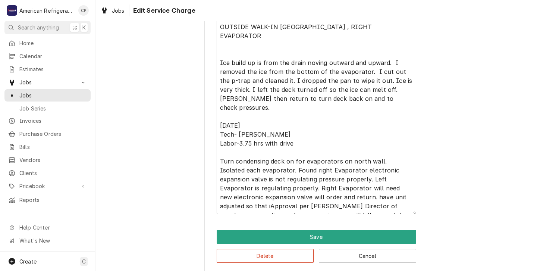
type textarea "x"
type textarea "9/23 Richard 5 hrs with drive OUTSIDE WALK-IN COOLER NORTH WALL , RIGHT EVAPORA…"
type textarea "x"
type textarea "9/23 Richard 5 hrs with drive OUTSIDE WALK-IN COOLER NORTH WALL , RIGHT EVAPORA…"
type textarea "x"
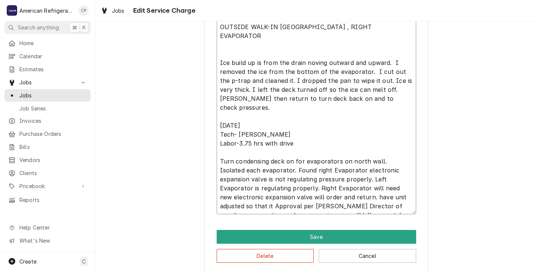
type textarea "9/23 Richard 5 hrs with drive OUTSIDE WALK-IN COOLER NORTH WALL , RIGHT EVAPORA…"
type textarea "x"
type textarea "9/23 Richard 5 hrs with drive OUTSIDE WALK-IN COOLER NORTH WALL , RIGHT EVAPORA…"
type textarea "x"
type textarea "9/23 Richard 5 hrs with drive OUTSIDE WALK-IN COOLER NORTH WALL , RIGHT EVAPORA…"
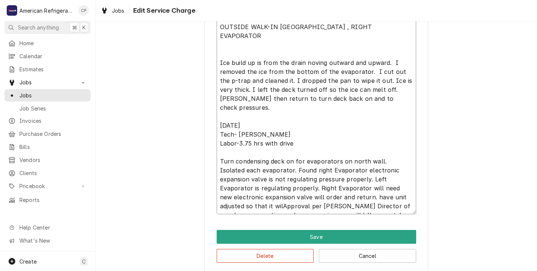
type textarea "x"
type textarea "9/23 Richard 5 hrs with drive OUTSIDE WALK-IN COOLER NORTH WALL , RIGHT EVAPORA…"
type textarea "x"
type textarea "9/23 Richard 5 hrs with drive OUTSIDE WALK-IN COOLER NORTH WALL , RIGHT EVAPORA…"
type textarea "x"
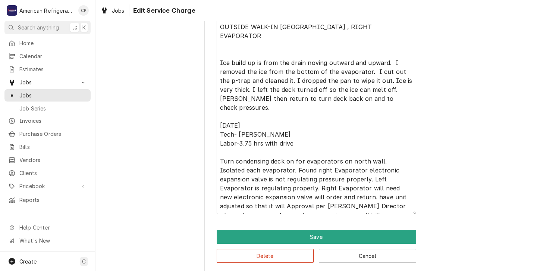
type textarea "9/23 Richard 5 hrs with drive OUTSIDE WALK-IN COOLER NORTH WALL , RIGHT EVAPORA…"
type textarea "x"
type textarea "9/23 Richard 5 hrs with drive OUTSIDE WALK-IN COOLER NORTH WALL , RIGHT EVAPORA…"
type textarea "x"
type textarea "9/23 Richard 5 hrs with drive OUTSIDE WALK-IN COOLER NORTH WALL , RIGHT EVAPORA…"
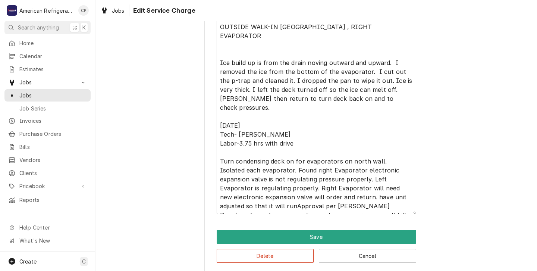
type textarea "x"
type textarea "9/23 Richard 5 hrs with drive OUTSIDE WALK-IN COOLER NORTH WALL , RIGHT EVAPORA…"
type textarea "x"
type textarea "9/23 Richard 5 hrs with drive OUTSIDE WALK-IN COOLER NORTH WALL , RIGHT EVAPORA…"
type textarea "x"
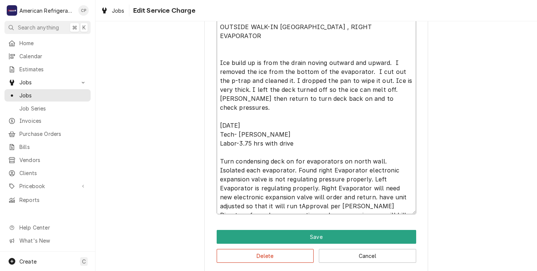
type textarea "9/23 Richard 5 hrs with drive OUTSIDE WALK-IN COOLER NORTH WALL , RIGHT EVAPORA…"
type textarea "x"
type textarea "9/23 Richard 5 hrs with drive OUTSIDE WALK-IN COOLER NORTH WALL , RIGHT EVAPORA…"
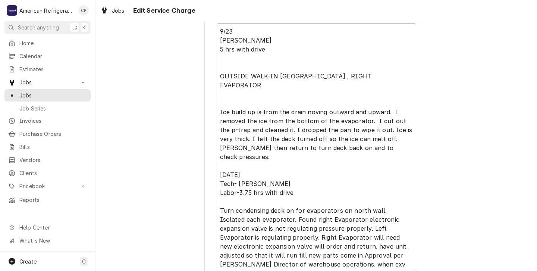
scroll to position [266, 0]
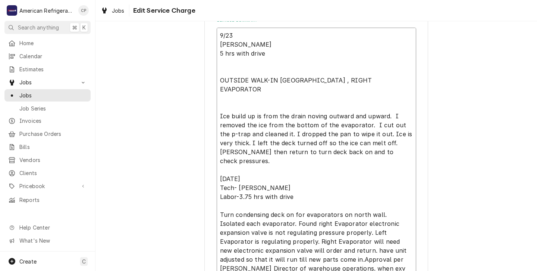
click at [293, 189] on textarea "9/23 Richard 5 hrs with drive OUTSIDE WALK-IN COOLER NORTH WALL , RIGHT EVAPORA…" at bounding box center [315, 152] width 199 height 249
click at [265, 55] on textarea "9/23 Richard 5 hrs with drive OUTSIDE WALK-IN COOLER NORTH WALL , RIGHT EVAPORA…" at bounding box center [315, 152] width 199 height 249
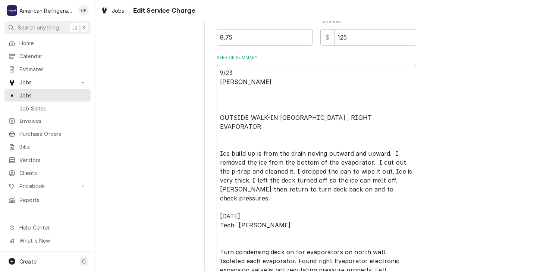
scroll to position [225, 0]
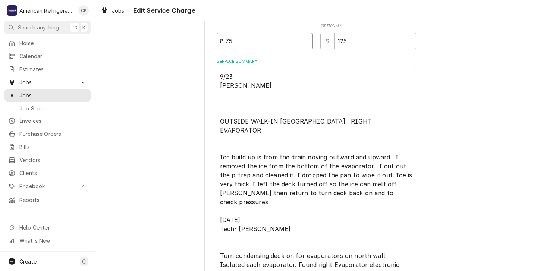
click at [234, 42] on input "8.75" at bounding box center [264, 41] width 96 height 16
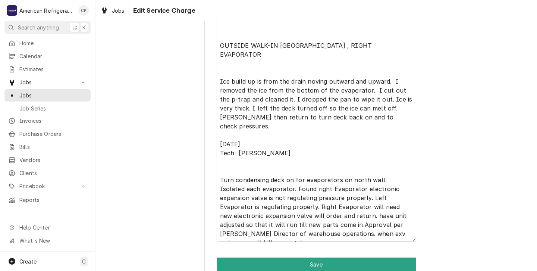
scroll to position [298, 0]
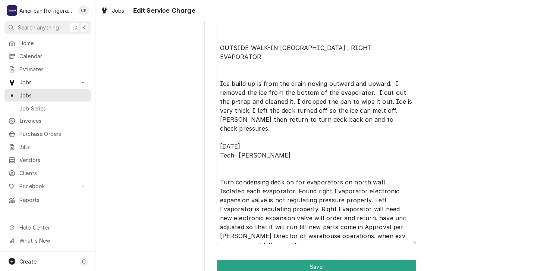
click at [309, 82] on textarea "9/23 Richard OUTSIDE WALK-IN COOLER NORTH WALL , RIGHT EVAPORATOR Ice build up …" at bounding box center [315, 119] width 199 height 249
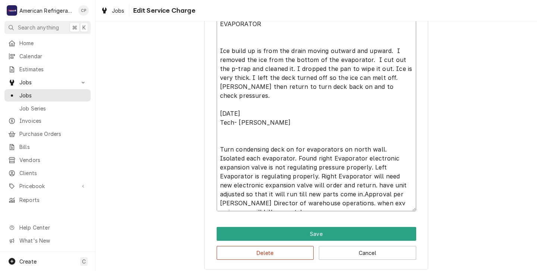
scroll to position [337, 0]
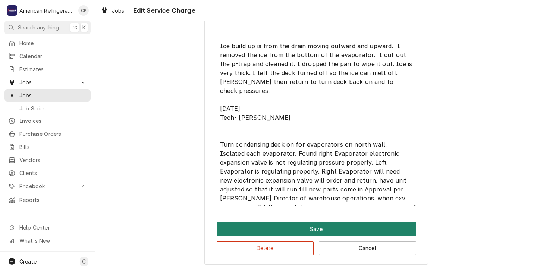
click at [314, 228] on button "Save" at bounding box center [315, 229] width 199 height 14
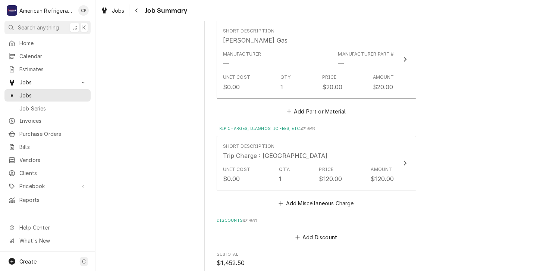
scroll to position [591, 0]
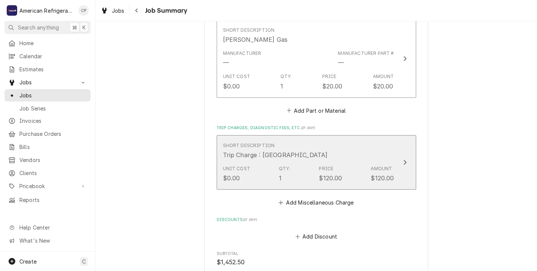
click at [285, 174] on div "Qty. 1" at bounding box center [285, 173] width 12 height 17
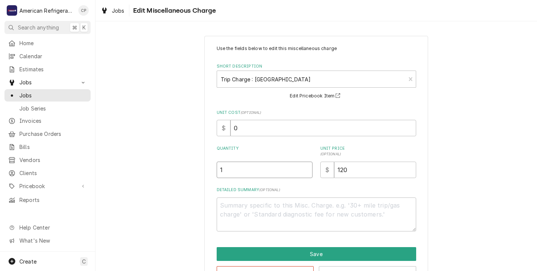
click at [225, 167] on input "1" at bounding box center [264, 169] width 96 height 16
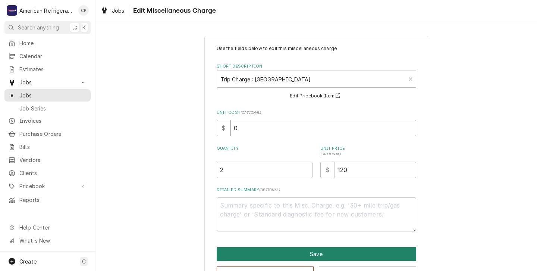
click at [296, 250] on button "Save" at bounding box center [315, 254] width 199 height 14
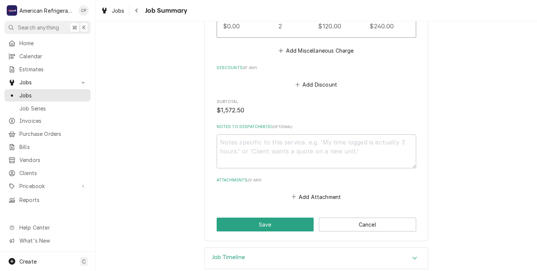
scroll to position [756, 0]
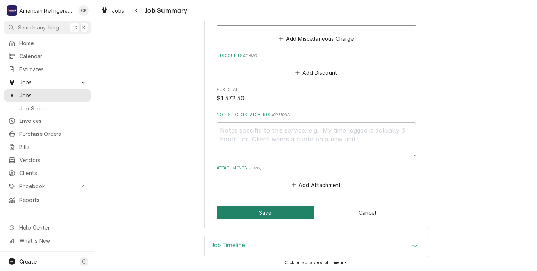
click at [266, 211] on button "Save" at bounding box center [264, 212] width 97 height 14
